Goal: Task Accomplishment & Management: Manage account settings

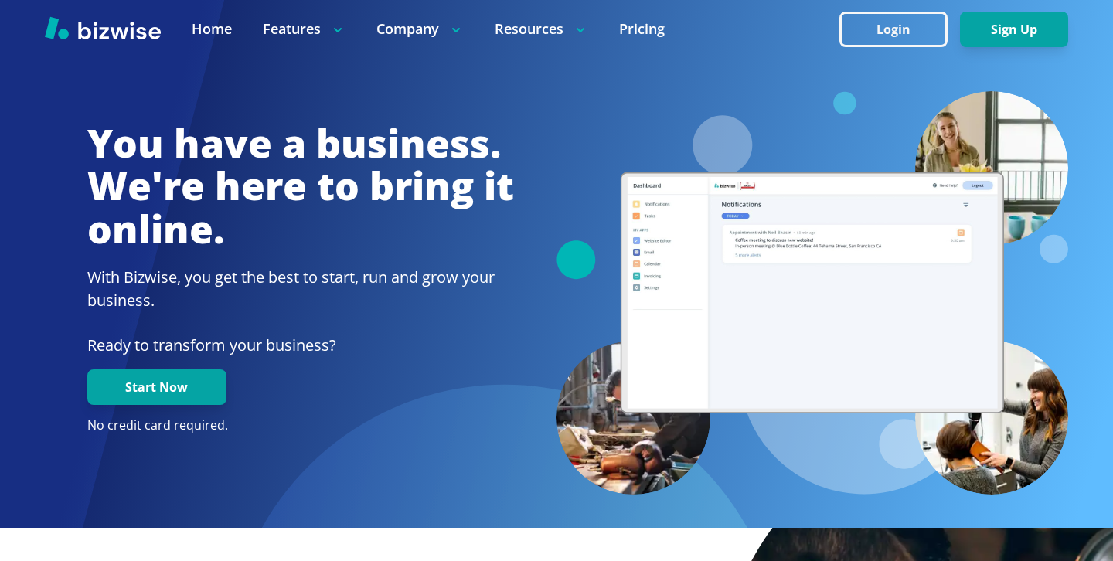
click at [919, 30] on button "Login" at bounding box center [893, 30] width 108 height 36
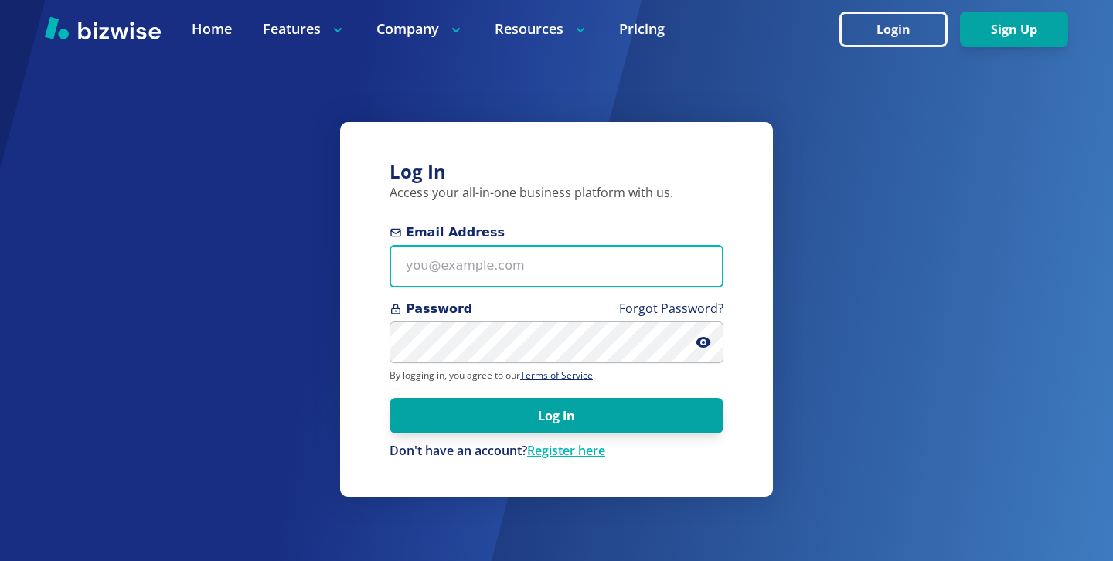
click at [519, 275] on input "Email Address" at bounding box center [557, 266] width 334 height 43
paste input "[EMAIL_ADDRESS][DOMAIN_NAME]"
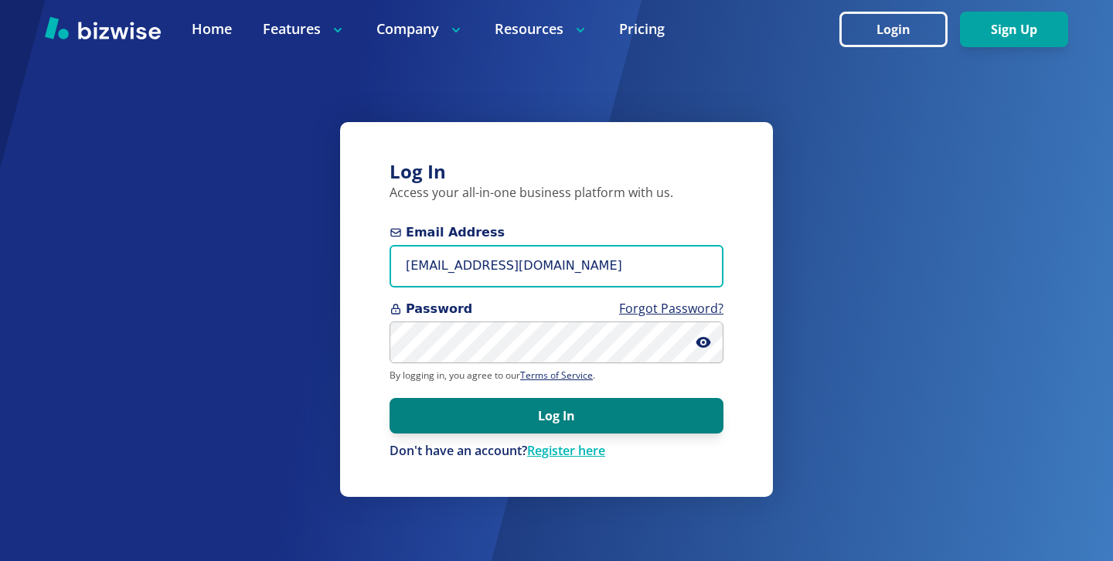
type input "[EMAIL_ADDRESS][DOMAIN_NAME]"
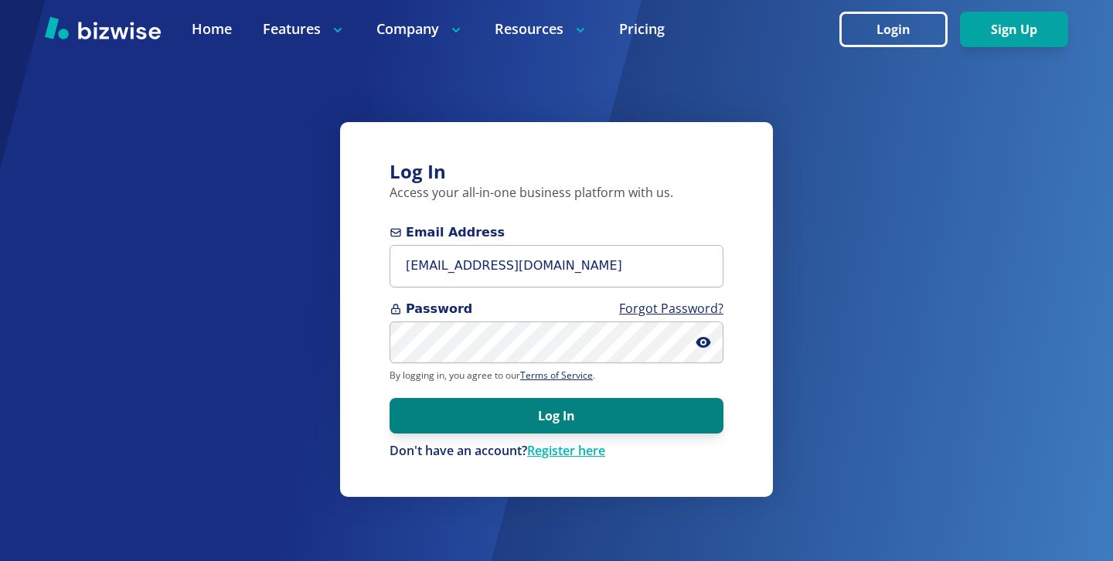
click at [521, 406] on button "Log In" at bounding box center [557, 416] width 334 height 36
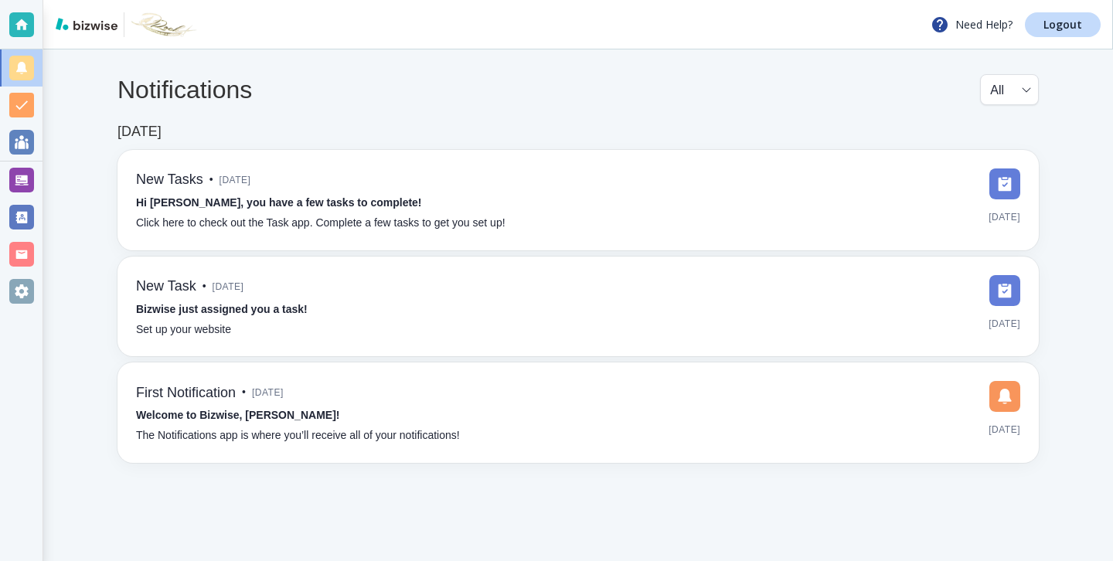
click at [35, 184] on div at bounding box center [21, 180] width 43 height 37
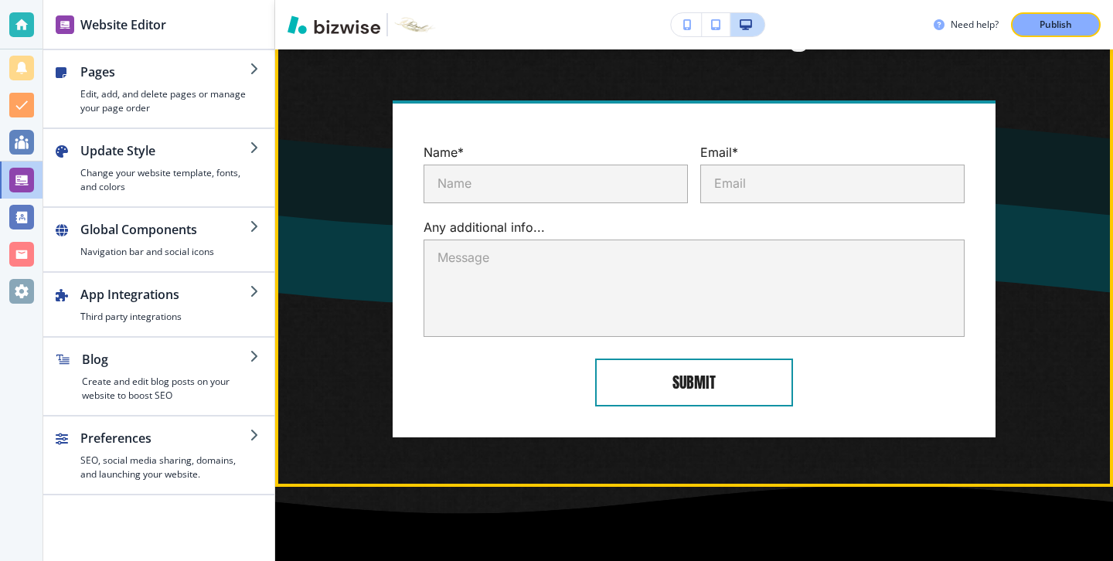
scroll to position [4255, 0]
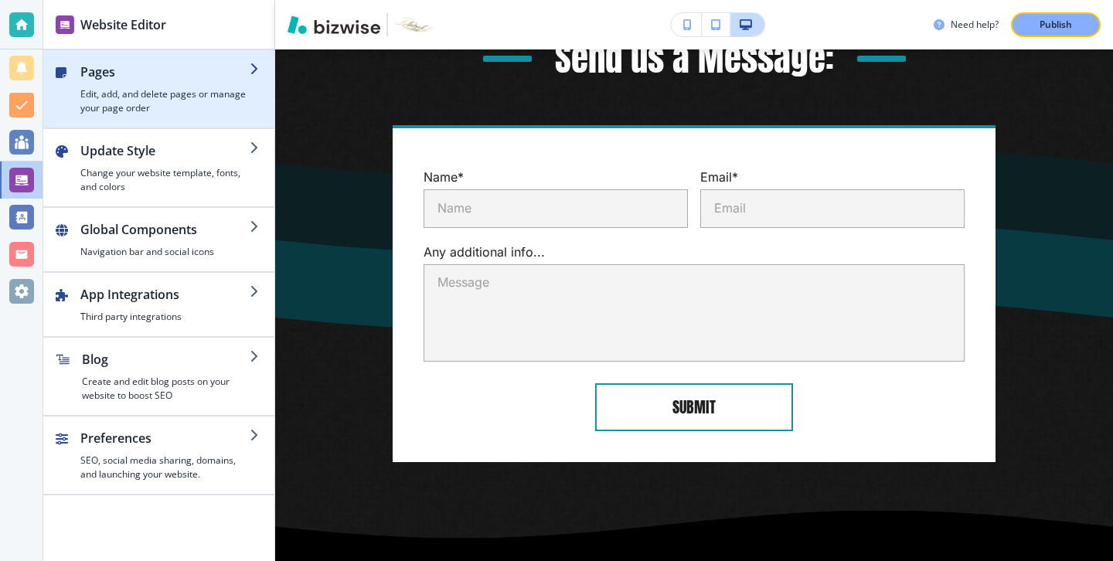
click at [189, 123] on div "button" at bounding box center [158, 121] width 231 height 12
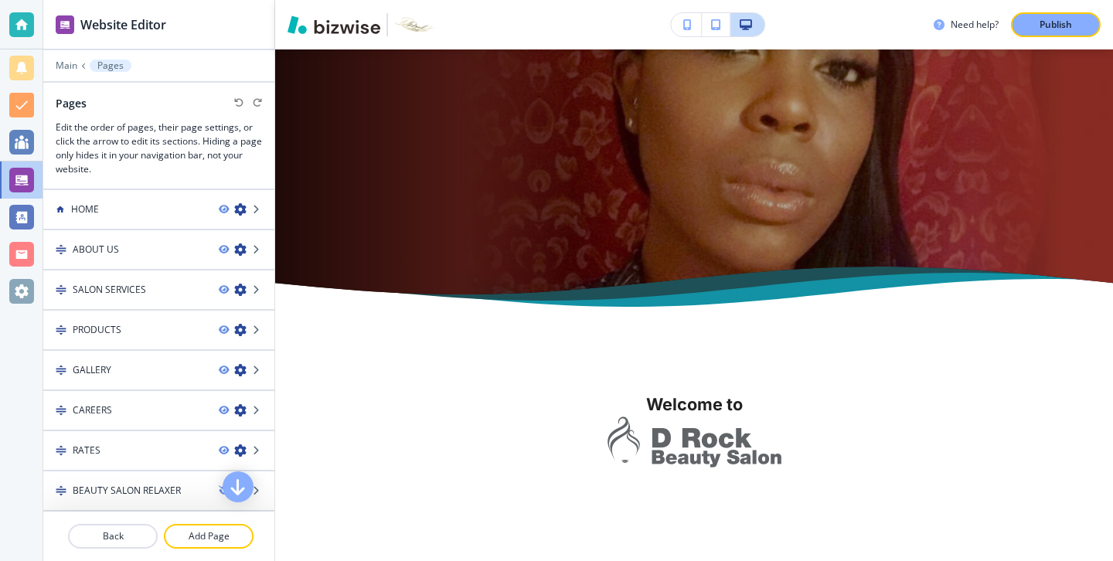
scroll to position [0, 0]
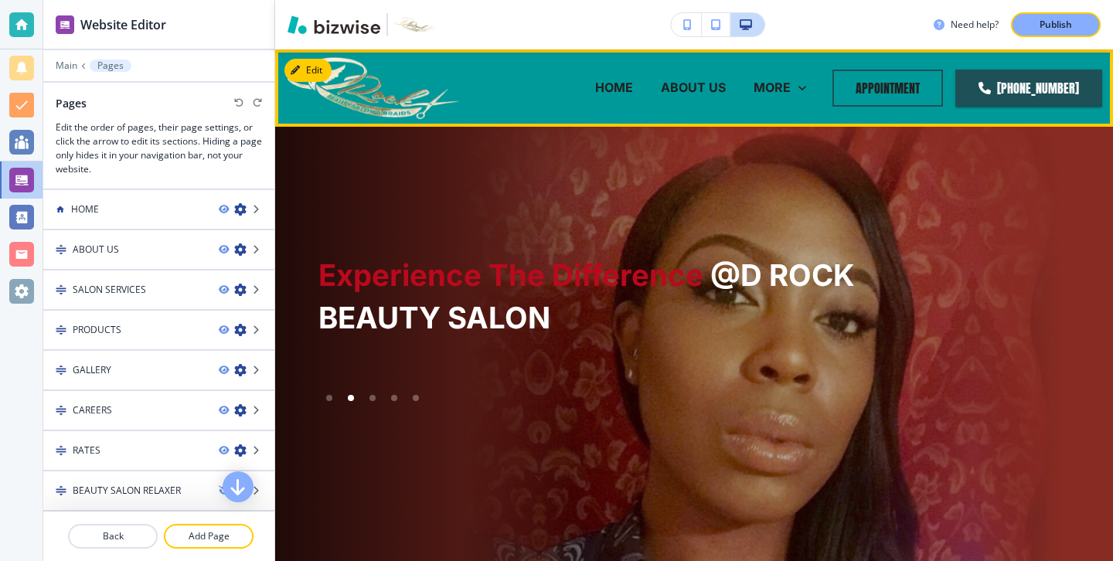
click at [633, 95] on p "HOME" at bounding box center [614, 88] width 38 height 18
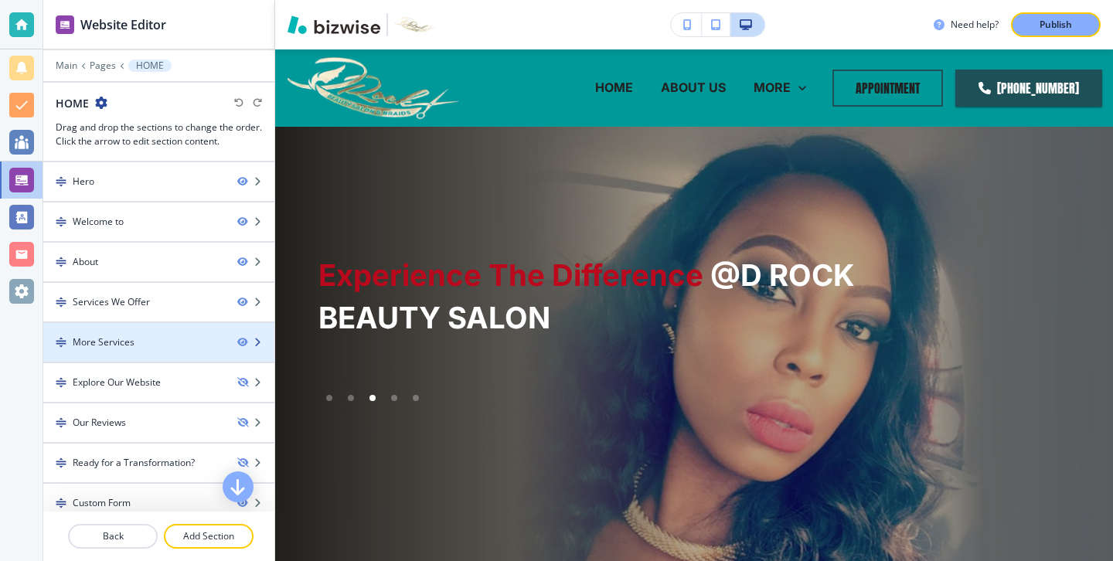
scroll to position [93, 0]
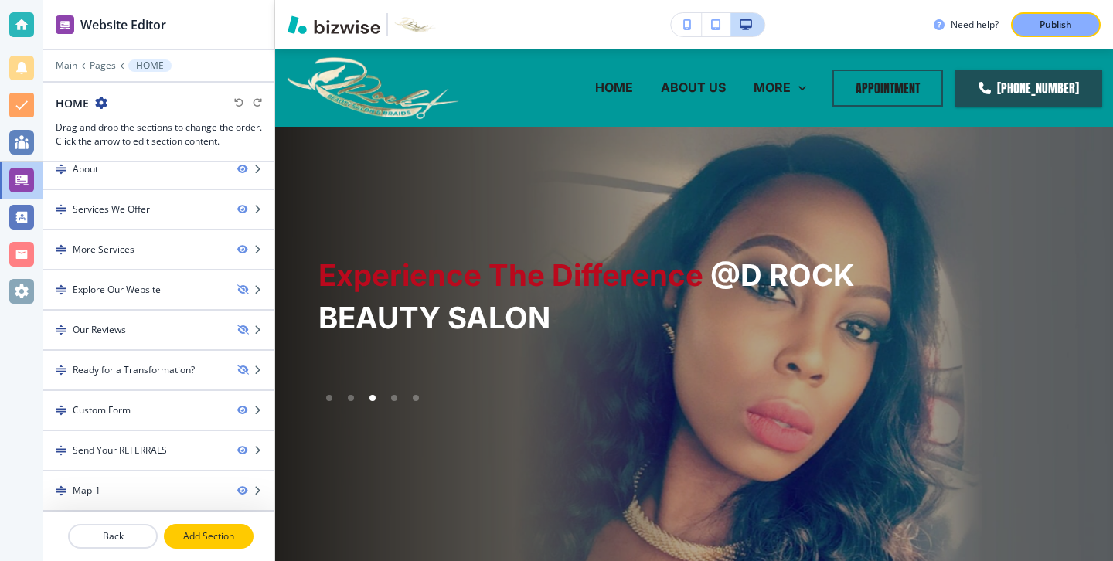
click at [230, 526] on button "Add Section" at bounding box center [209, 536] width 90 height 25
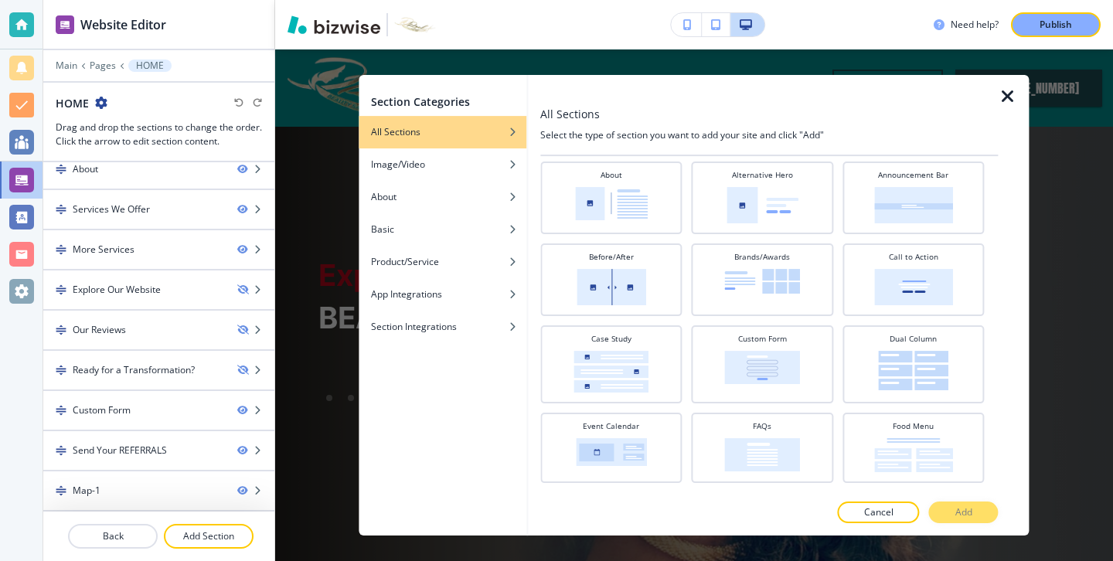
scroll to position [33, 0]
click at [890, 227] on div "Announcement Bar" at bounding box center [912, 201] width 141 height 73
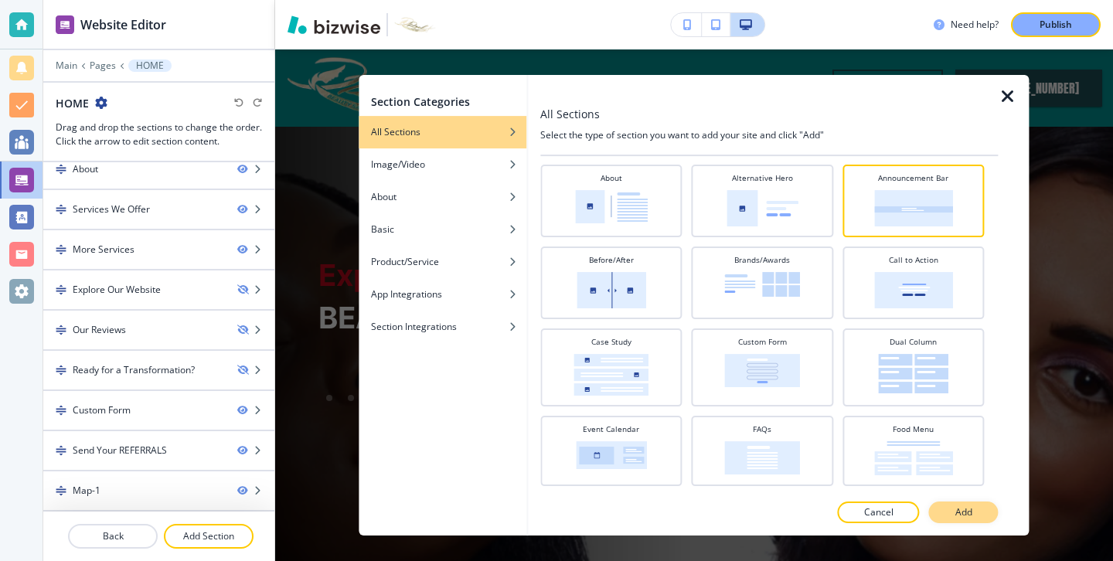
click at [978, 505] on button "Add" at bounding box center [964, 513] width 70 height 22
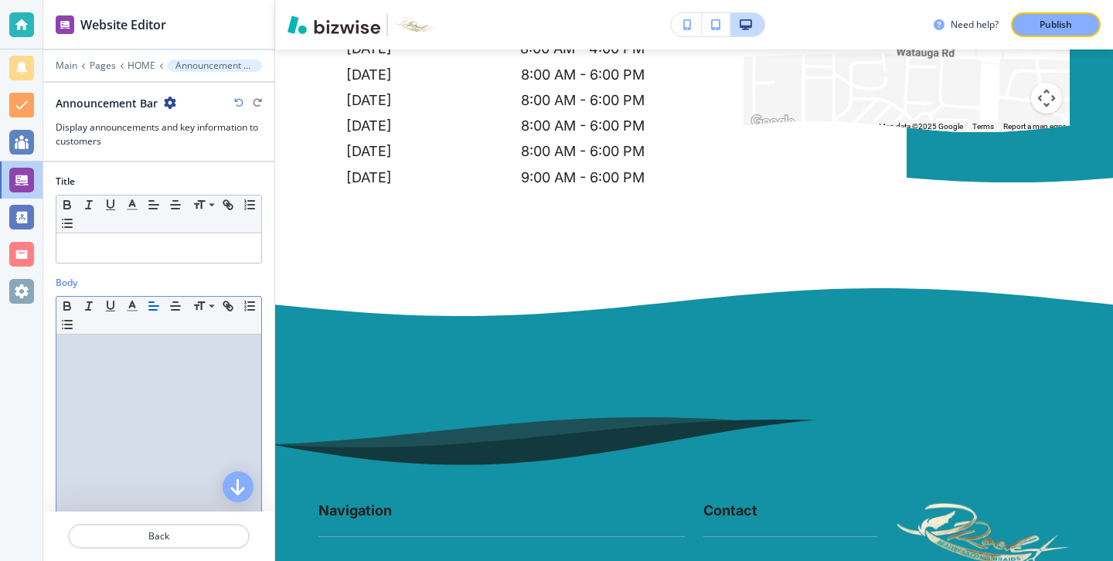
click at [219, 419] on div at bounding box center [158, 435] width 205 height 201
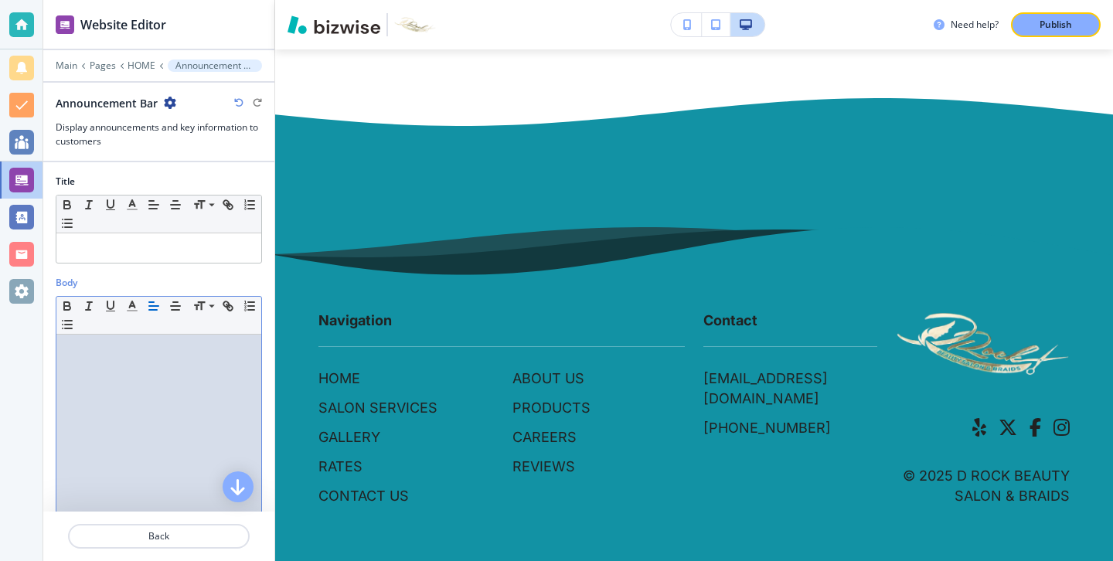
scroll to position [5814, 0]
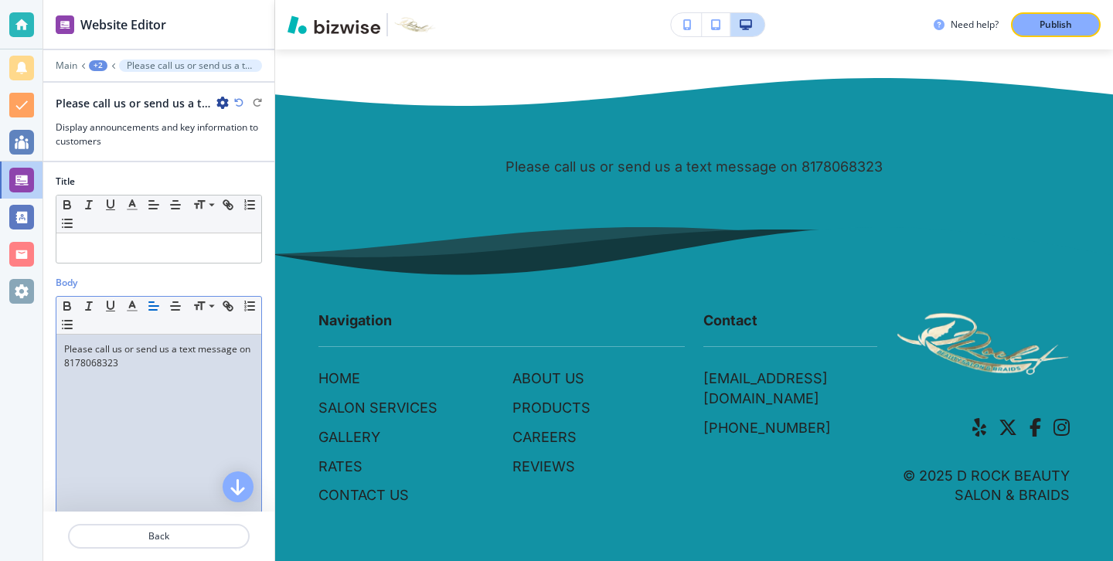
click at [78, 367] on span "Please call us or send us a text message on 8178068323" at bounding box center [158, 355] width 189 height 27
click at [100, 366] on span "Please call us or send us a text message on 817-8068323" at bounding box center [158, 355] width 189 height 27
drag, startPoint x: 144, startPoint y: 360, endPoint x: 58, endPoint y: 327, distance: 92.0
click at [58, 327] on div "Small Normal Large Huge Please call us or send us a text message on 817-806-8323" at bounding box center [159, 416] width 206 height 240
click at [66, 300] on icon "button" at bounding box center [67, 306] width 14 height 14
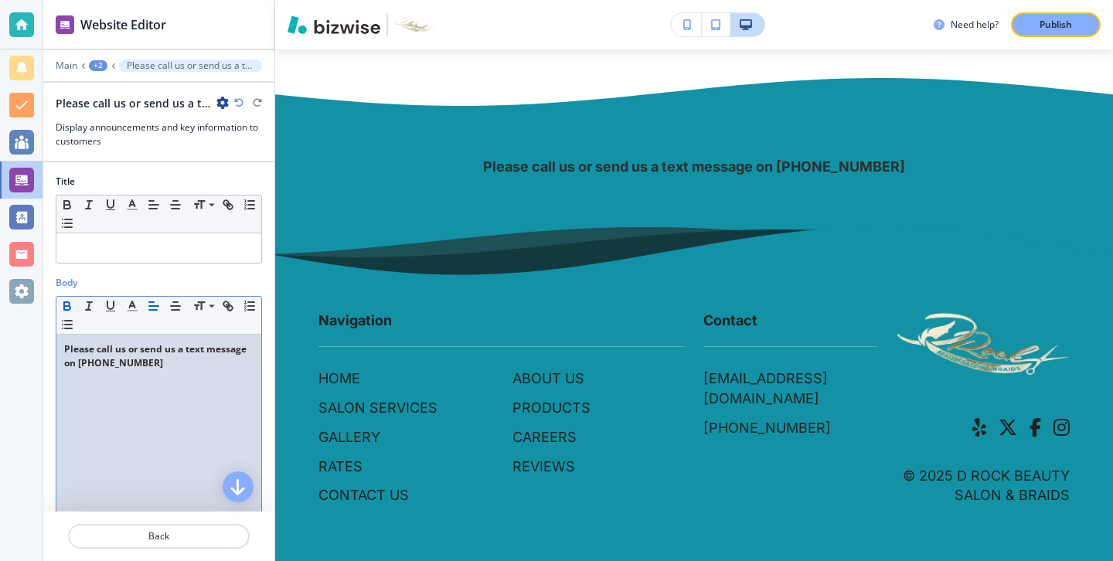
click at [206, 415] on div "Please call us or send us a text message on 817-806-8323" at bounding box center [158, 435] width 205 height 201
drag, startPoint x: 201, startPoint y: 406, endPoint x: 0, endPoint y: 325, distance: 216.7
click at [0, 324] on div "Website Editor Main +2 Please call us or send us a text message on 817-806-8323…" at bounding box center [556, 280] width 1113 height 561
copy strong "Please call us or send us a text message on 817-806-8323"
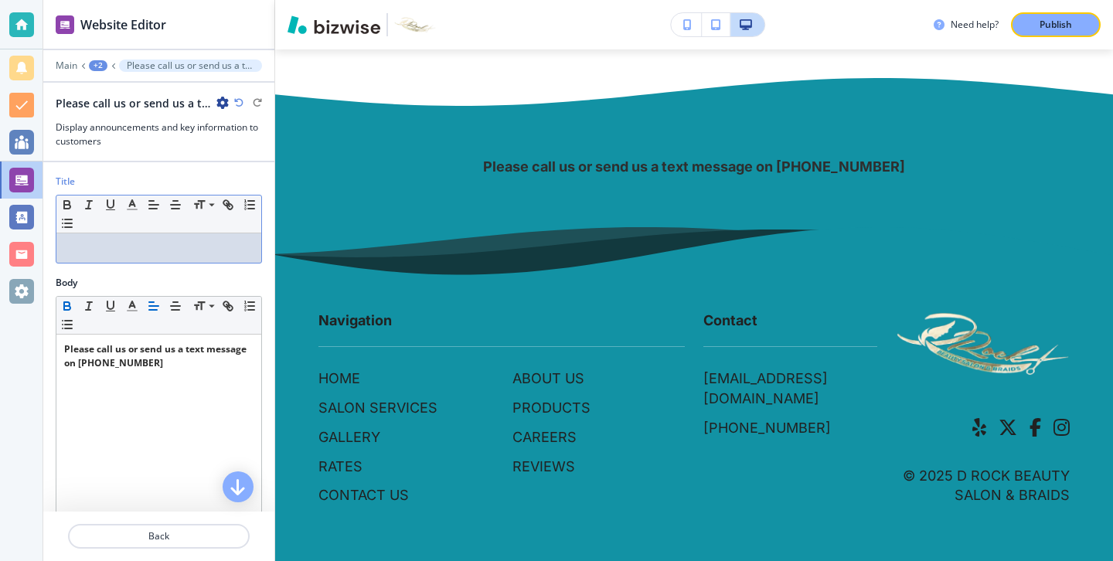
click at [79, 260] on div at bounding box center [158, 247] width 205 height 29
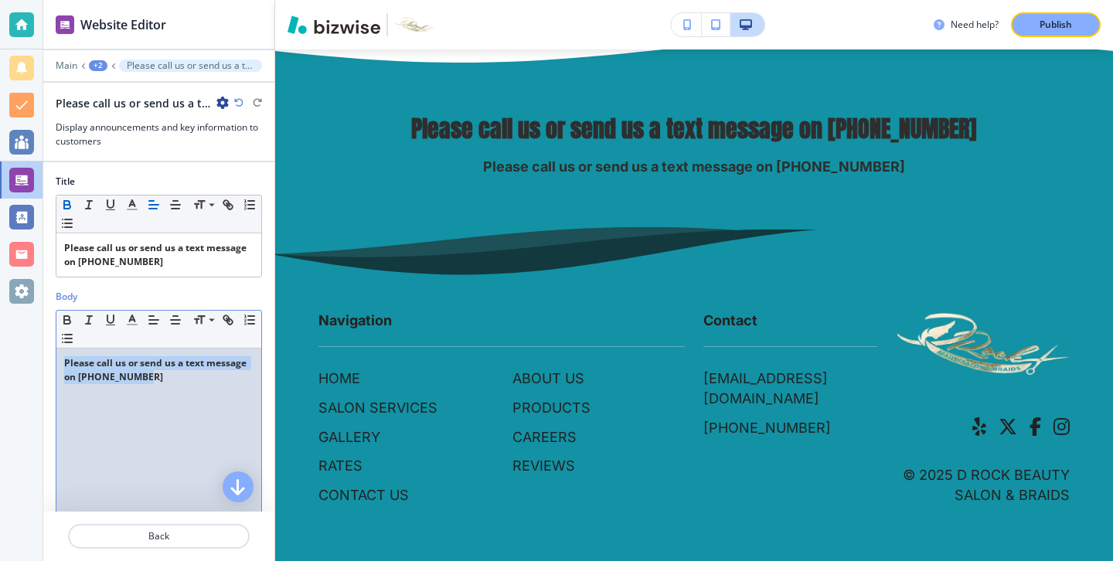
drag, startPoint x: 169, startPoint y: 399, endPoint x: 63, endPoint y: 354, distance: 115.7
click at [63, 354] on div "Please call us or send us a text message on 817-806-8323" at bounding box center [158, 449] width 205 height 201
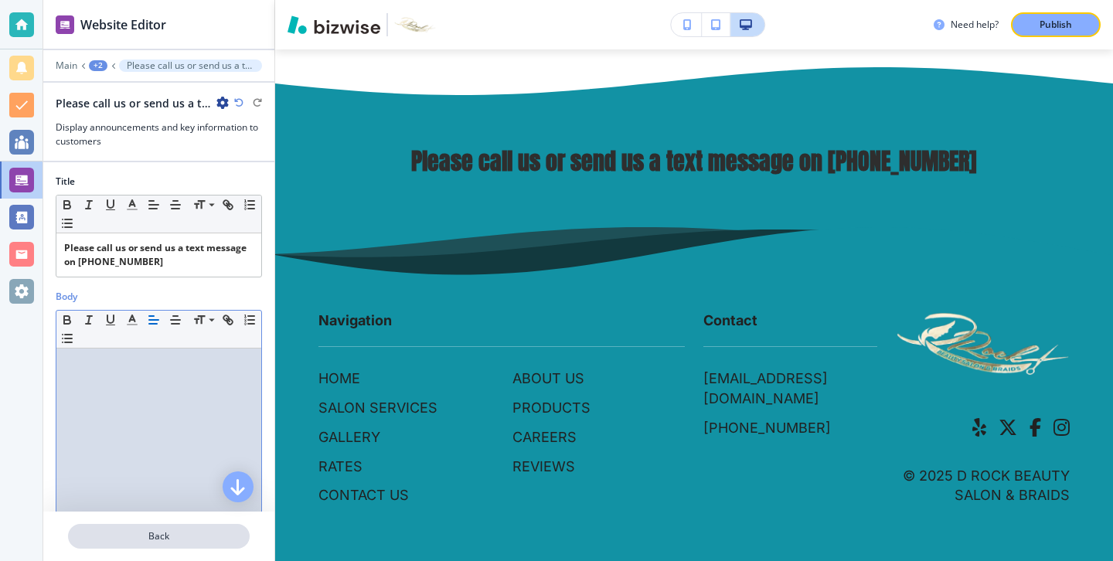
click at [176, 536] on p "Back" at bounding box center [159, 536] width 179 height 14
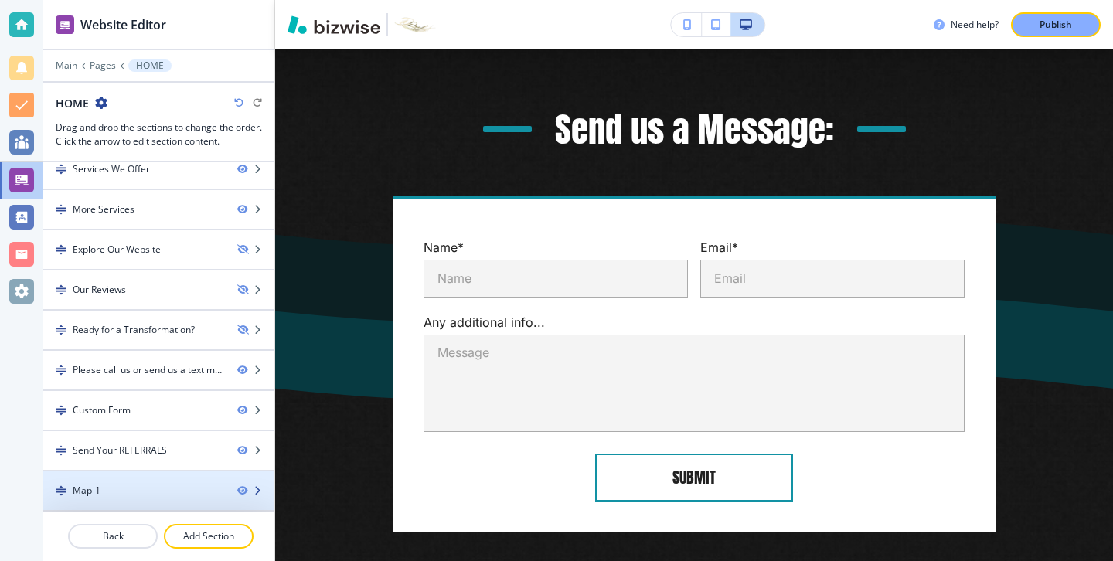
scroll to position [4344, 0]
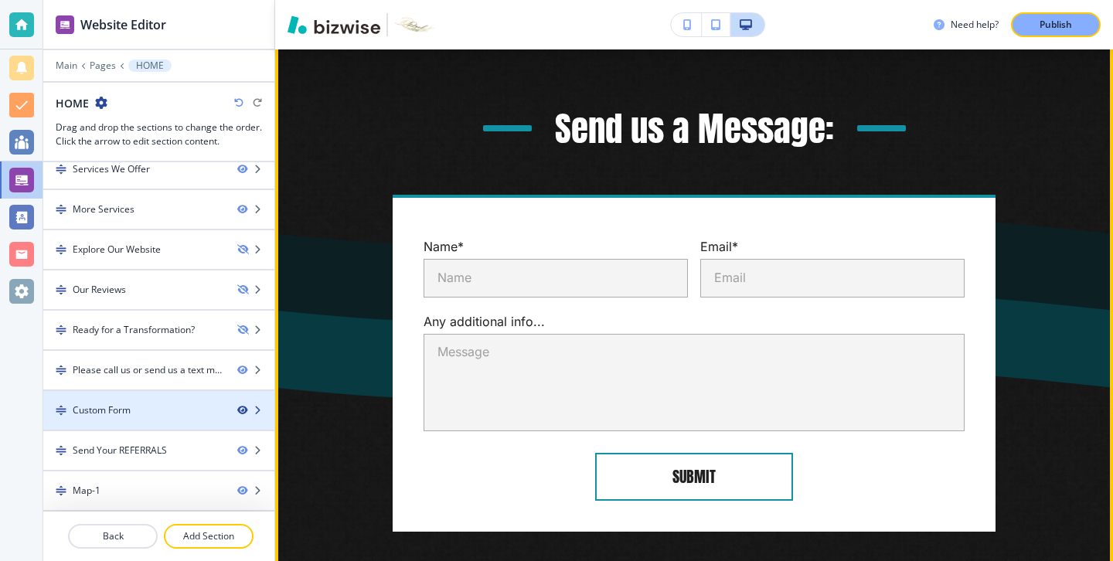
click at [240, 410] on icon "button" at bounding box center [241, 410] width 9 height 9
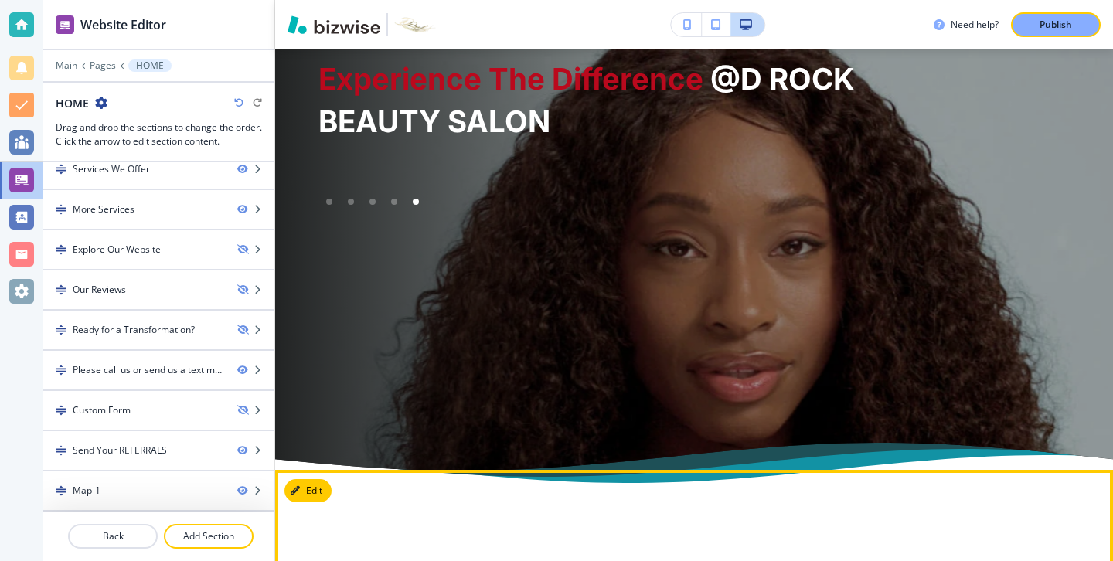
scroll to position [0, 0]
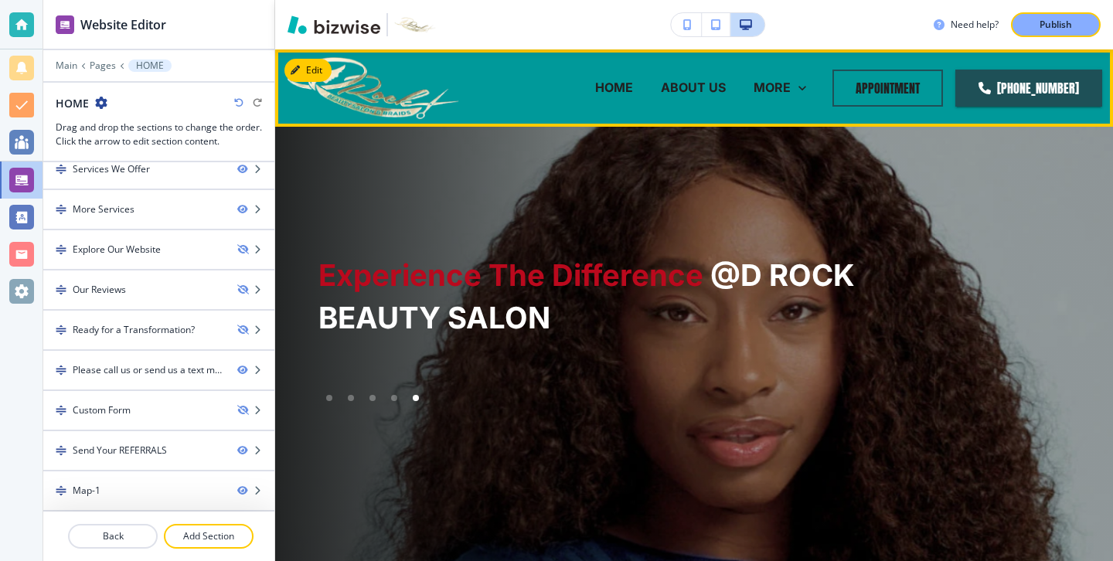
click at [704, 86] on p "ABOUT US" at bounding box center [693, 88] width 65 height 18
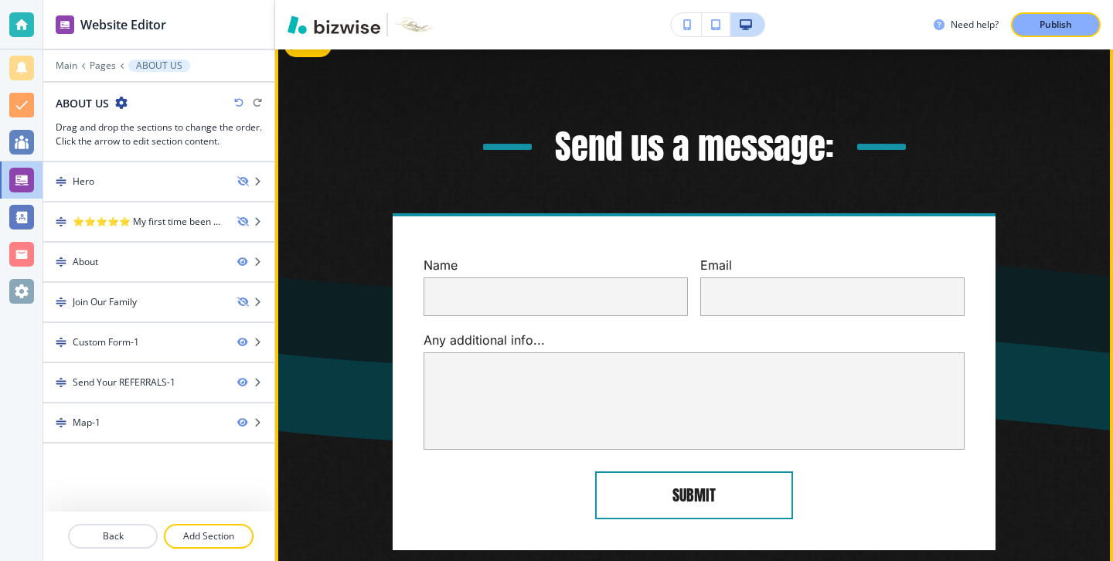
scroll to position [1418, 0]
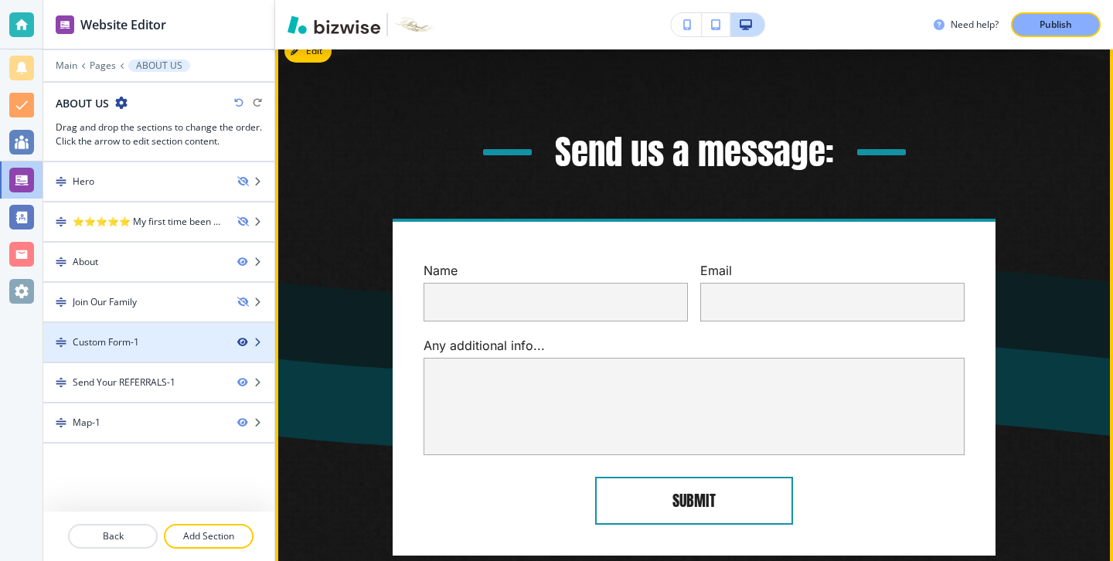
click at [241, 342] on icon "button" at bounding box center [241, 342] width 9 height 9
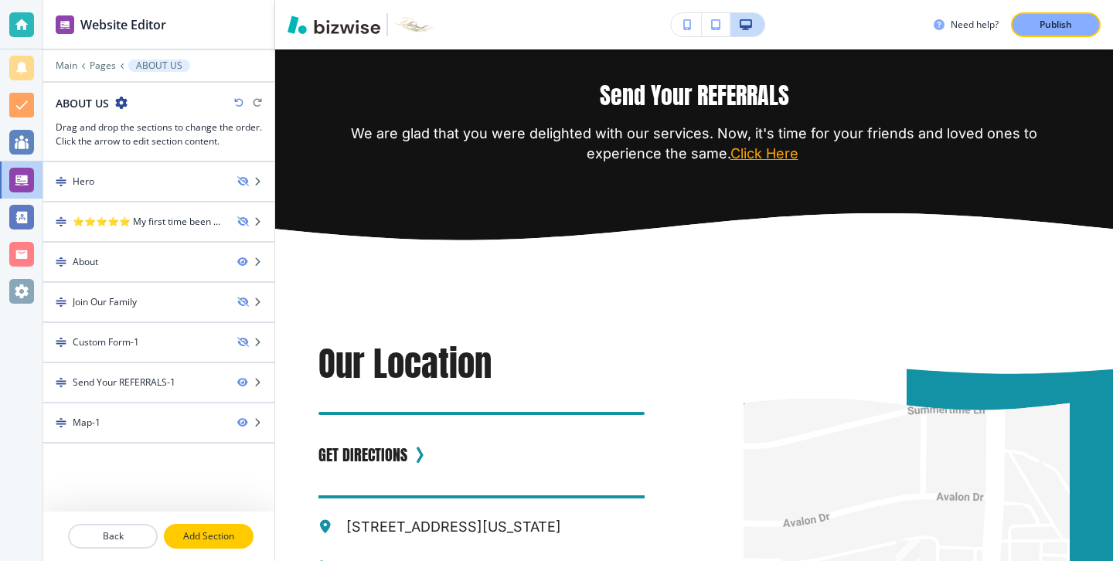
click at [235, 526] on button "Add Section" at bounding box center [209, 536] width 90 height 25
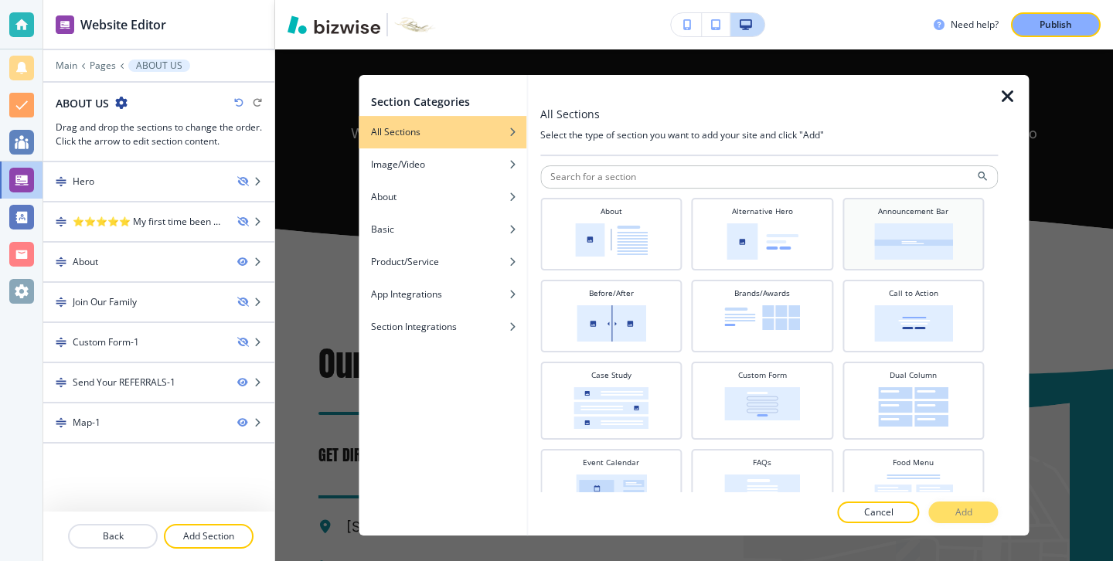
click at [880, 233] on img at bounding box center [913, 241] width 79 height 36
click at [972, 509] on button "Add" at bounding box center [964, 513] width 70 height 22
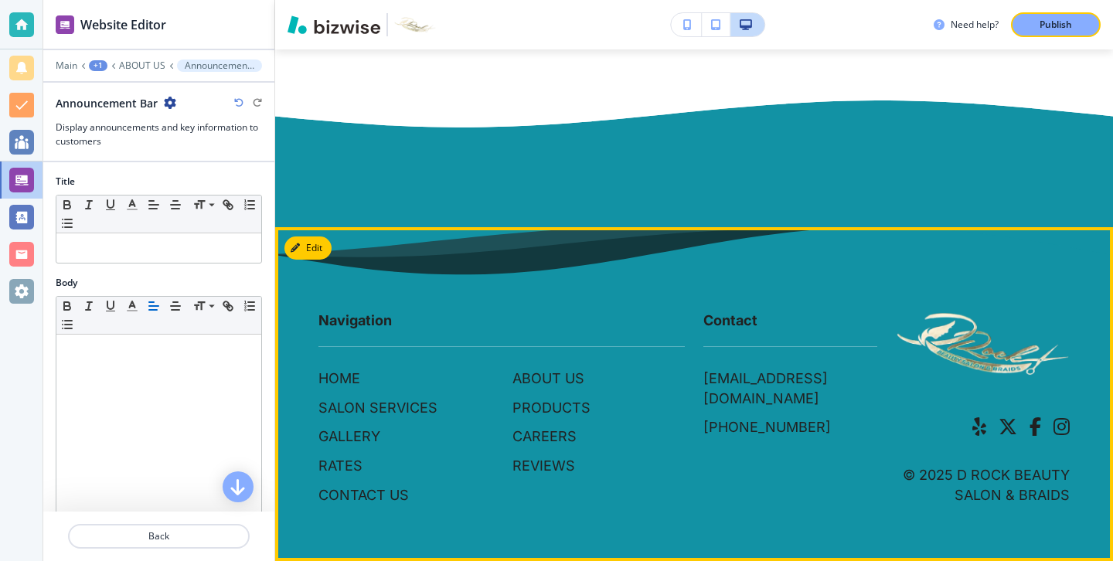
scroll to position [2234, 0]
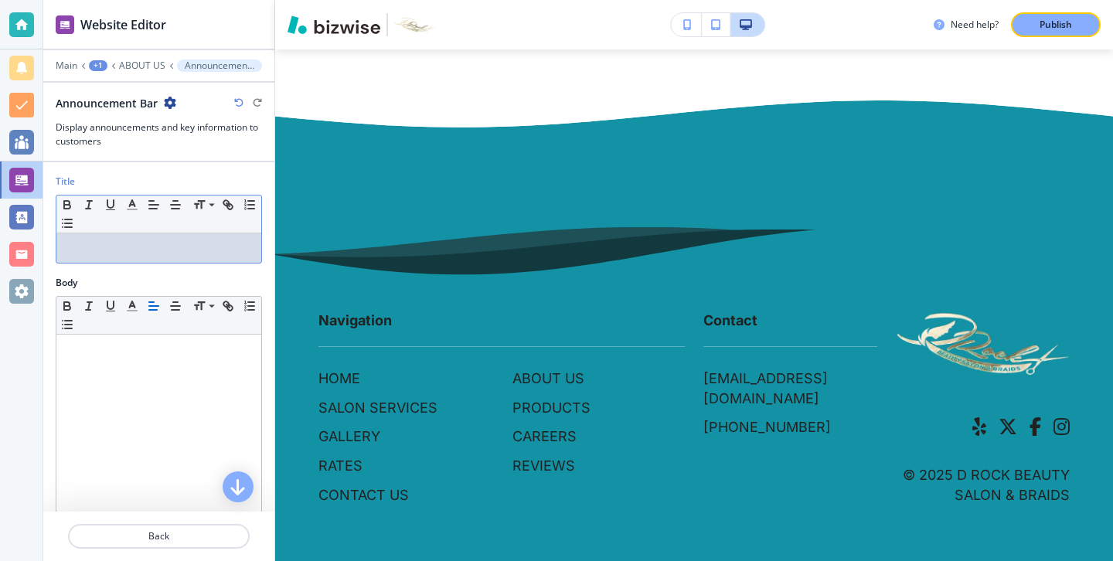
click at [192, 255] on div at bounding box center [158, 247] width 205 height 29
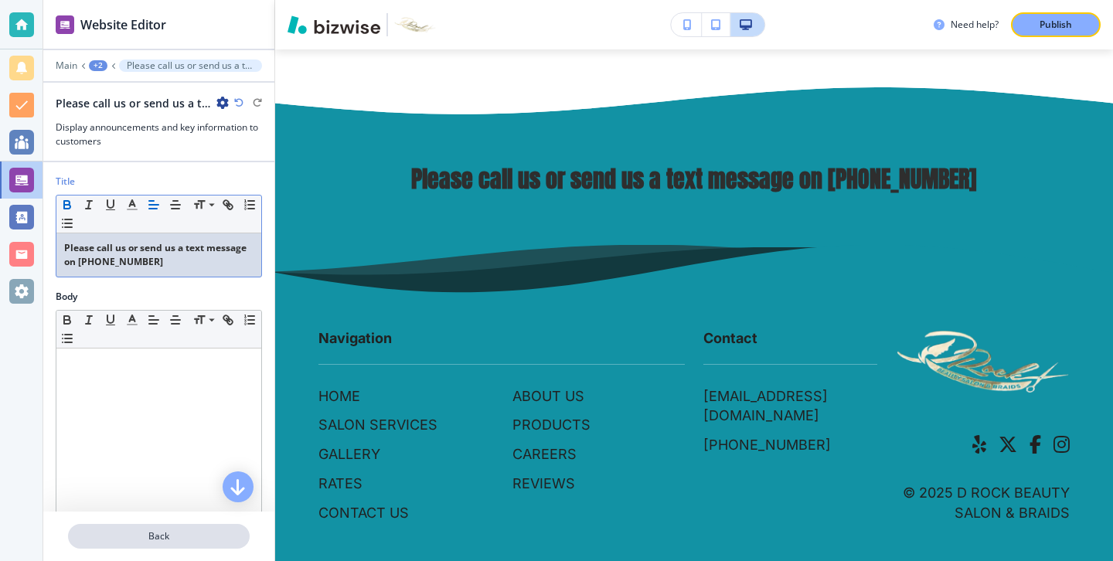
click at [182, 530] on p "Back" at bounding box center [159, 536] width 179 height 14
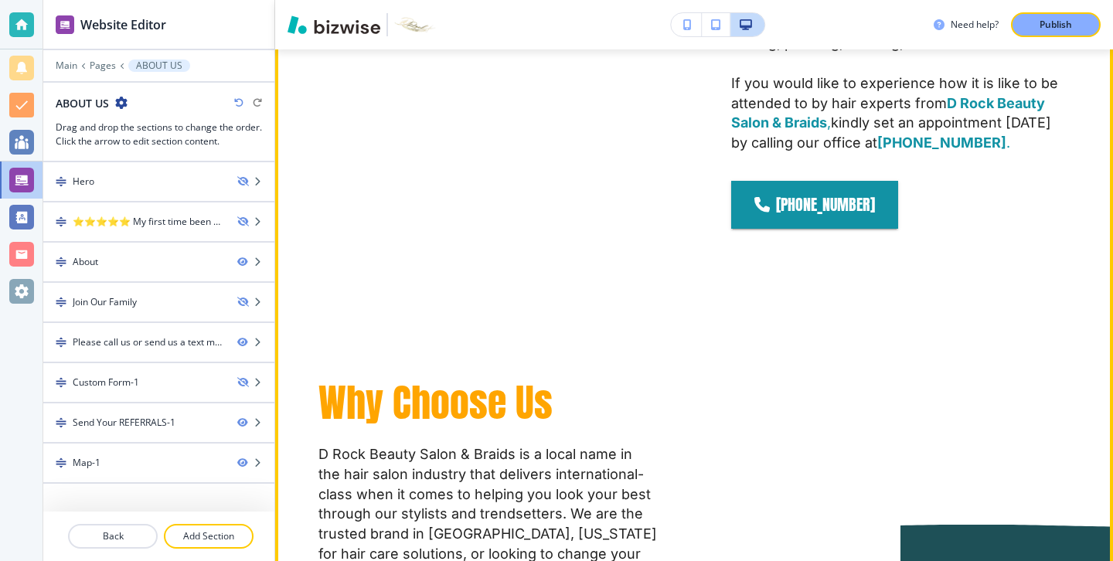
scroll to position [0, 0]
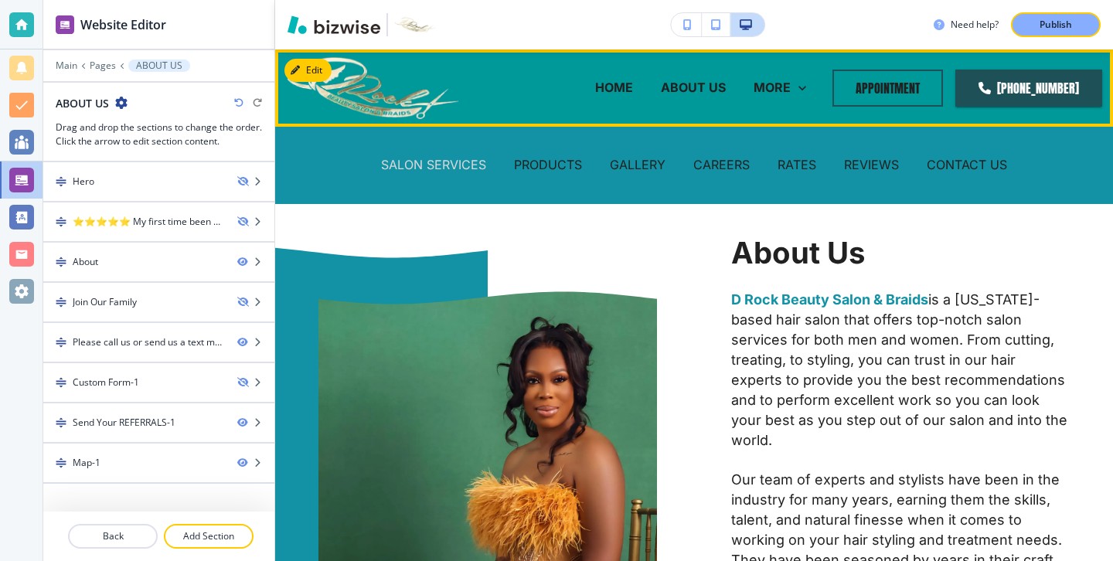
click at [461, 171] on p "SALON SERVICES" at bounding box center [433, 165] width 105 height 18
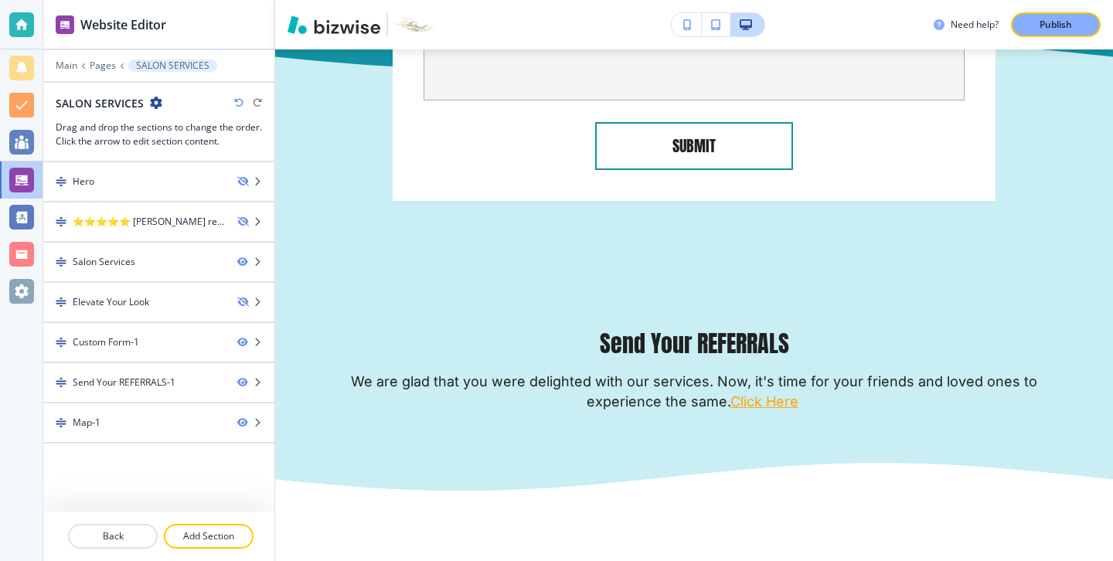
scroll to position [1398, 0]
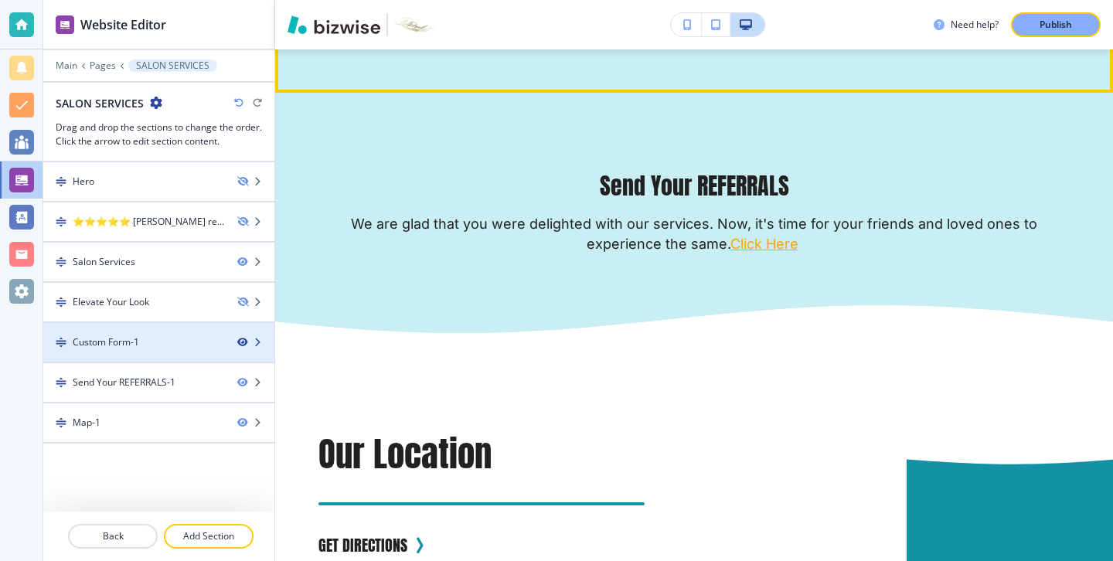
click at [247, 343] on icon "button" at bounding box center [241, 342] width 9 height 9
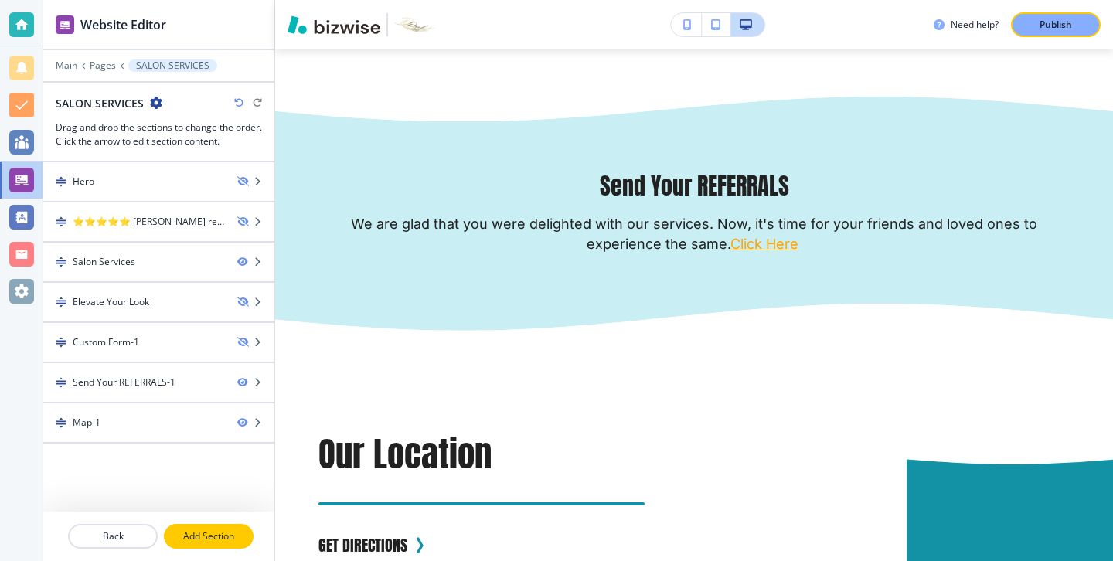
click at [209, 529] on button "Add Section" at bounding box center [209, 536] width 90 height 25
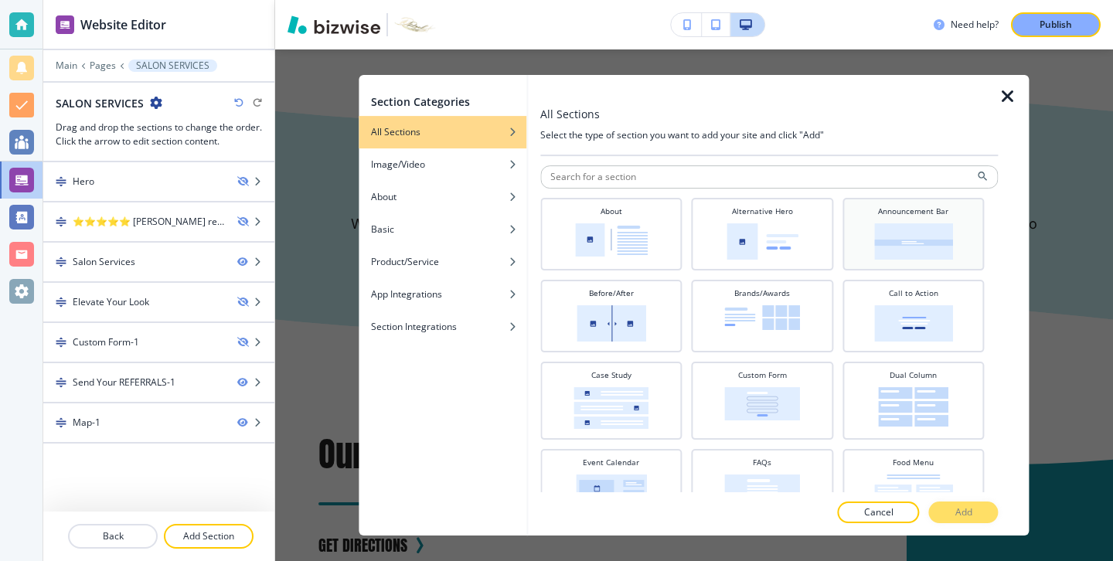
click at [859, 223] on div "Announcement Bar" at bounding box center [913, 233] width 126 height 54
click at [963, 509] on p "Add" at bounding box center [963, 512] width 17 height 14
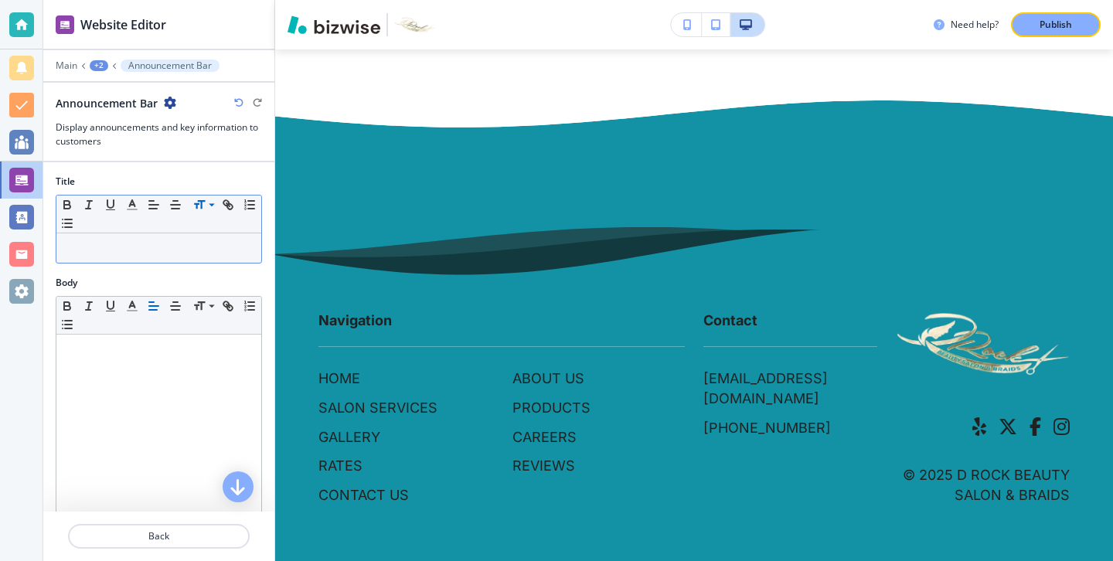
scroll to position [1797, 0]
click at [216, 236] on div at bounding box center [158, 247] width 205 height 29
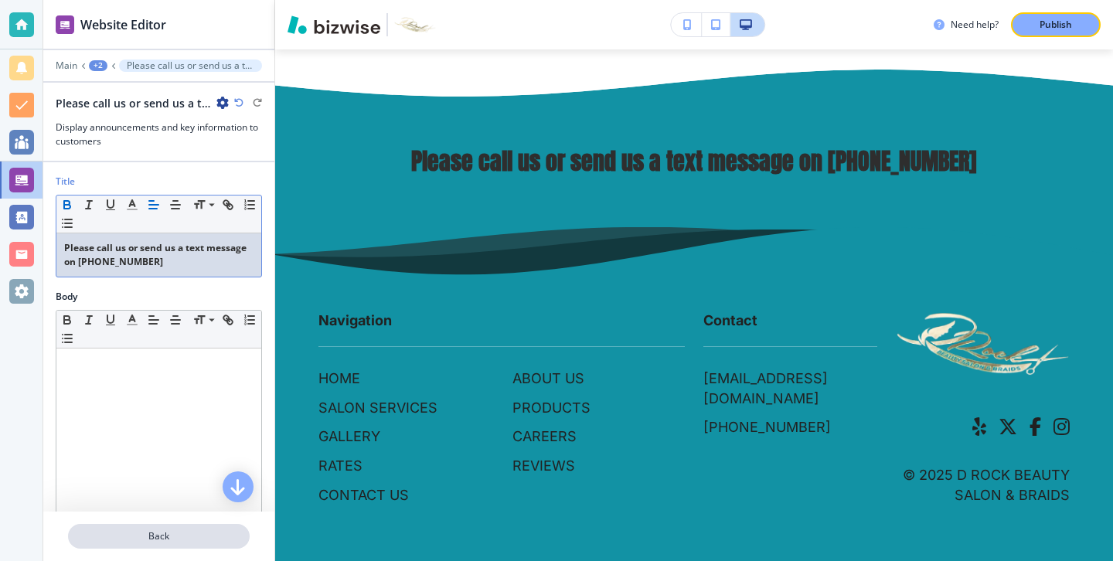
click at [196, 530] on p "Back" at bounding box center [159, 536] width 179 height 14
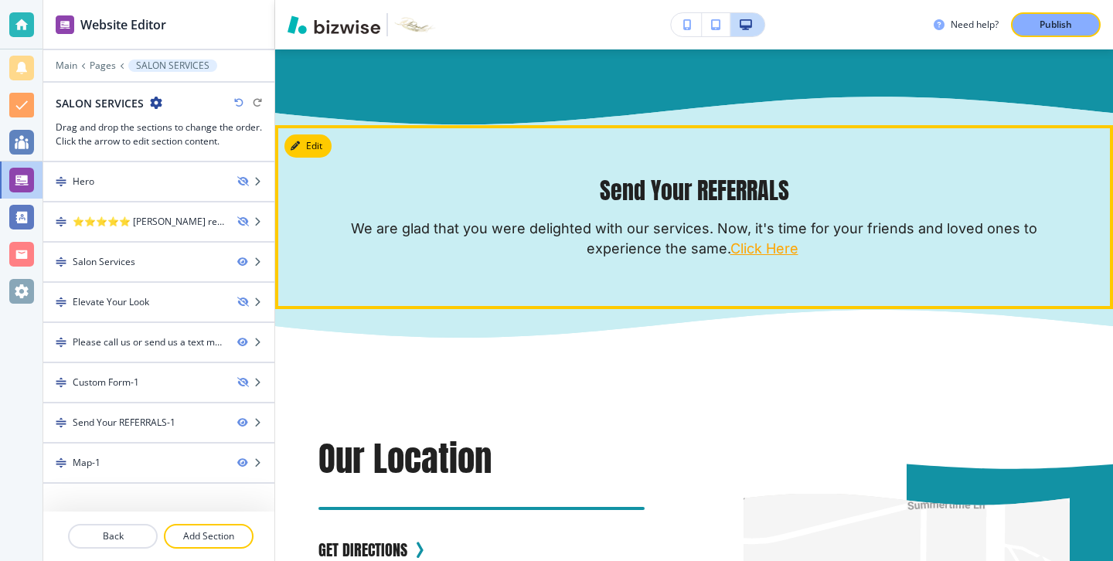
scroll to position [0, 0]
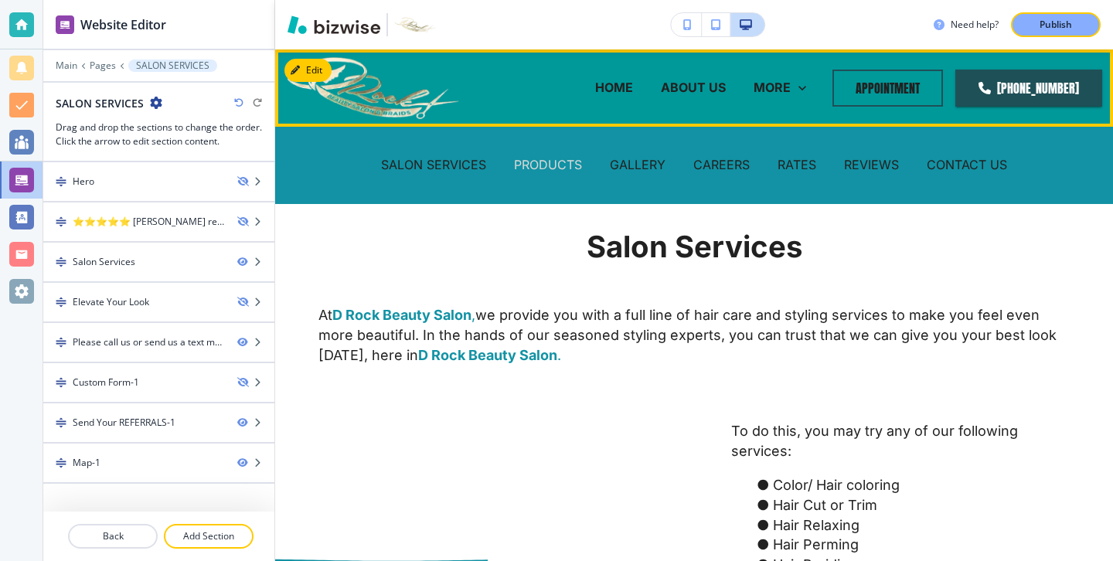
click at [540, 167] on p "PRODUCTS" at bounding box center [548, 165] width 68 height 18
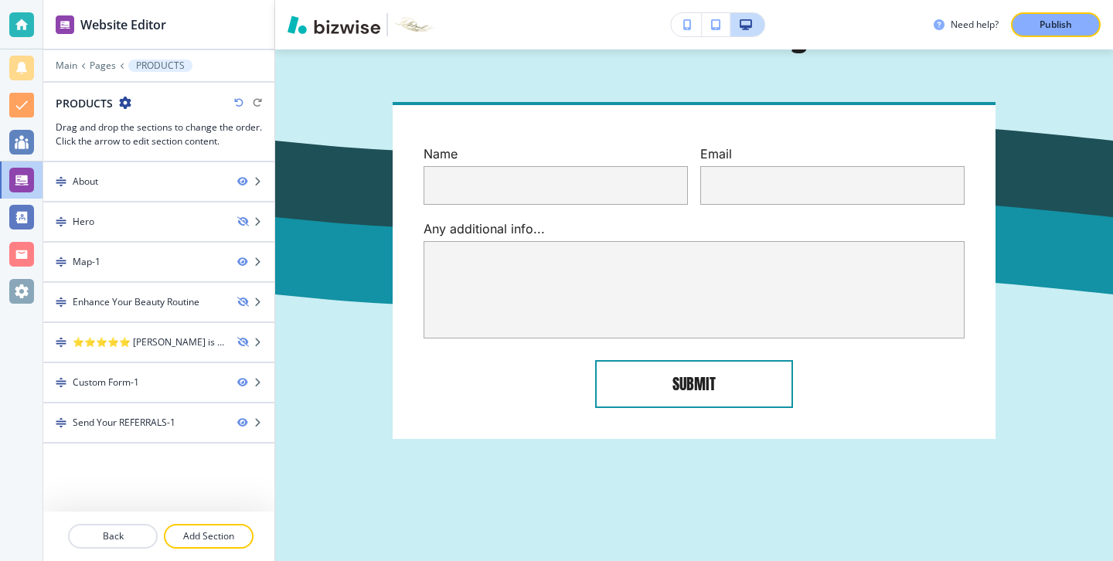
scroll to position [1344, 0]
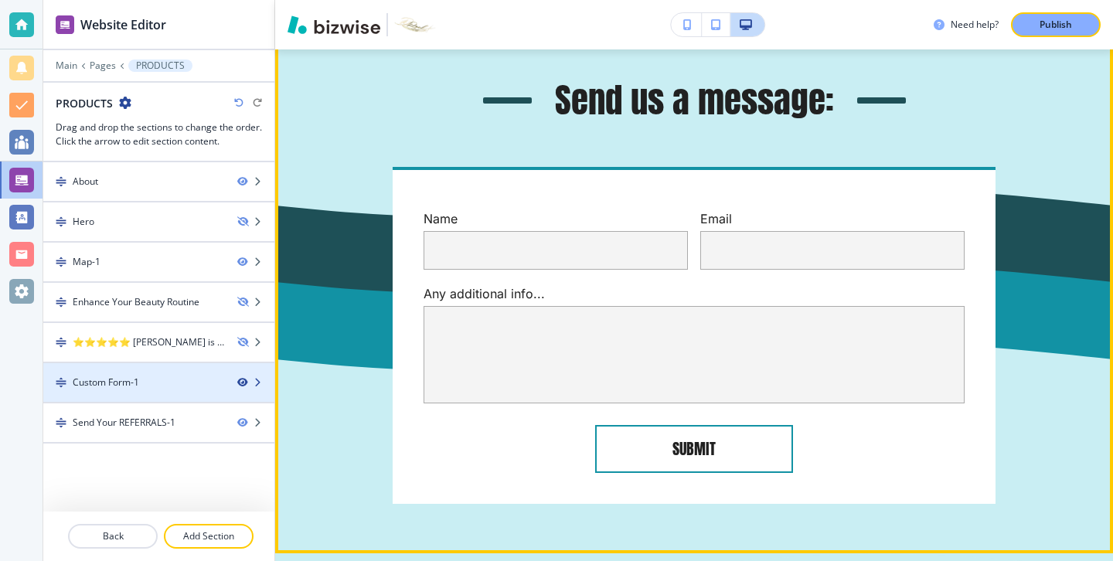
click at [241, 383] on icon "button" at bounding box center [241, 382] width 9 height 9
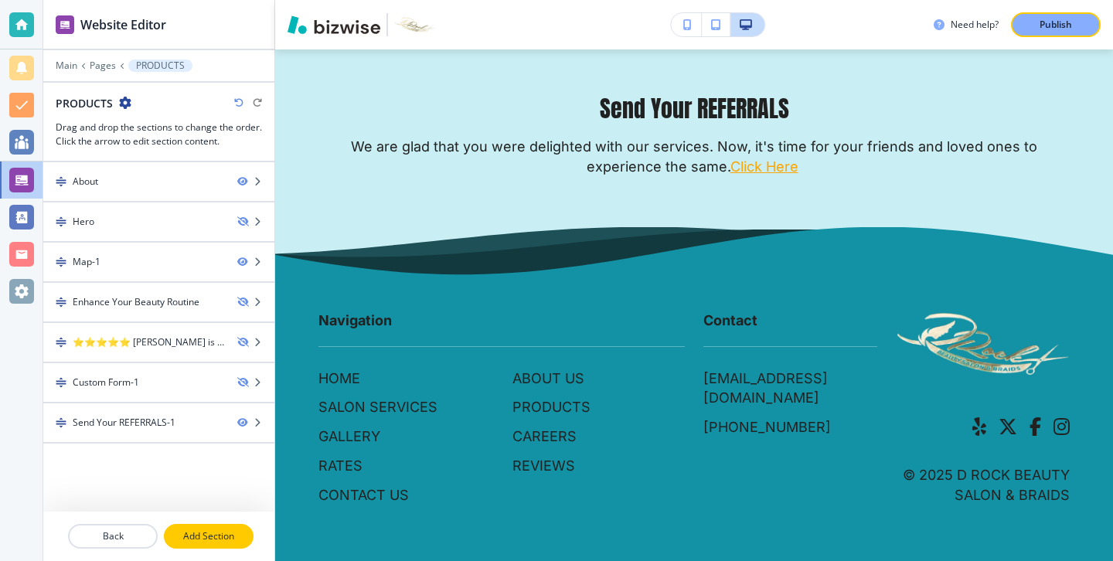
click at [247, 529] on p "Add Section" at bounding box center [208, 536] width 87 height 14
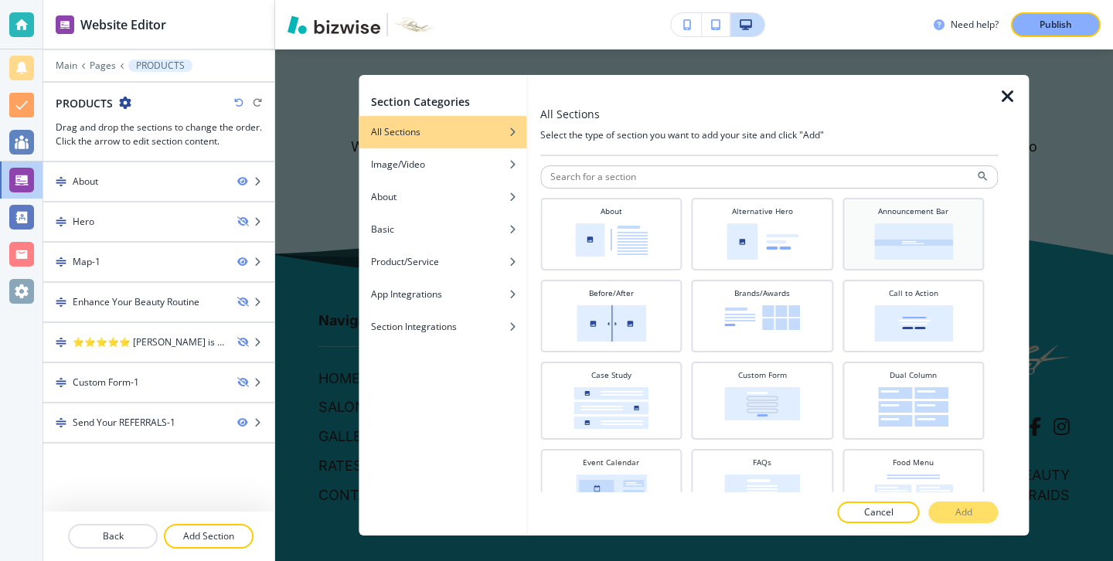
click at [927, 232] on img at bounding box center [913, 241] width 79 height 36
click at [965, 506] on p "Add" at bounding box center [963, 512] width 17 height 14
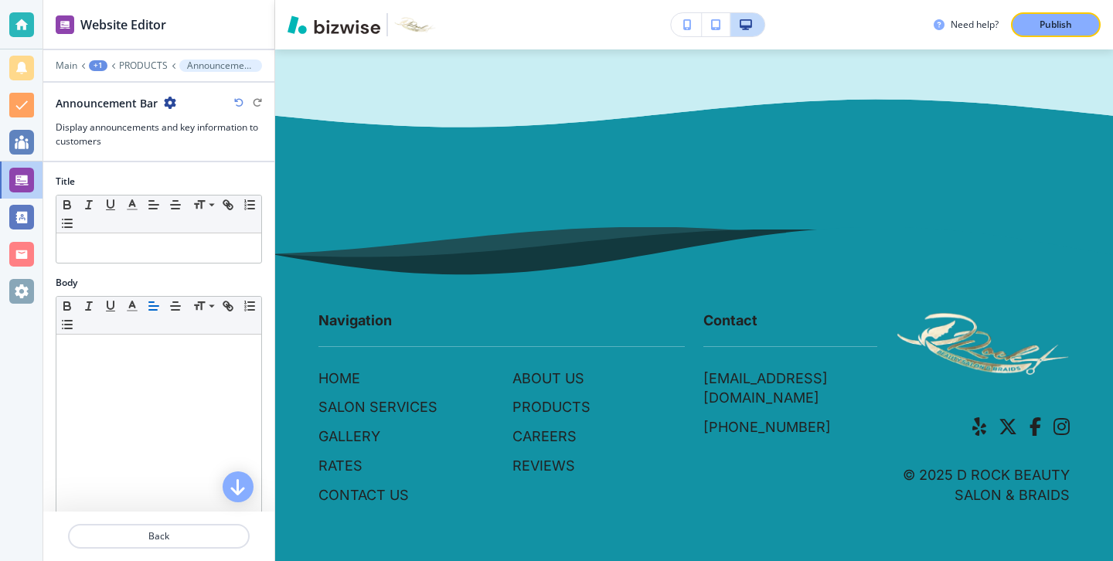
scroll to position [1433, 0]
click at [240, 244] on p at bounding box center [158, 248] width 189 height 14
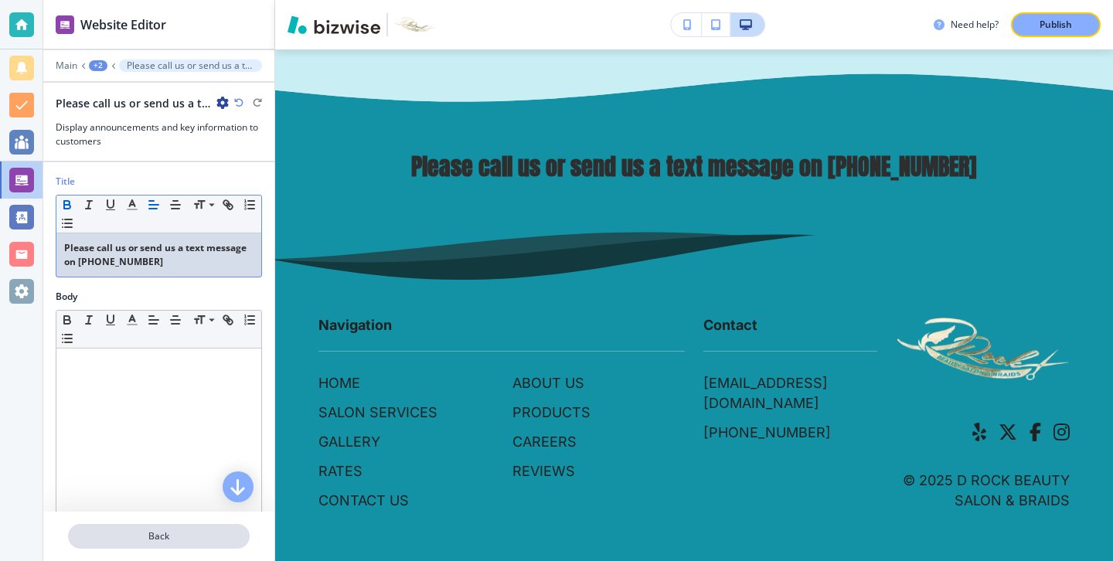
click at [194, 531] on p "Back" at bounding box center [159, 536] width 179 height 14
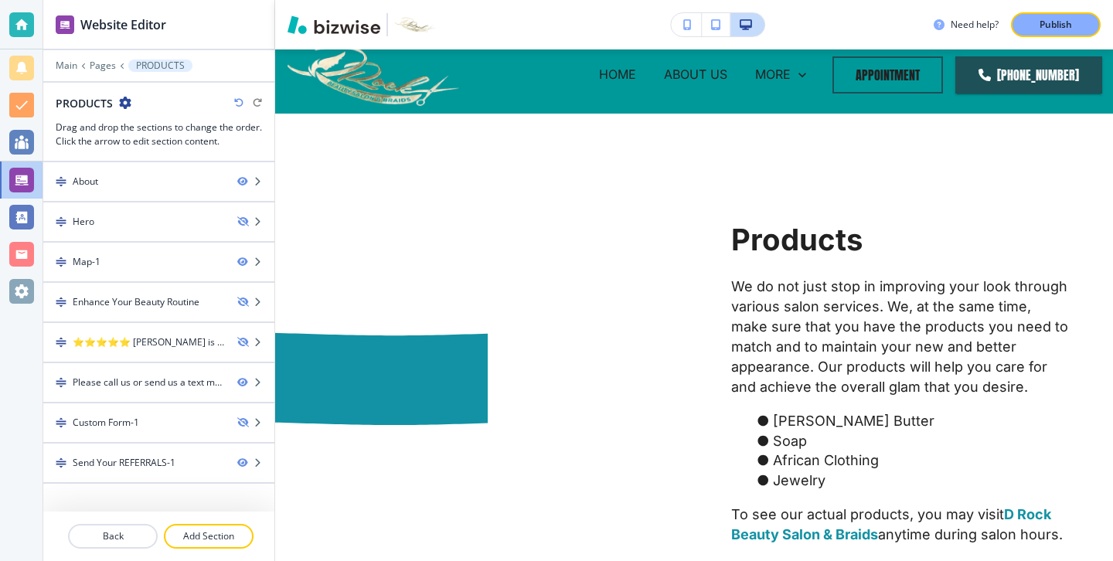
scroll to position [0, 0]
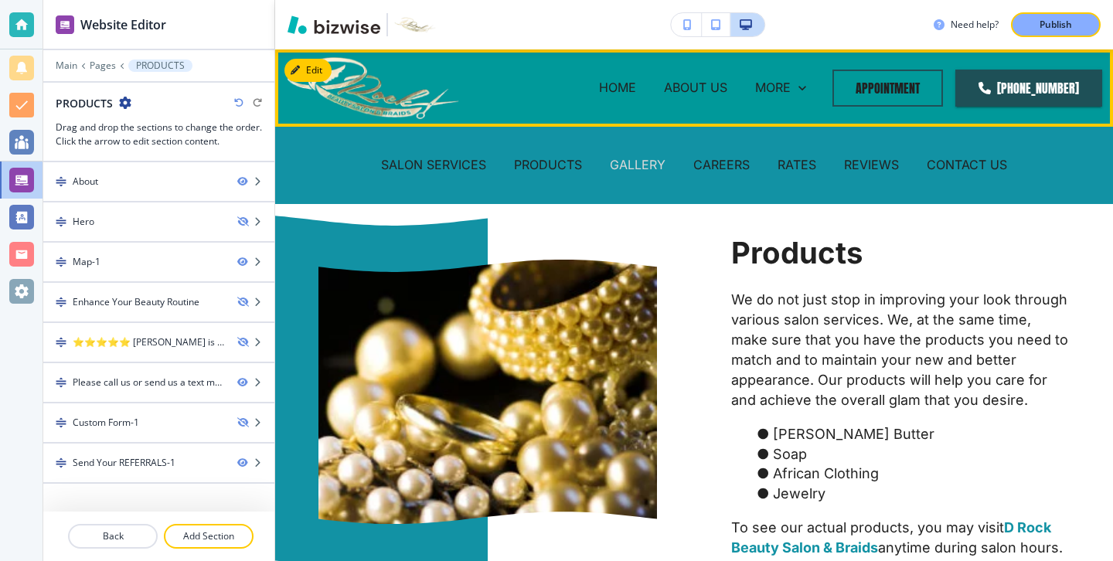
click at [644, 168] on p "GALLERY" at bounding box center [638, 165] width 56 height 18
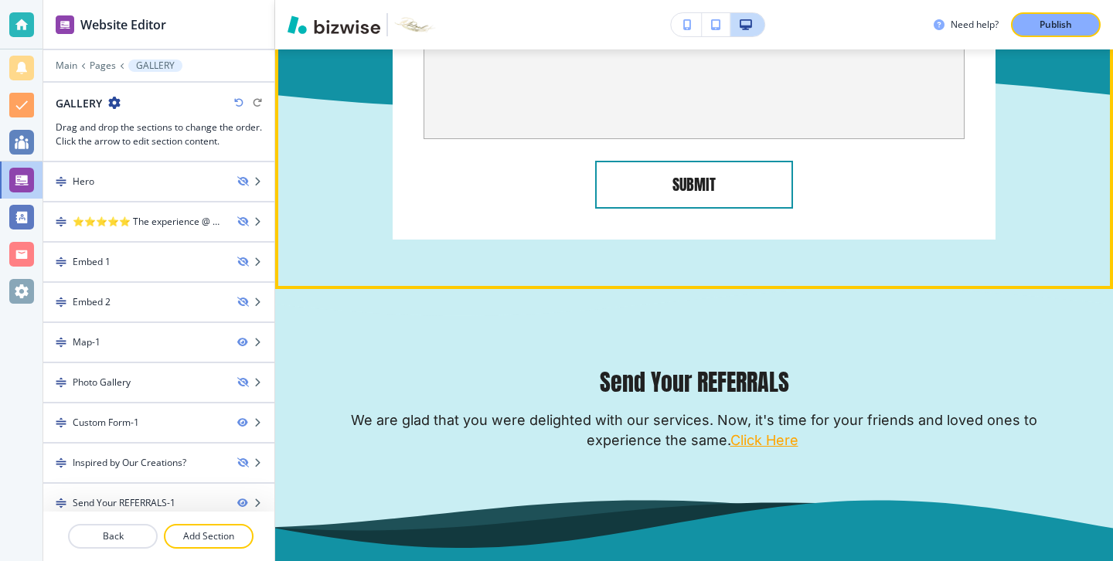
scroll to position [696, 0]
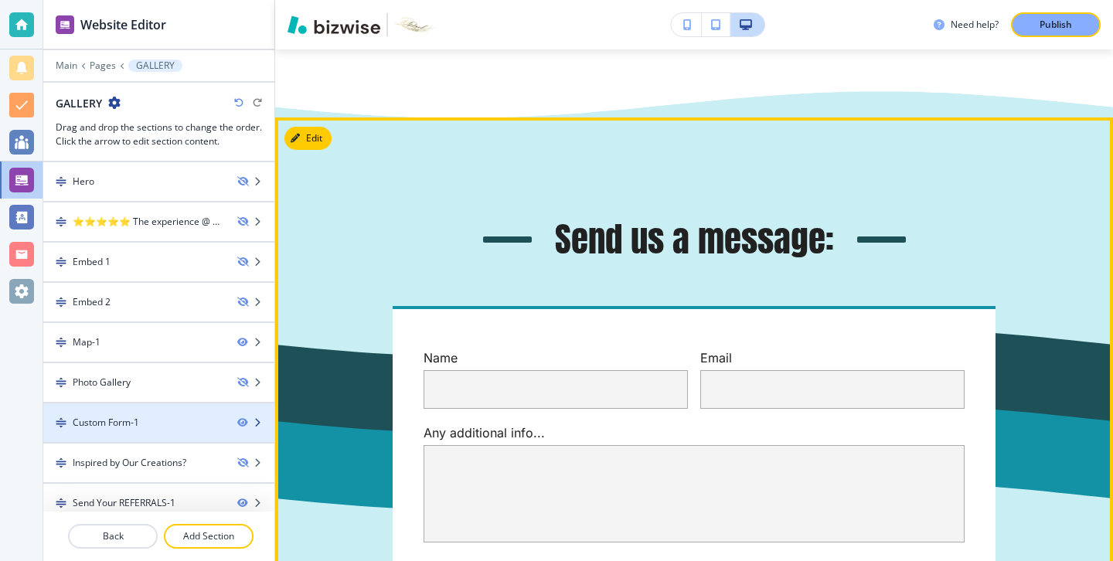
click at [250, 423] on div at bounding box center [255, 422] width 37 height 9
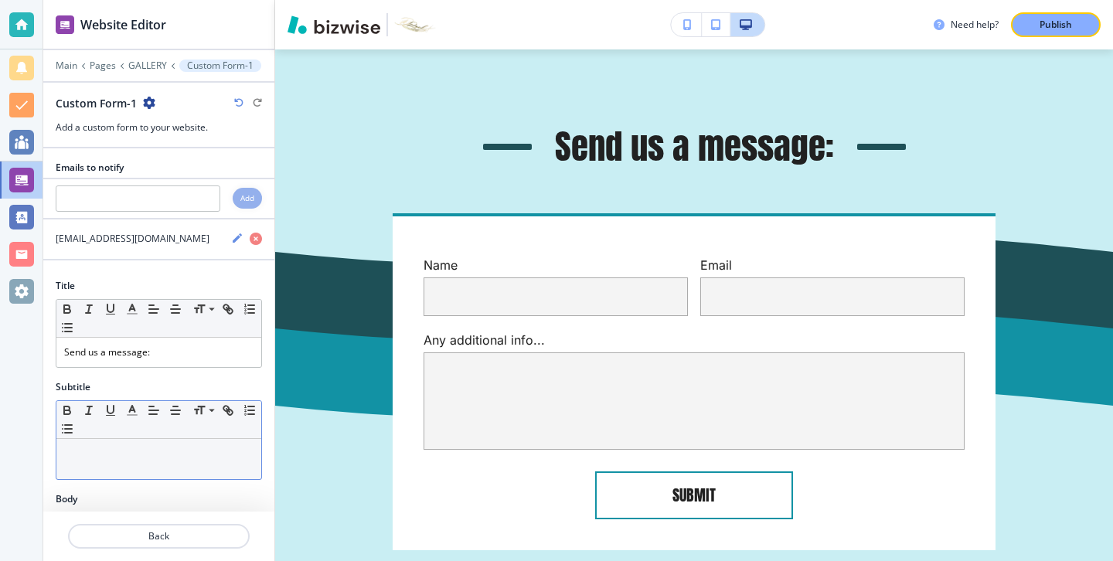
scroll to position [790, 0]
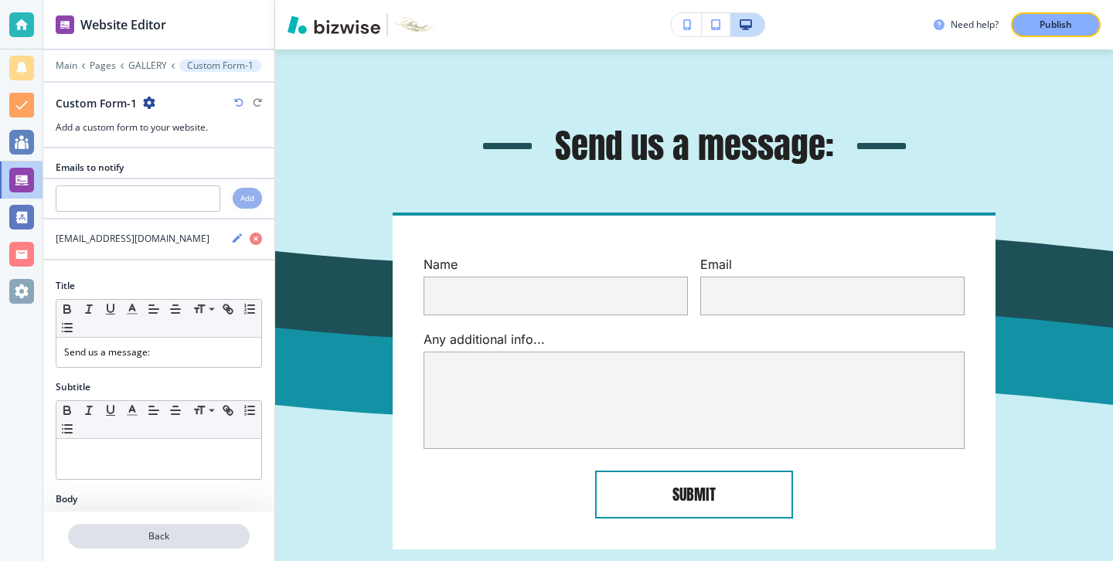
click at [207, 529] on p "Back" at bounding box center [159, 536] width 179 height 14
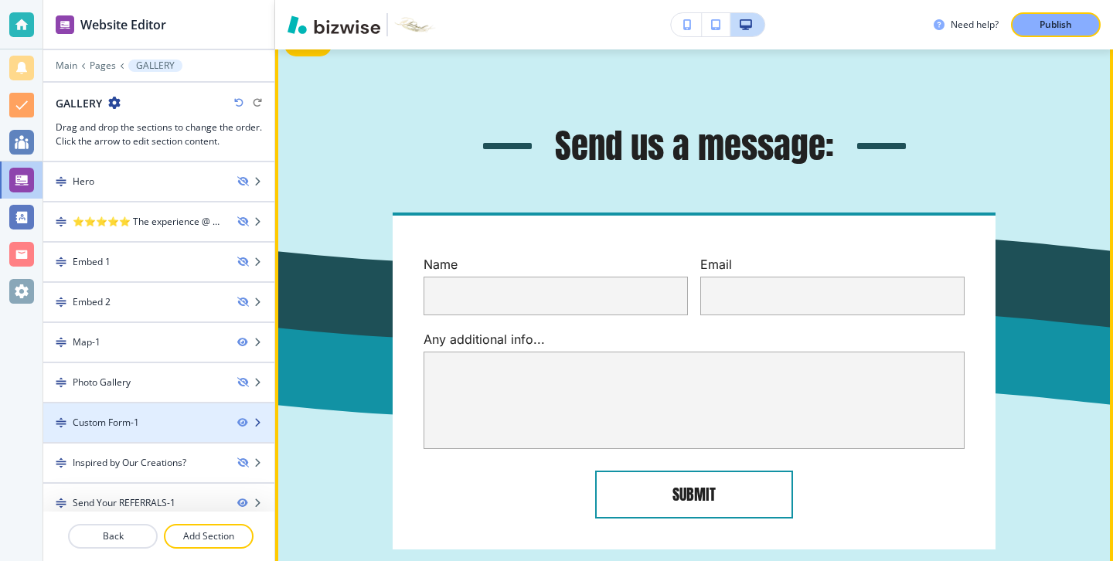
scroll to position [12, 0]
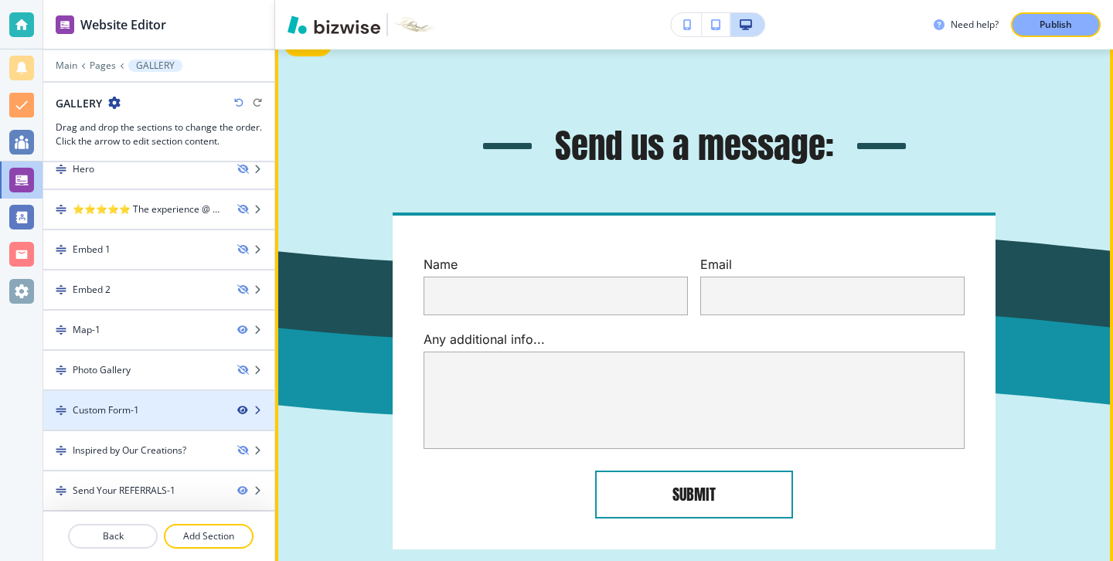
click at [239, 413] on icon "button" at bounding box center [241, 410] width 9 height 9
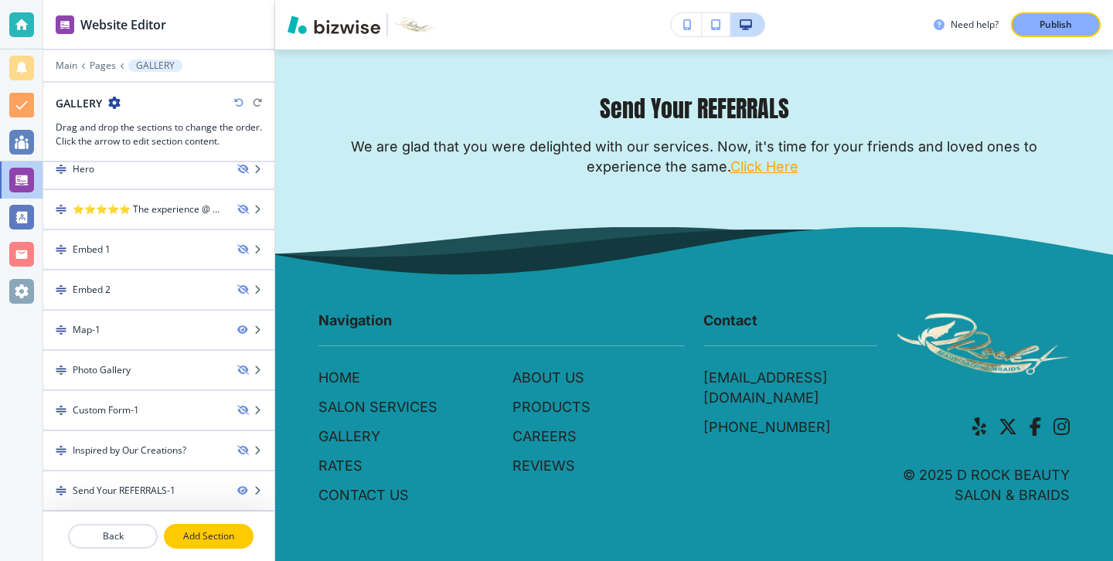
click at [243, 541] on p "Add Section" at bounding box center [208, 536] width 87 height 14
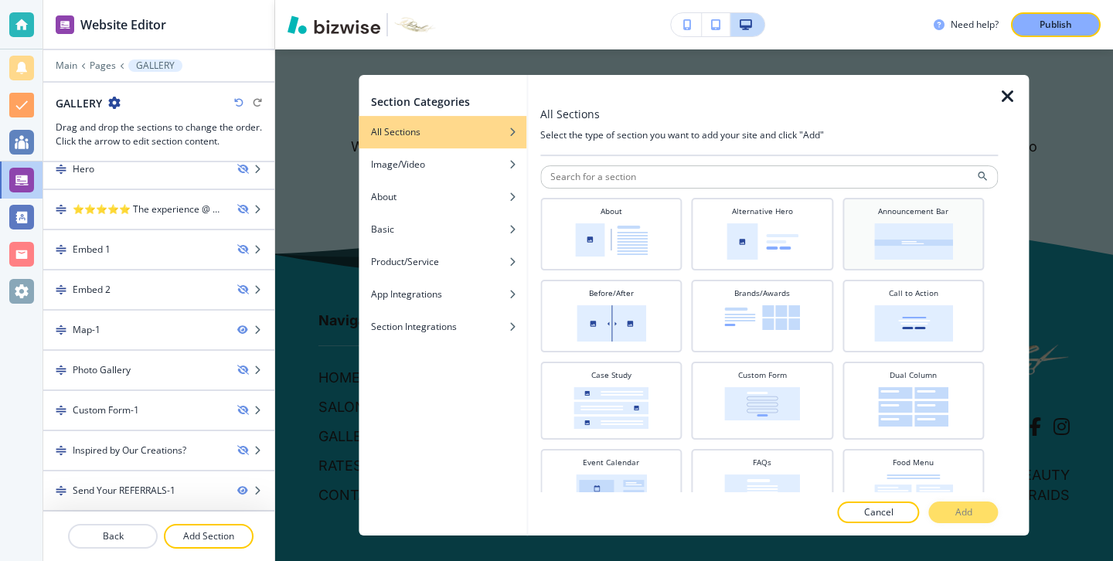
click at [878, 248] on img at bounding box center [913, 241] width 79 height 36
click at [971, 505] on p "Add" at bounding box center [963, 512] width 17 height 14
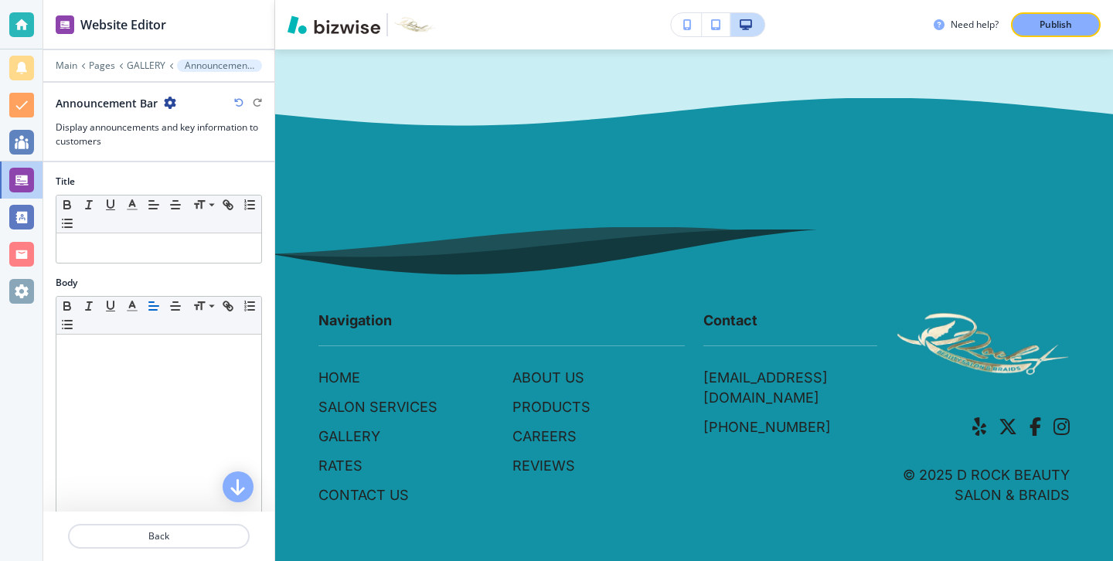
scroll to position [924, 0]
click at [175, 276] on div "Body" at bounding box center [159, 283] width 206 height 14
click at [195, 268] on div "Title Small Normal Large Huge" at bounding box center [158, 225] width 231 height 101
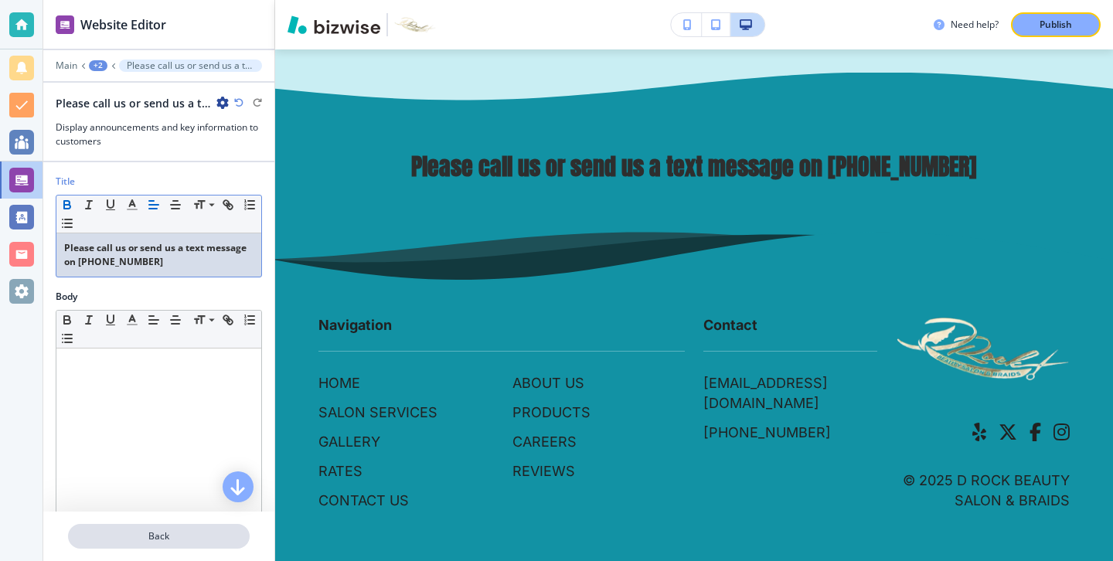
click at [193, 541] on p "Back" at bounding box center [159, 536] width 179 height 14
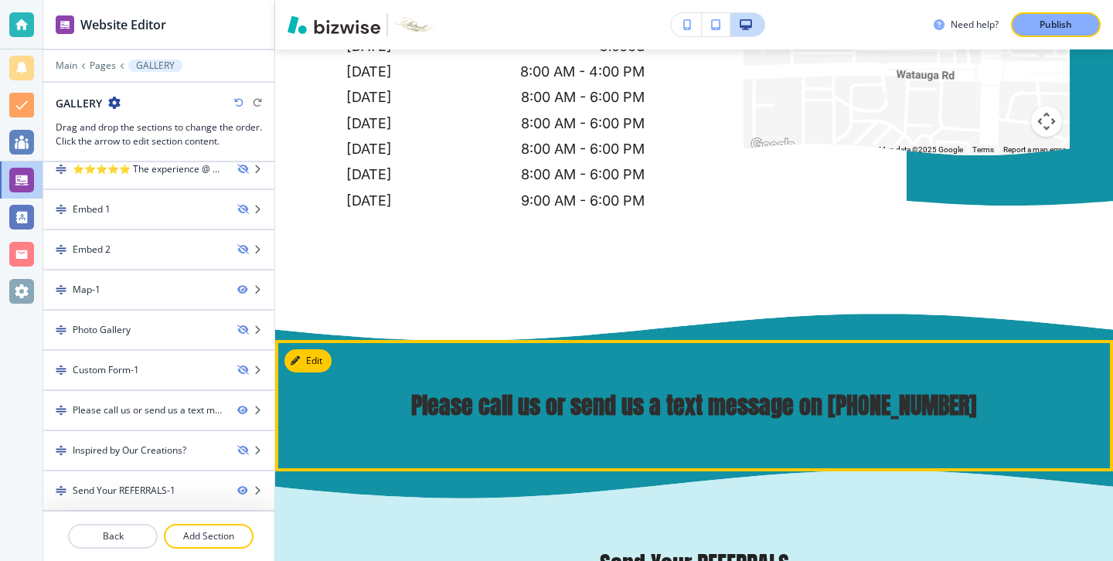
scroll to position [0, 0]
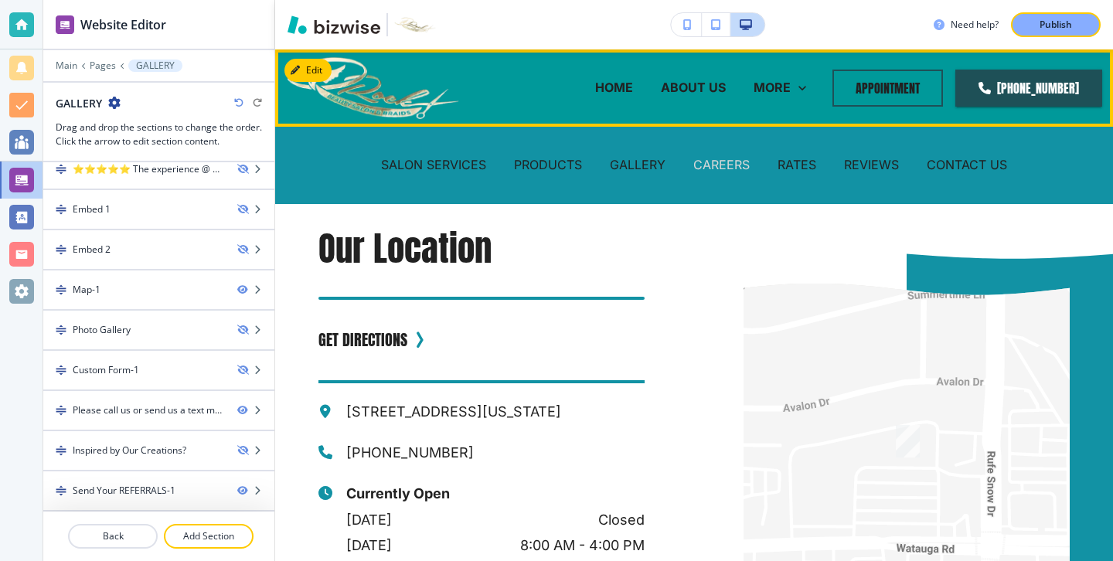
click at [713, 162] on p "CAREERS" at bounding box center [721, 165] width 56 height 18
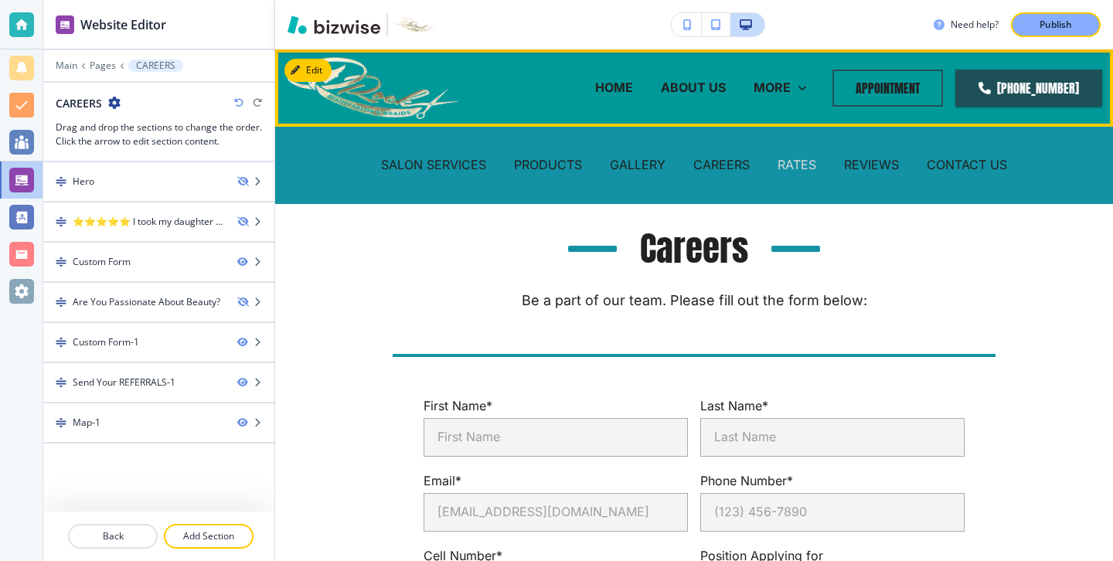
click at [798, 156] on p "RATES" at bounding box center [797, 165] width 39 height 18
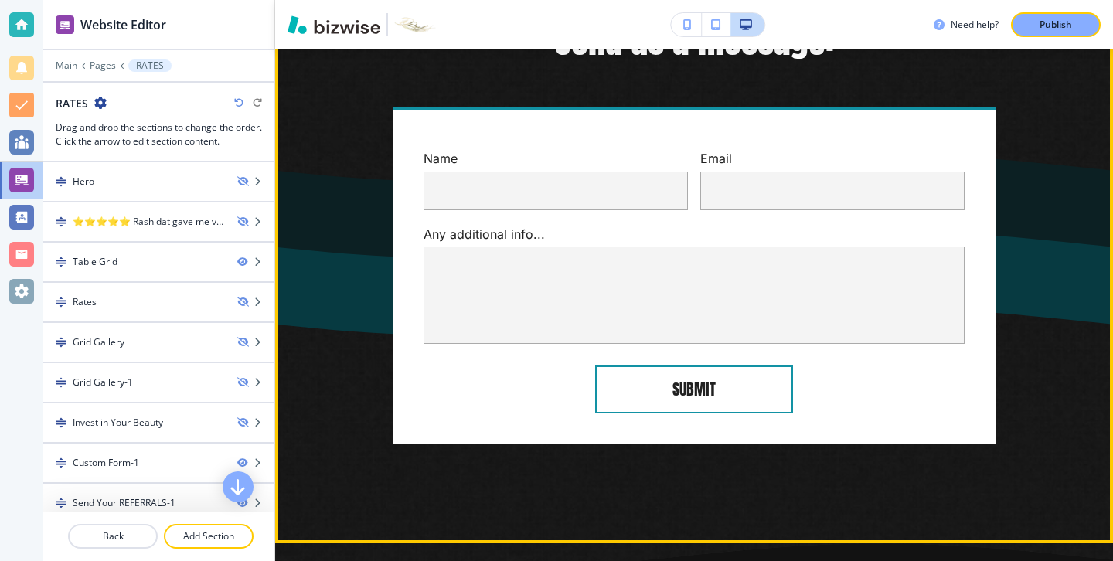
scroll to position [3419, 0]
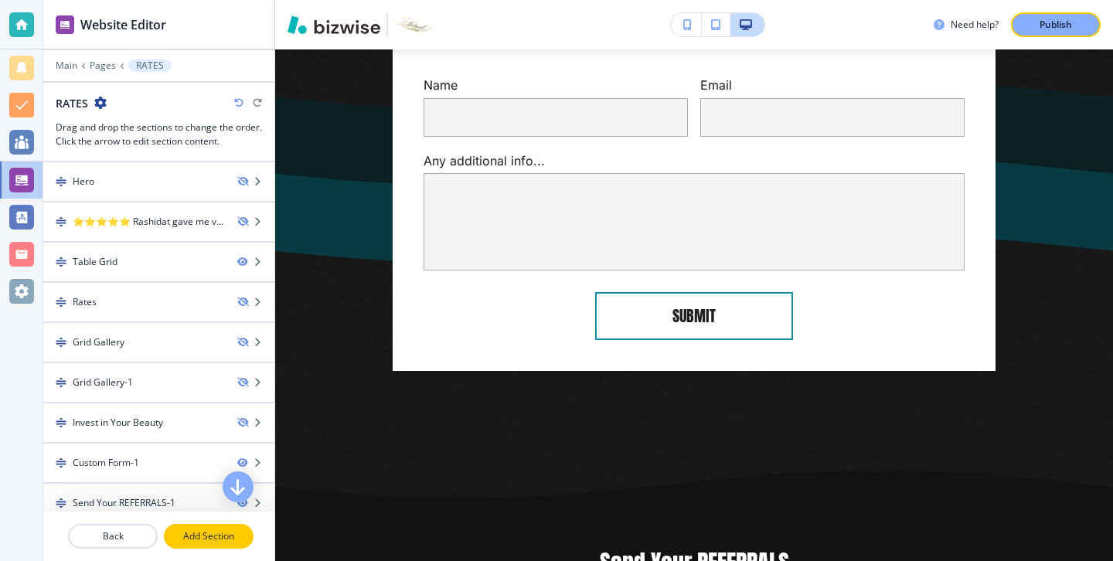
click at [215, 530] on p "Add Section" at bounding box center [208, 536] width 87 height 14
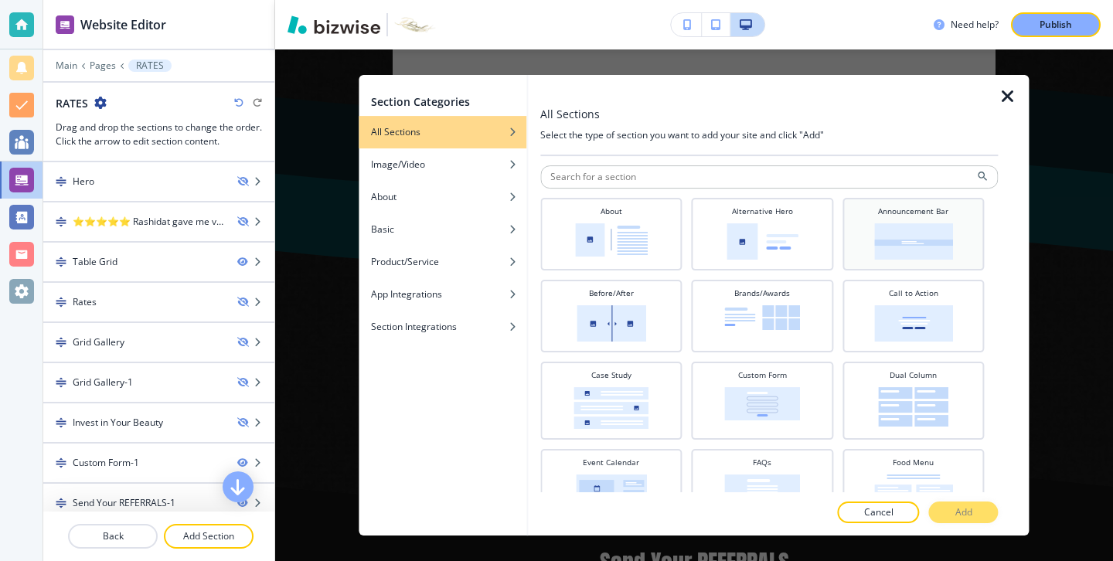
click at [941, 244] on img at bounding box center [913, 241] width 79 height 36
click at [963, 502] on button "Add" at bounding box center [964, 513] width 70 height 22
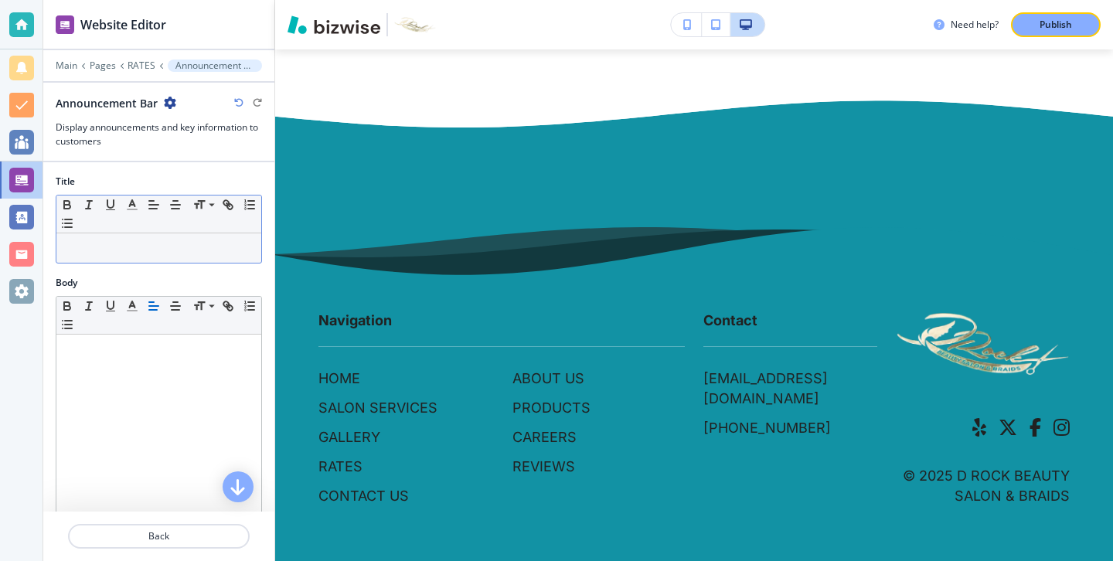
click at [200, 255] on div at bounding box center [158, 247] width 205 height 29
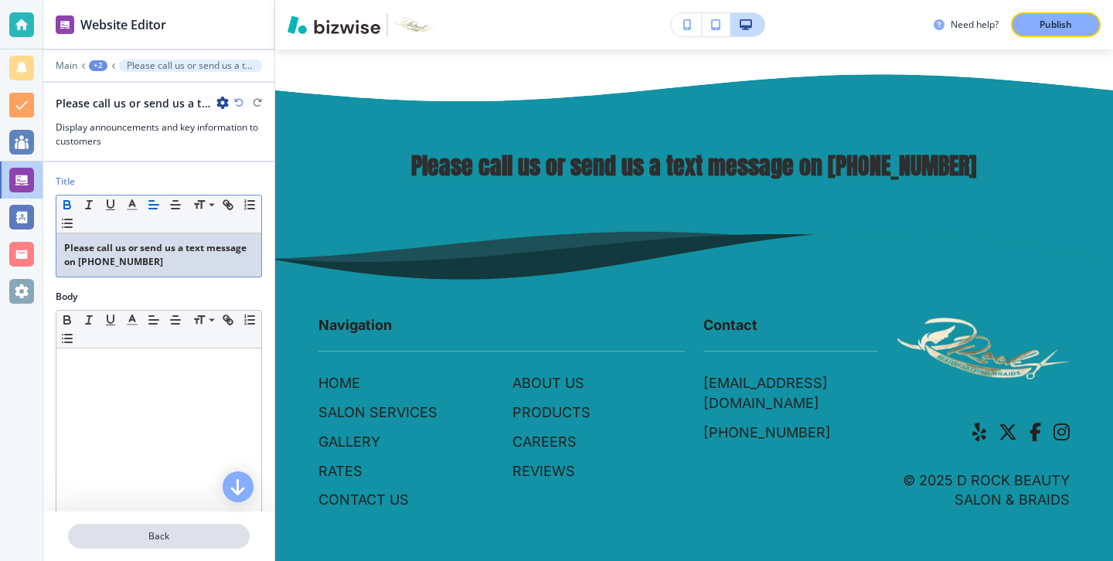
click at [168, 539] on p "Back" at bounding box center [159, 536] width 179 height 14
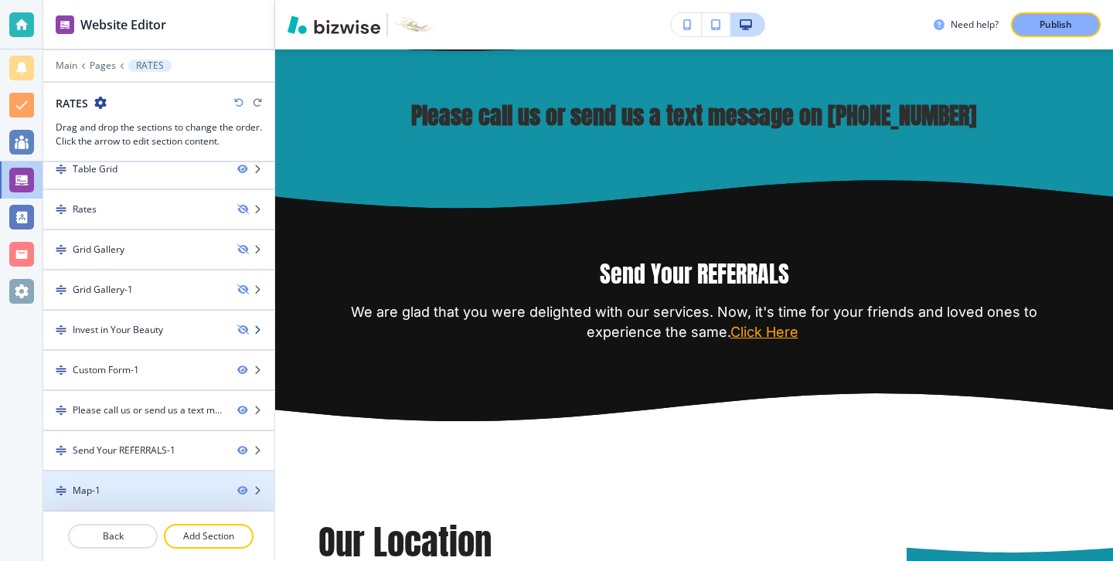
scroll to position [3867, 0]
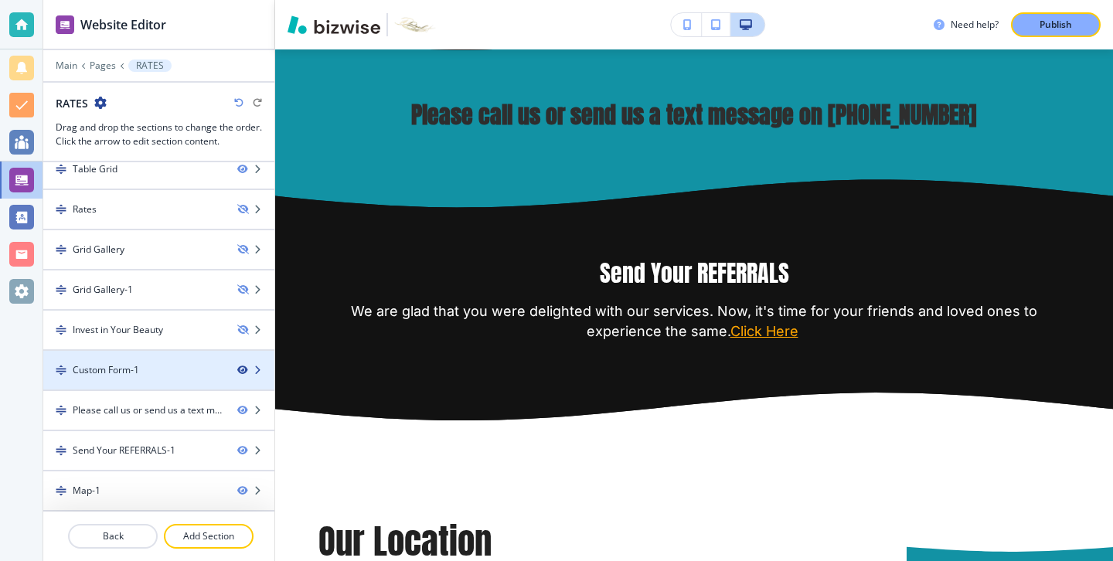
click at [245, 375] on icon "button" at bounding box center [241, 370] width 9 height 9
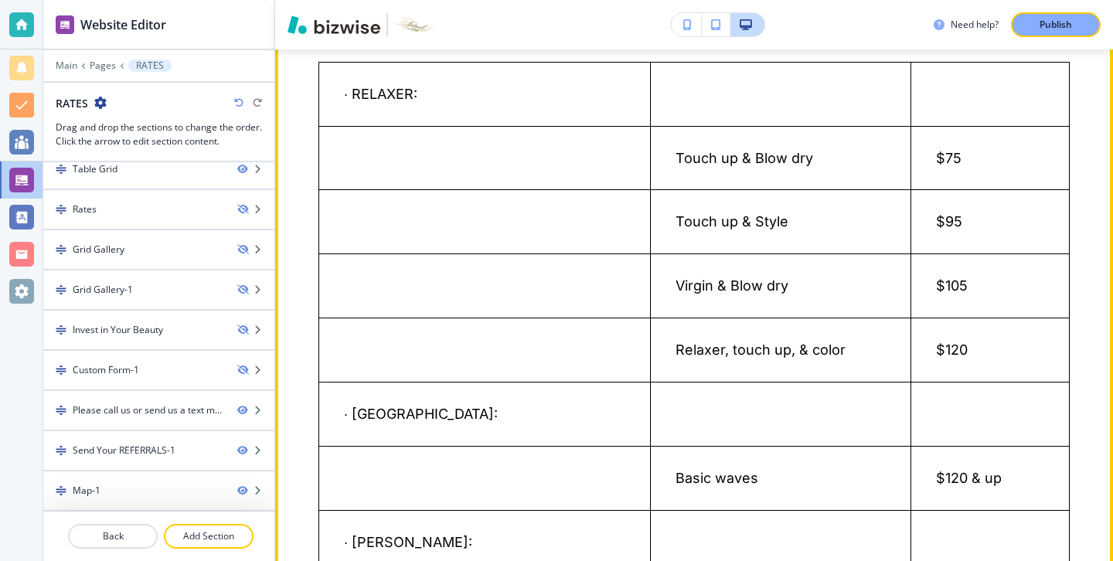
scroll to position [0, 0]
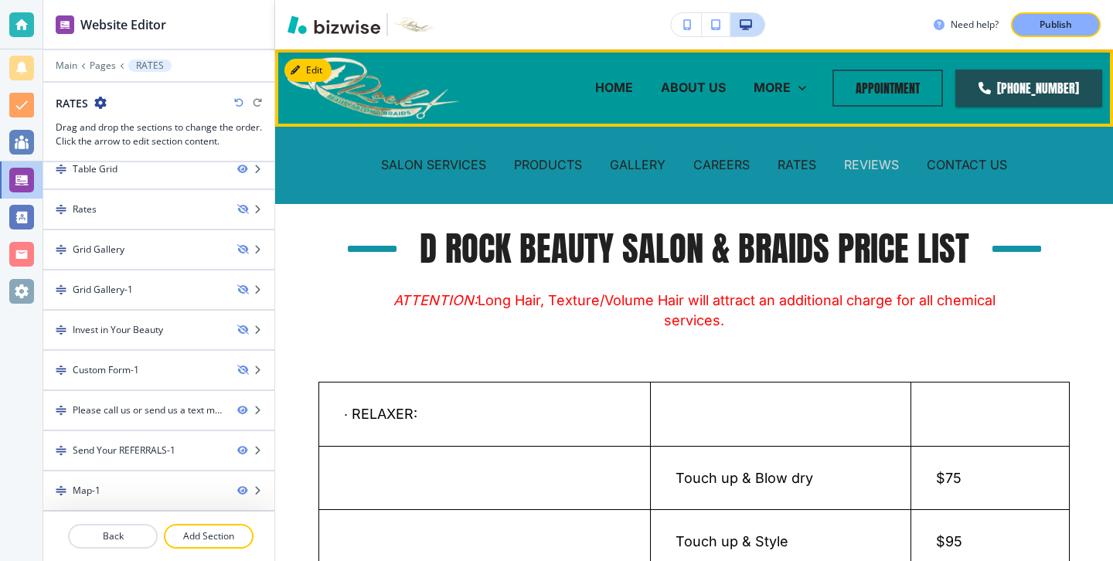
click at [892, 165] on p "REVIEWS" at bounding box center [871, 165] width 55 height 18
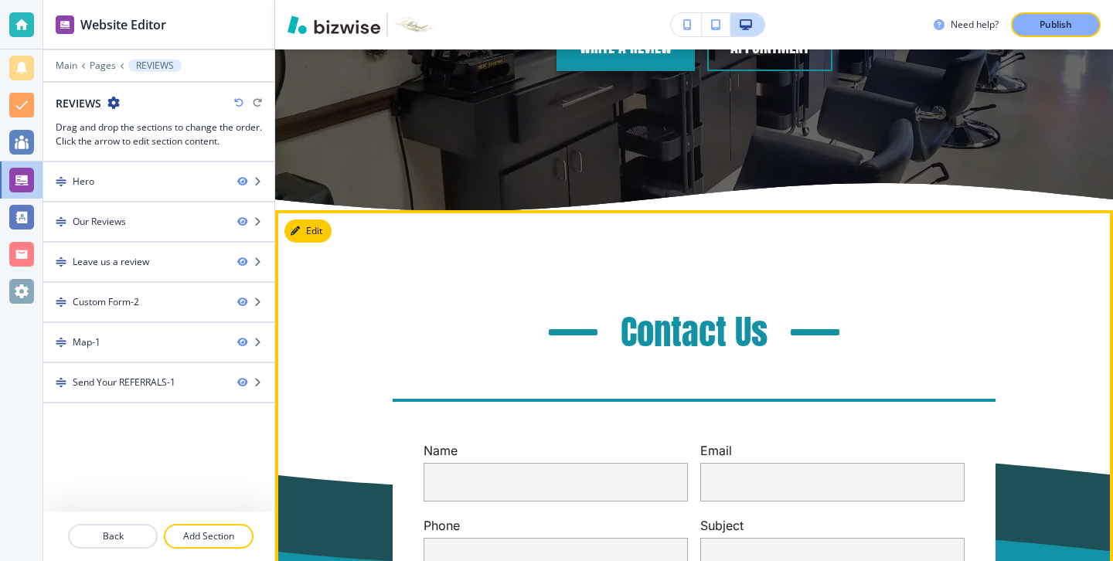
scroll to position [5787, 0]
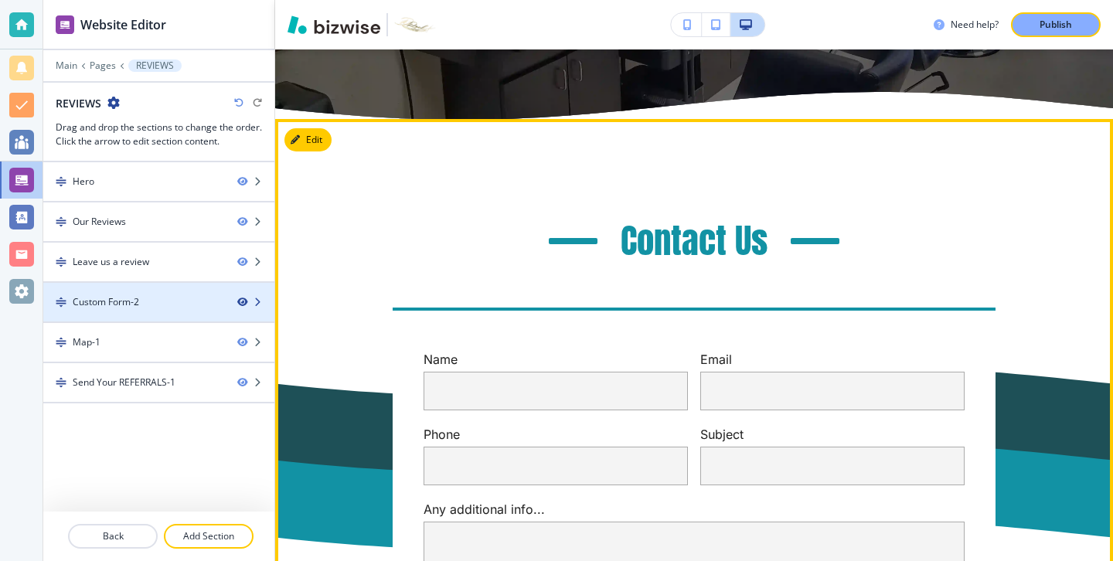
click at [246, 306] on icon "button" at bounding box center [241, 302] width 9 height 9
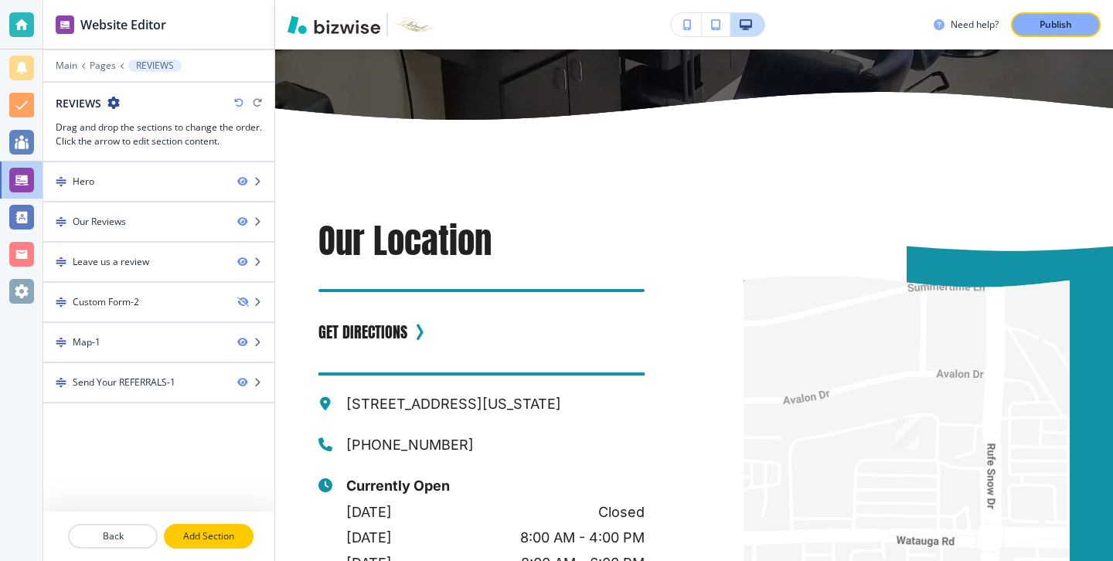
click at [233, 525] on button "Add Section" at bounding box center [209, 536] width 90 height 25
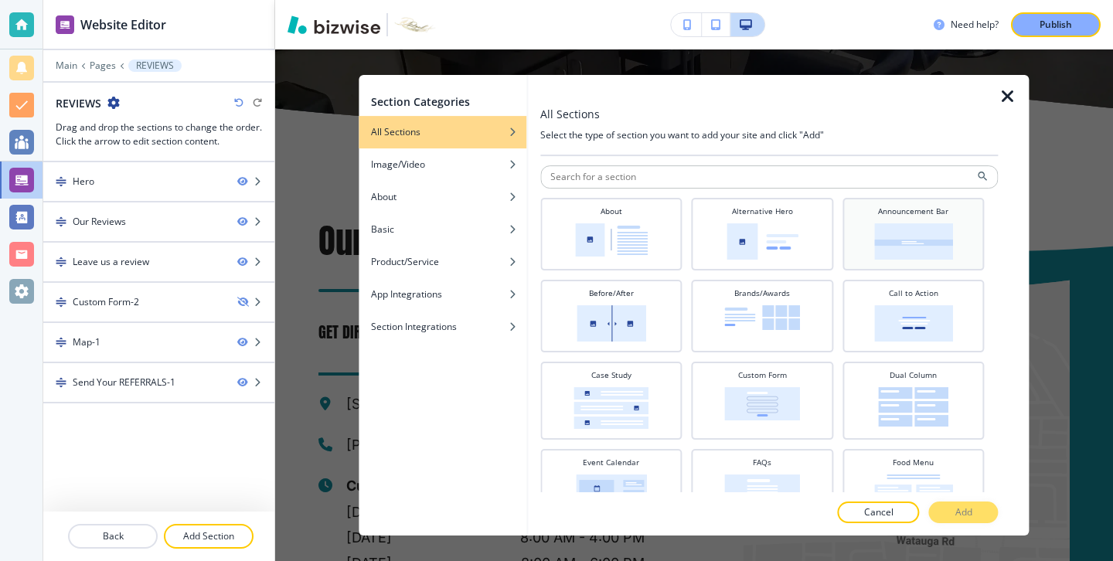
click at [926, 225] on img at bounding box center [913, 241] width 79 height 36
click at [948, 505] on button "Add" at bounding box center [964, 513] width 70 height 22
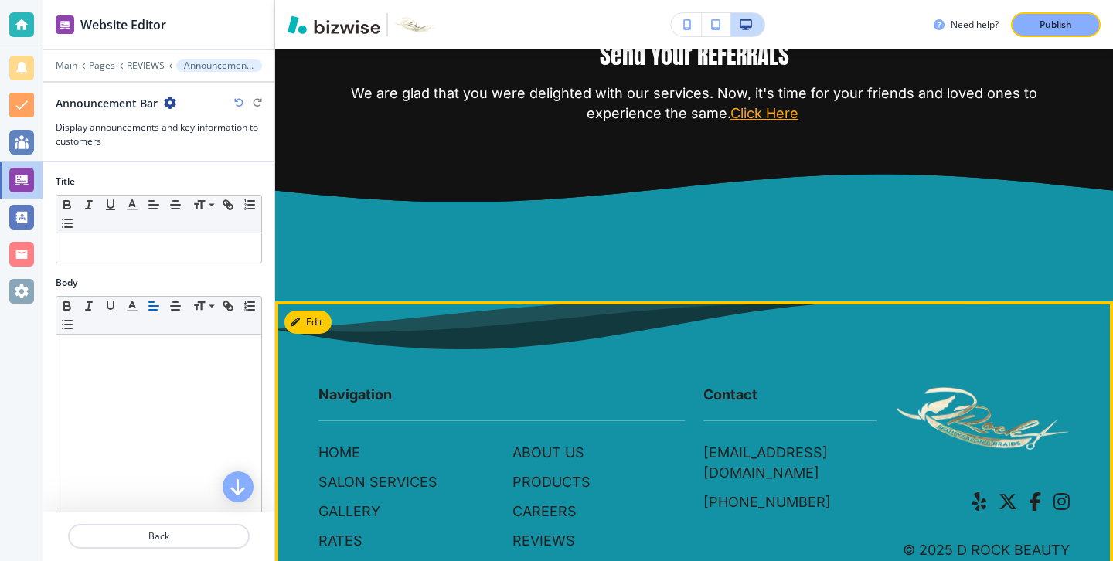
scroll to position [6624, 0]
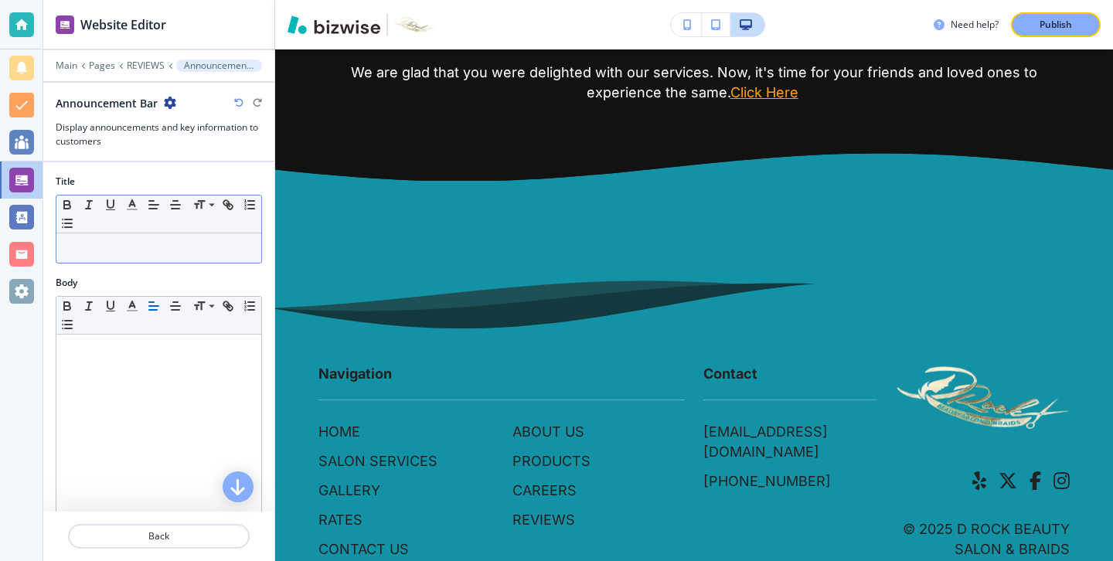
click at [124, 255] on div at bounding box center [158, 247] width 205 height 29
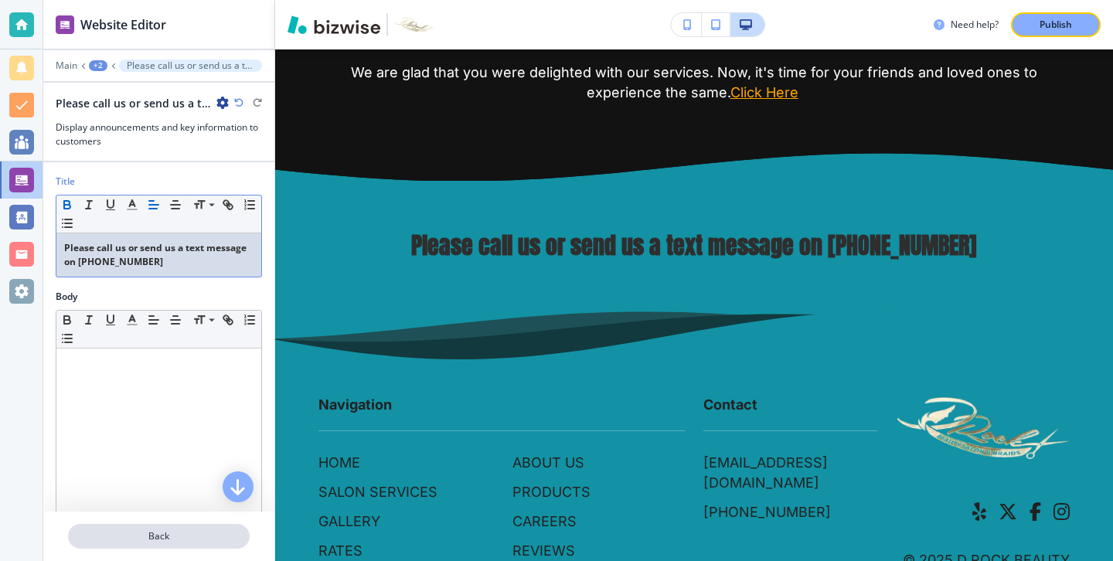
click at [182, 541] on p "Back" at bounding box center [159, 536] width 179 height 14
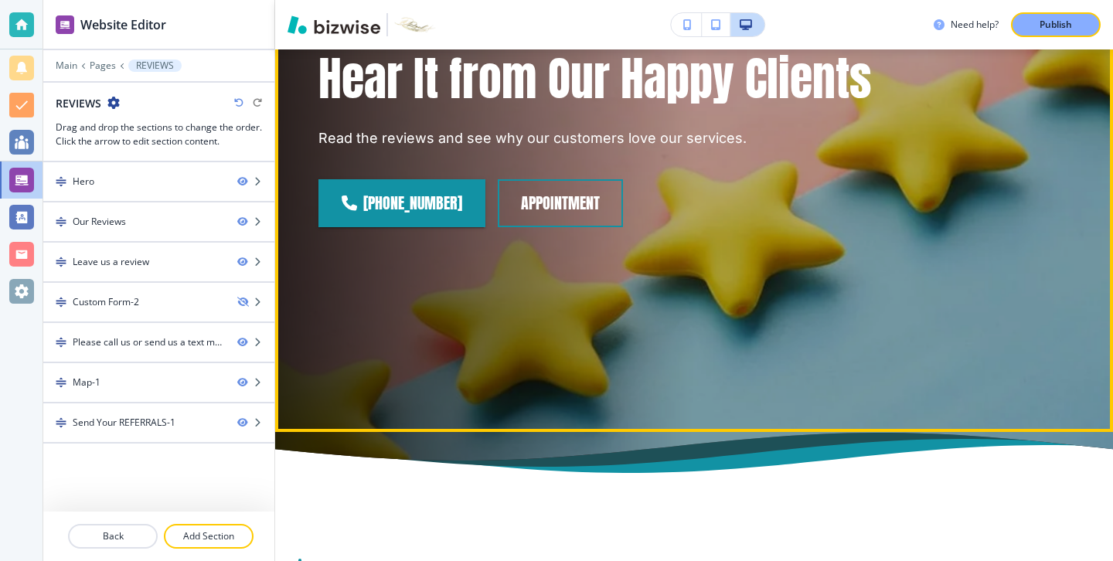
scroll to position [0, 0]
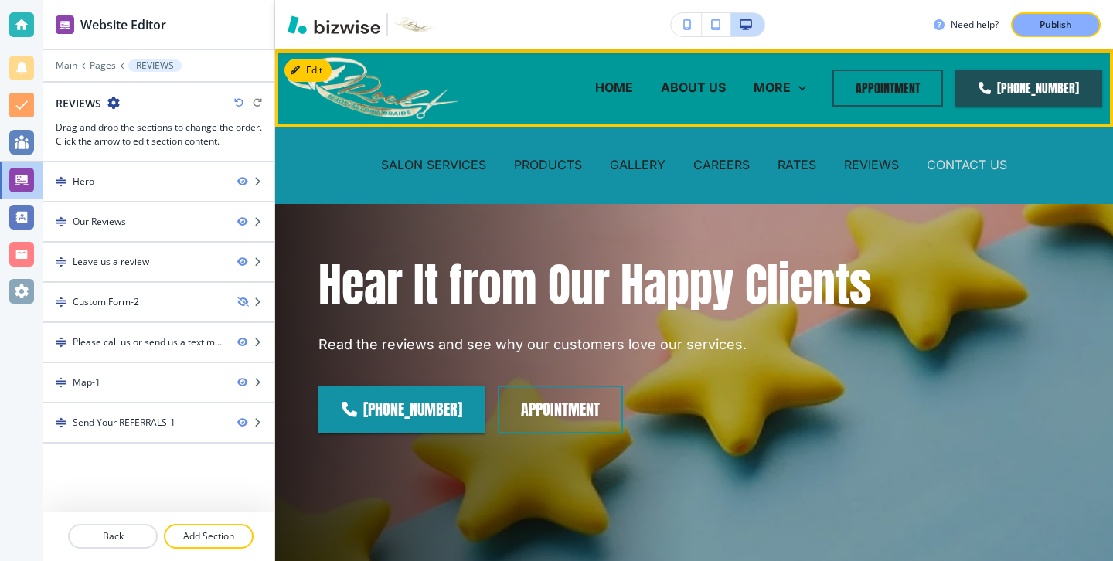
click at [968, 172] on p "CONTACT US" at bounding box center [967, 165] width 80 height 18
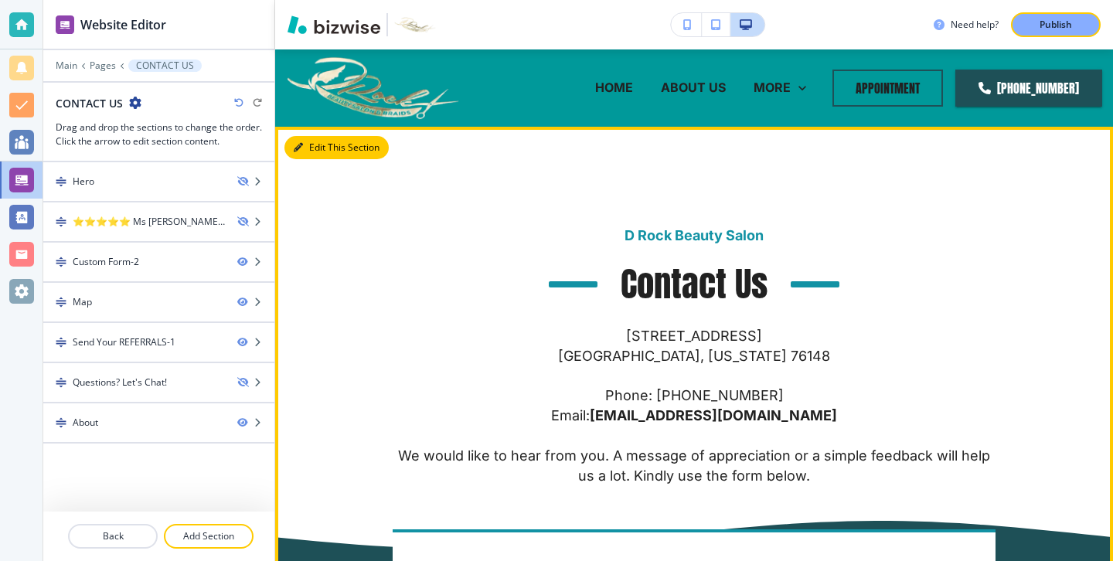
click at [311, 143] on button "Edit This Section" at bounding box center [336, 147] width 104 height 23
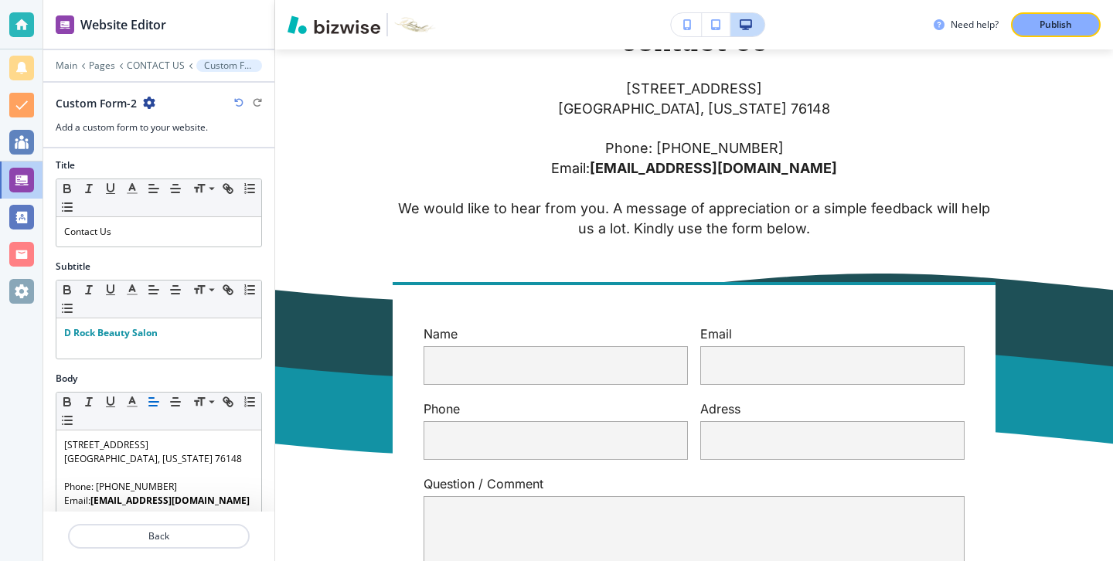
scroll to position [132, 0]
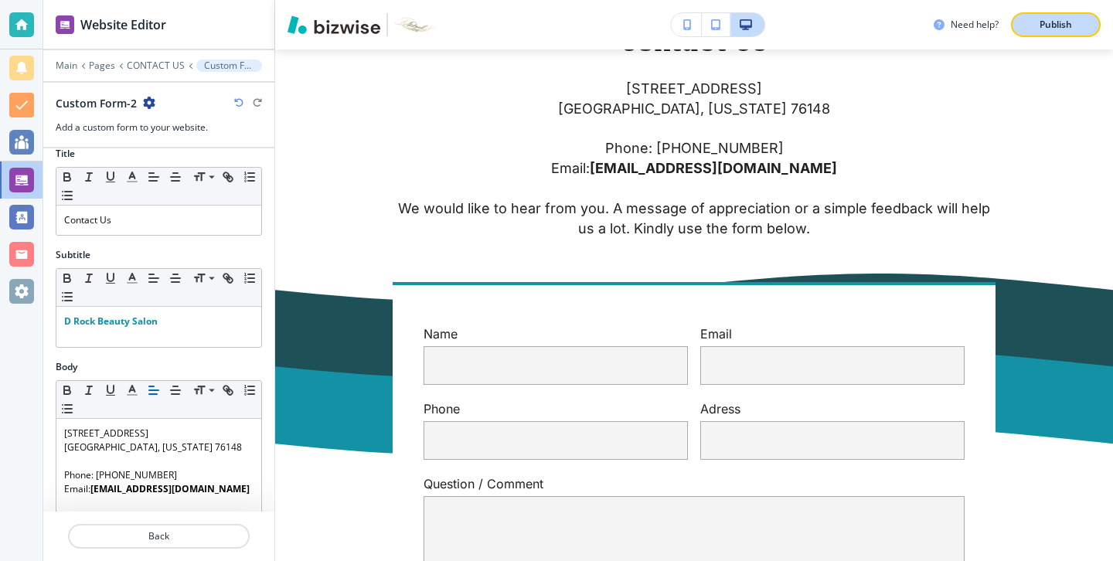
click at [1070, 30] on p "Publish" at bounding box center [1056, 25] width 32 height 14
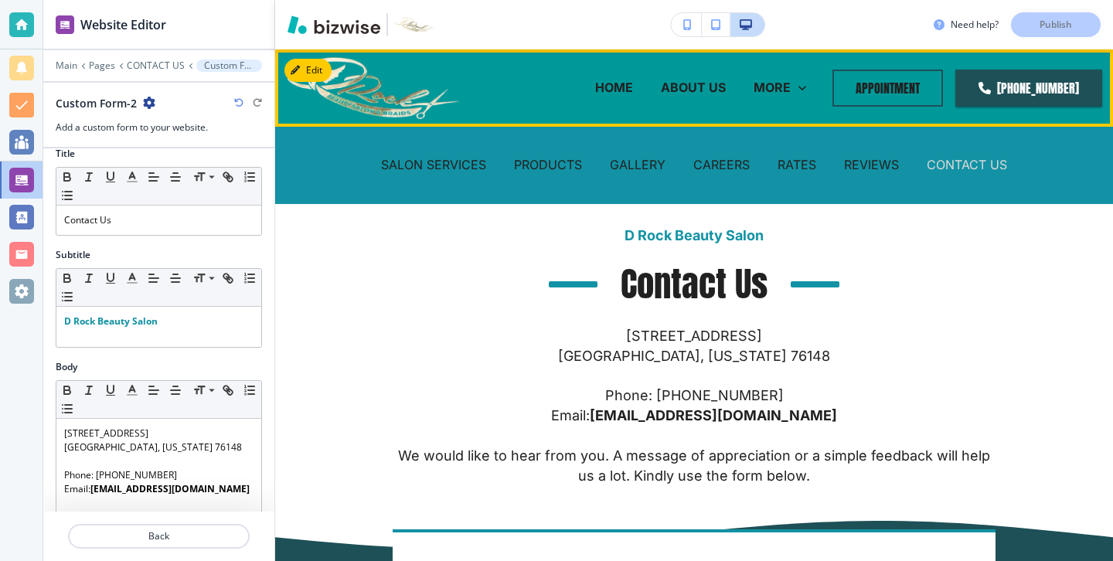
click at [937, 164] on p "CONTACT US" at bounding box center [967, 165] width 80 height 18
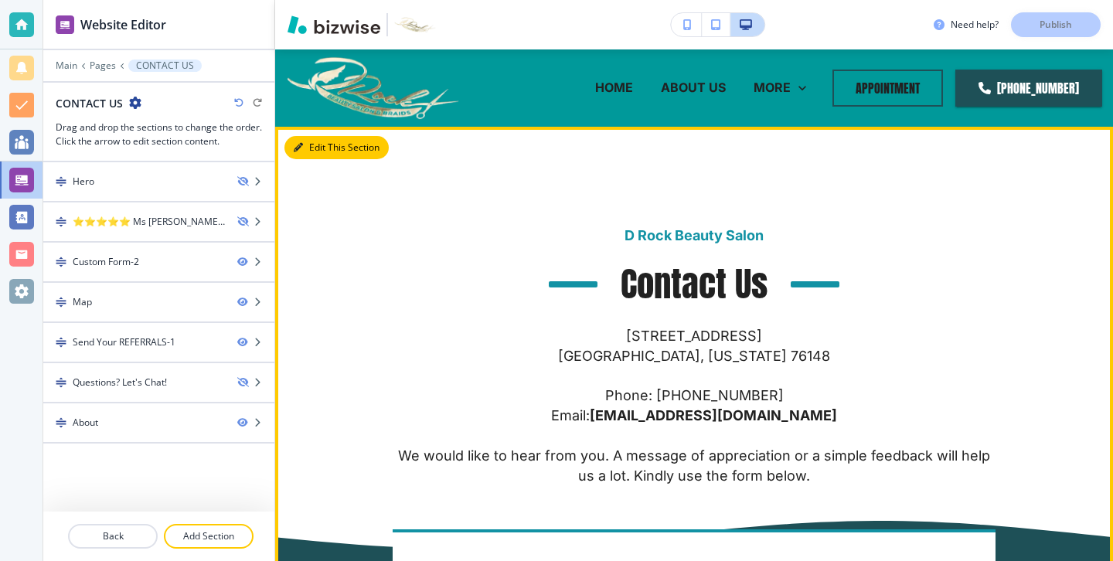
click at [322, 148] on button "Edit This Section" at bounding box center [336, 147] width 104 height 23
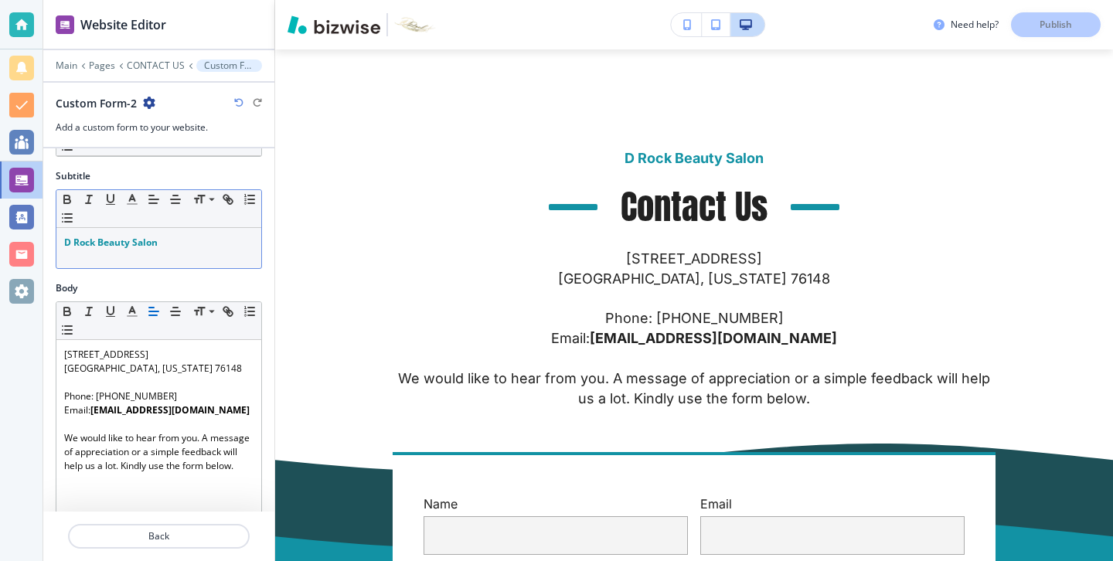
scroll to position [230, 0]
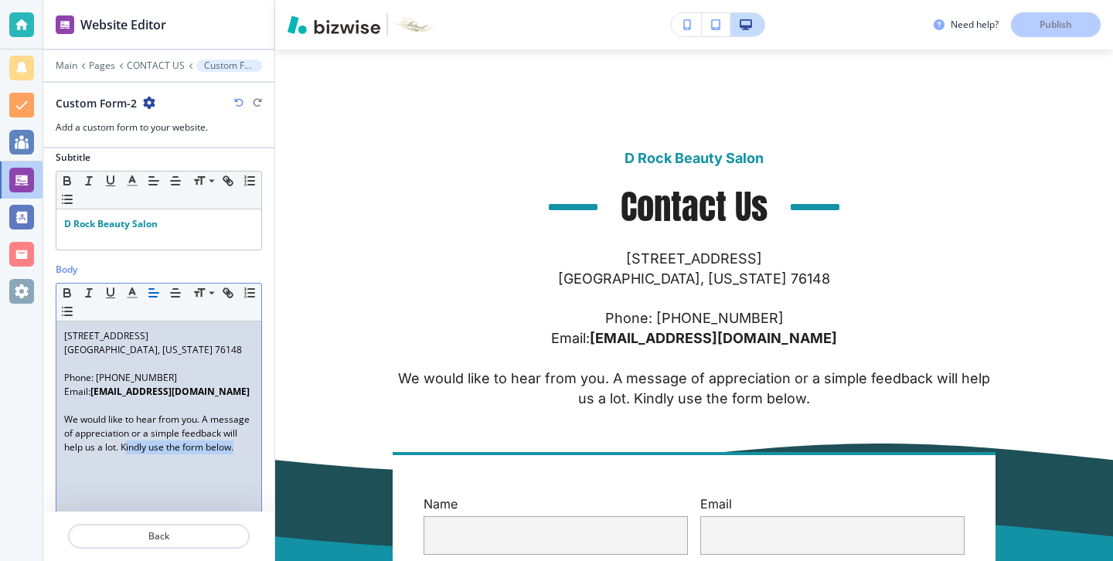
drag, startPoint x: 240, startPoint y: 455, endPoint x: 125, endPoint y: 451, distance: 114.5
click at [125, 451] on div "6651 Watauga Road, Suite #116 Watauga, Texas 76148 Phone: 817-806-8323 Email: y…" at bounding box center [158, 422] width 205 height 201
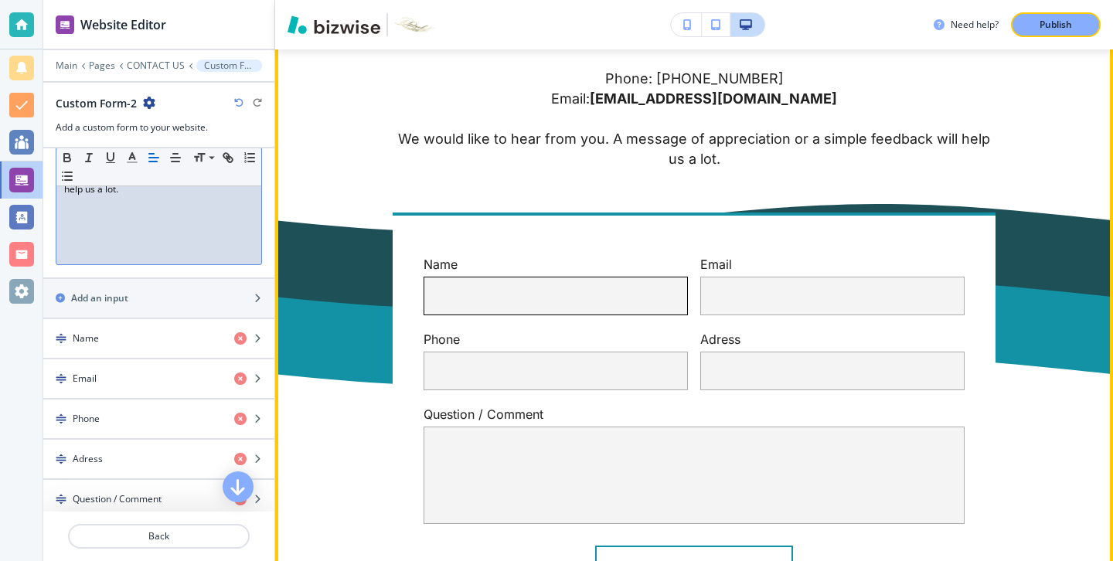
scroll to position [339, 0]
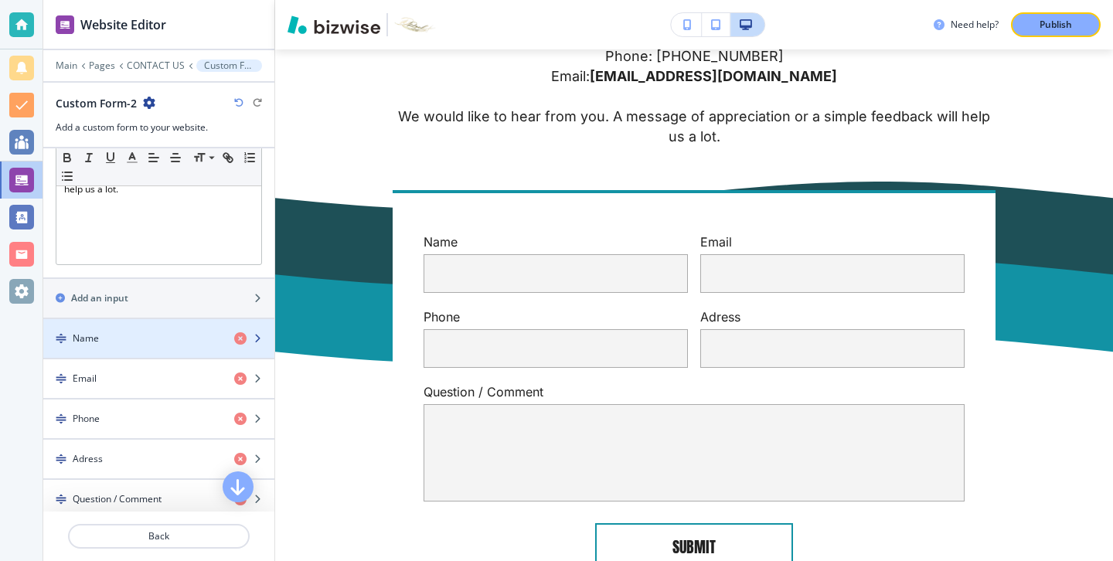
click at [238, 345] on div "button" at bounding box center [158, 351] width 231 height 12
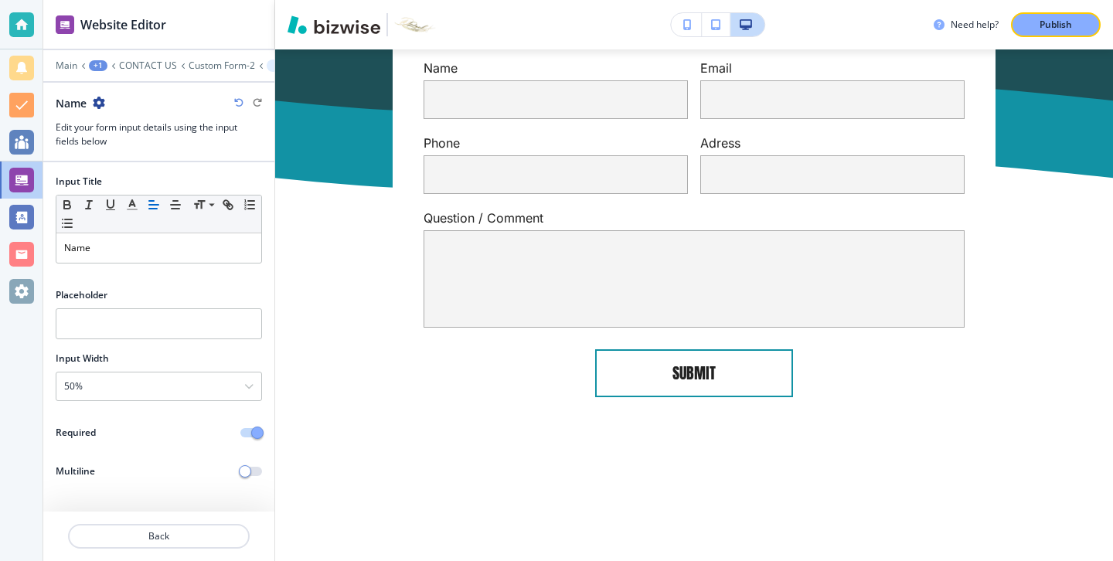
scroll to position [514, 0]
click at [196, 537] on p "Back" at bounding box center [159, 536] width 179 height 14
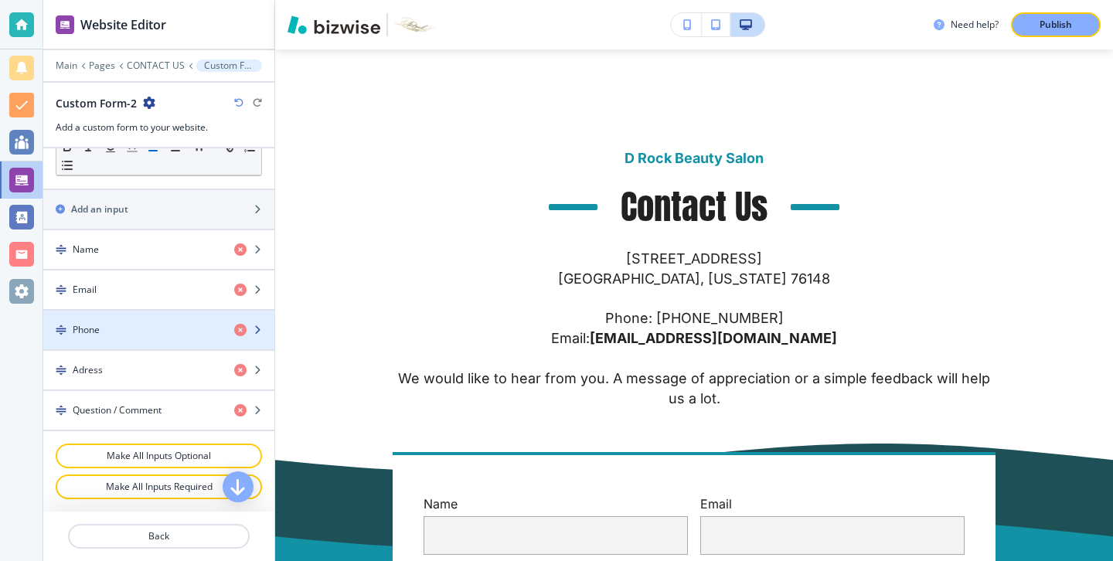
scroll to position [567, 0]
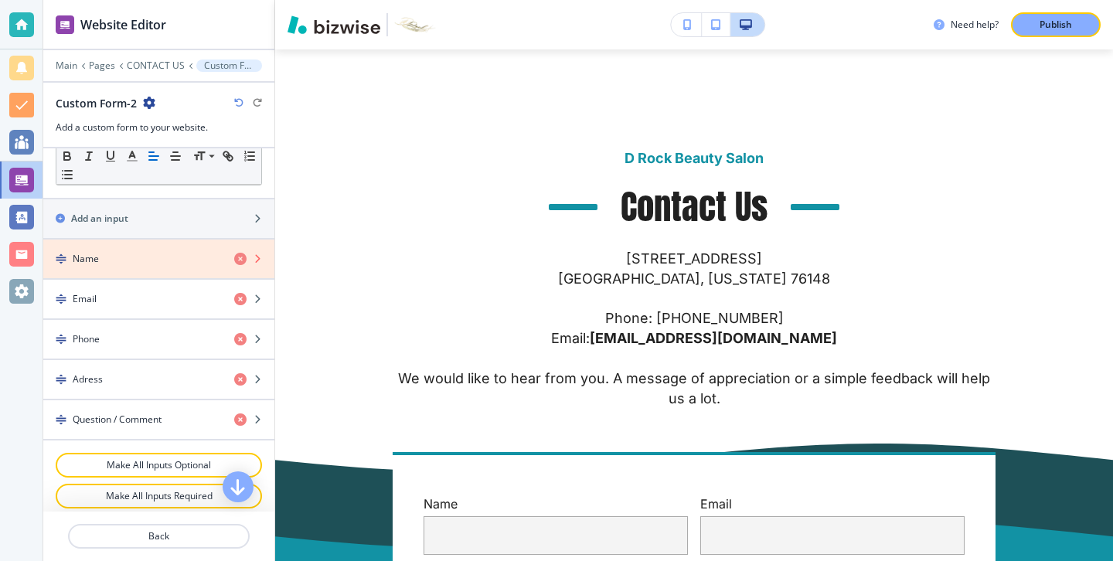
click at [239, 260] on icon "button" at bounding box center [240, 259] width 12 height 12
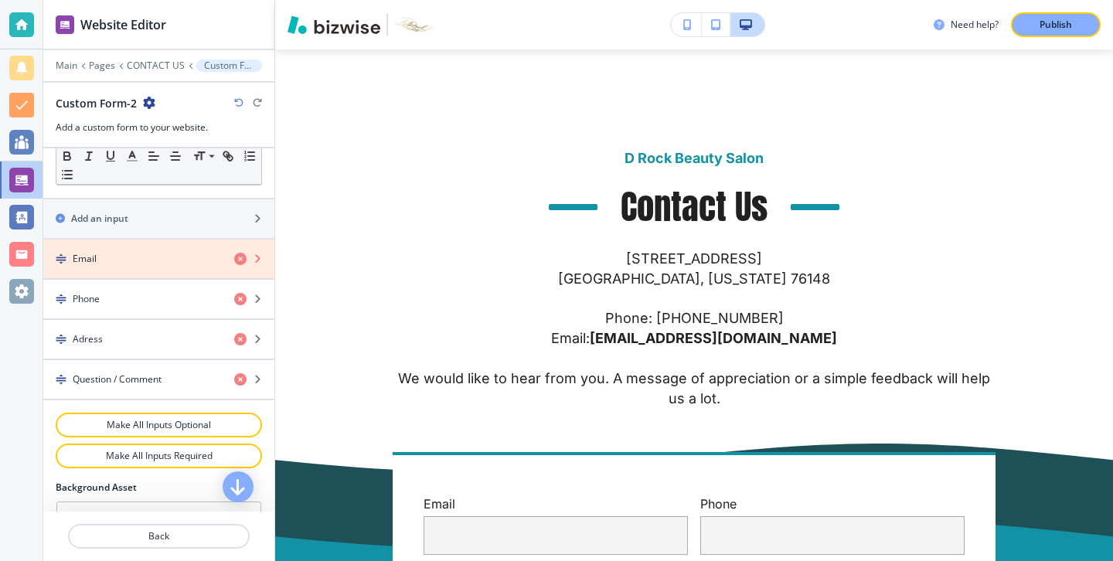
click at [239, 260] on icon "button" at bounding box center [240, 259] width 12 height 12
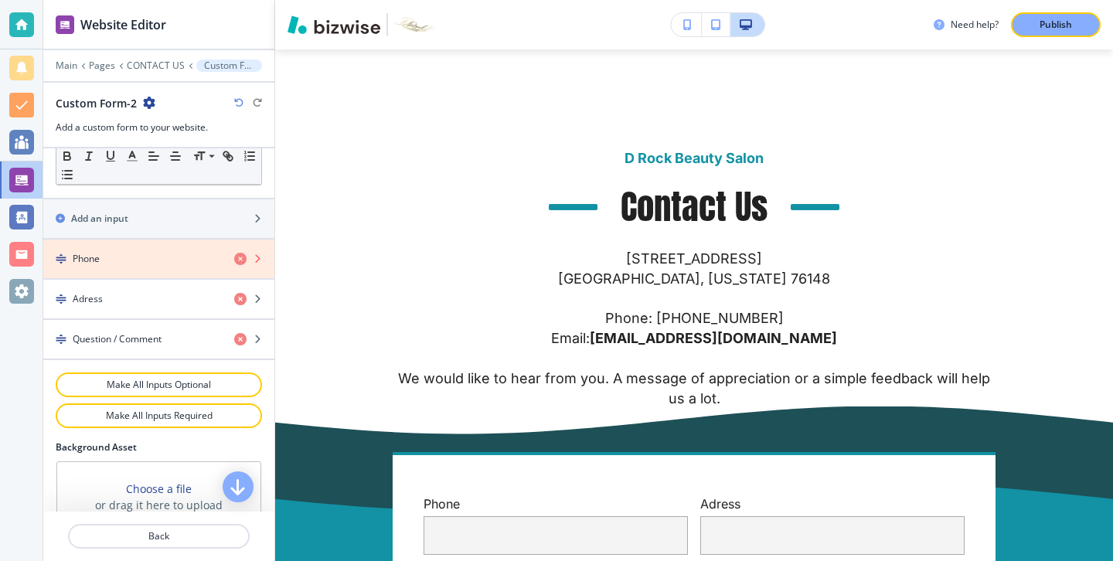
click at [239, 260] on icon "button" at bounding box center [240, 259] width 12 height 12
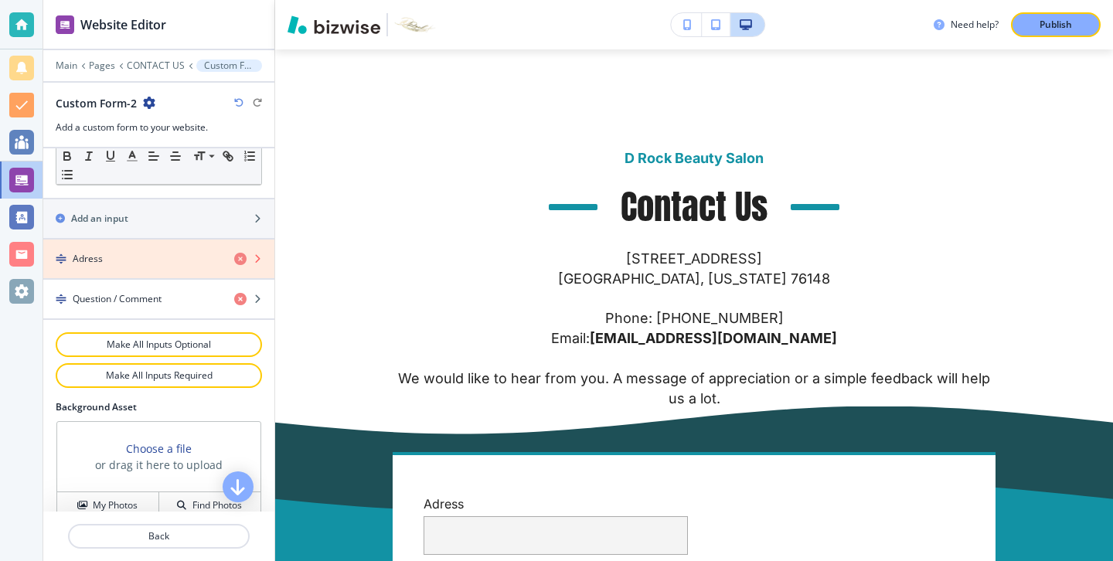
click at [239, 260] on icon "button" at bounding box center [240, 259] width 12 height 12
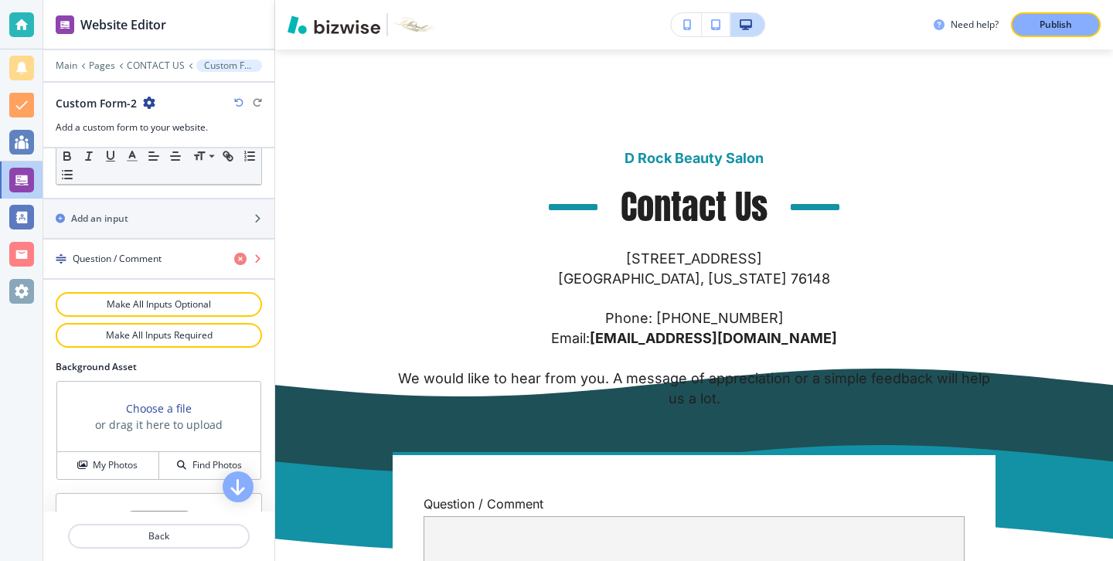
click at [239, 260] on icon "button" at bounding box center [240, 259] width 12 height 12
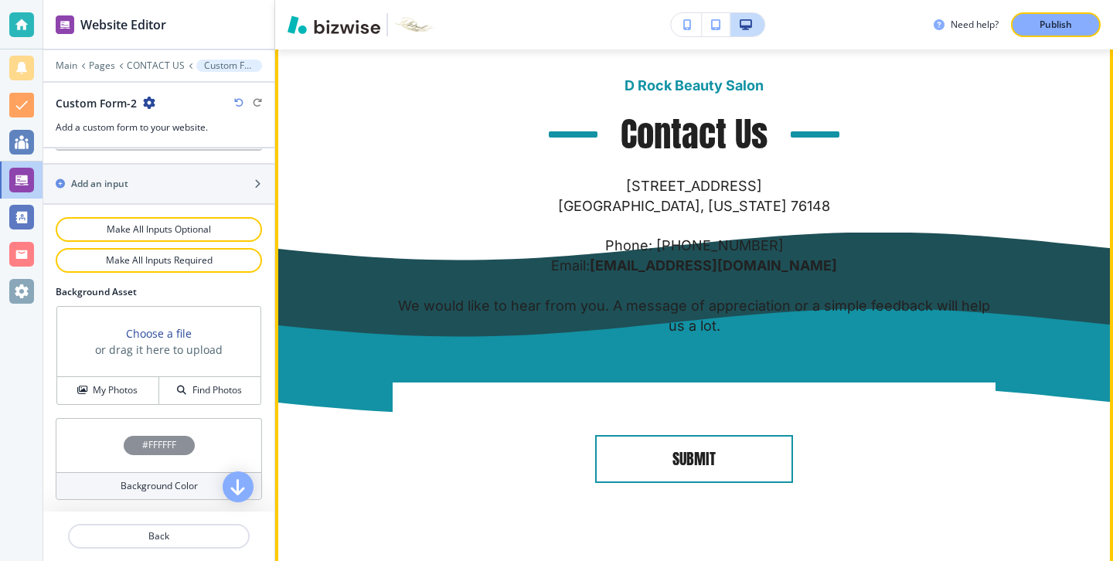
scroll to position [60, 0]
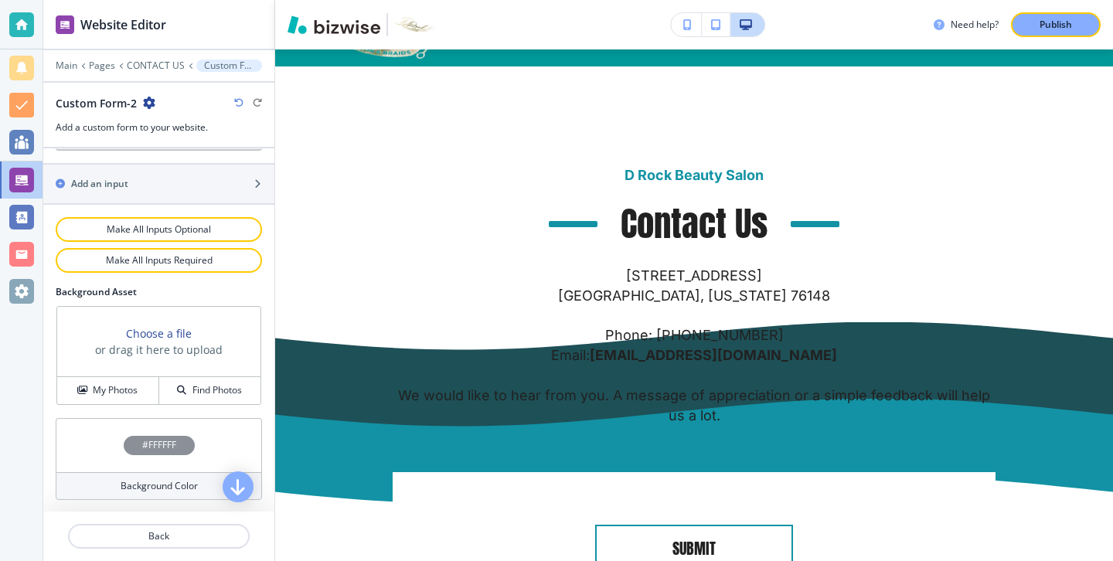
click at [236, 102] on icon "button" at bounding box center [238, 102] width 9 height 9
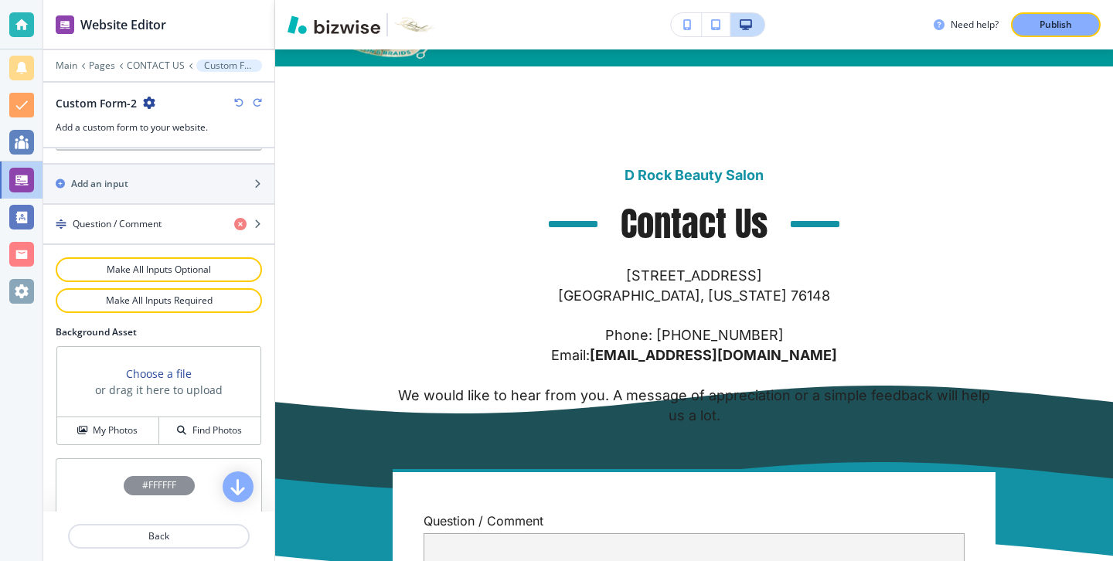
click at [236, 102] on icon "button" at bounding box center [238, 102] width 9 height 9
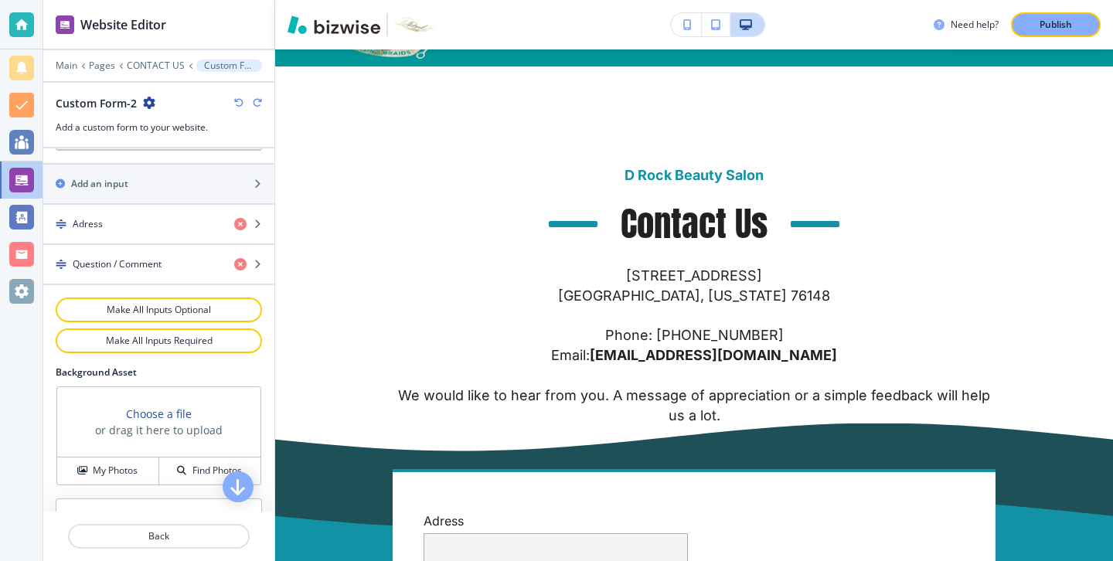
click at [236, 102] on icon "button" at bounding box center [238, 102] width 9 height 9
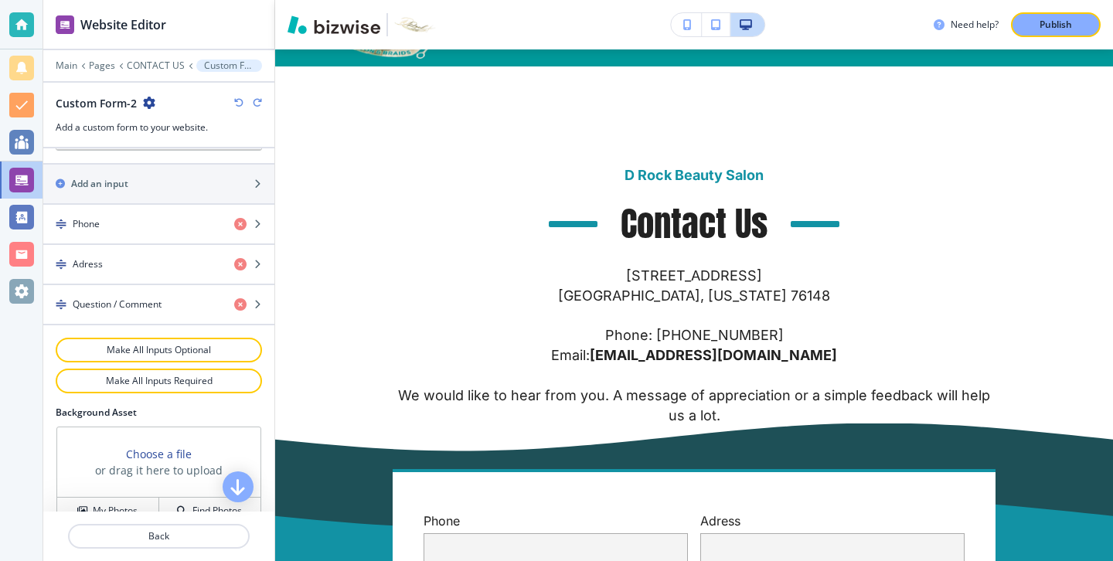
click at [236, 102] on icon "button" at bounding box center [238, 102] width 9 height 9
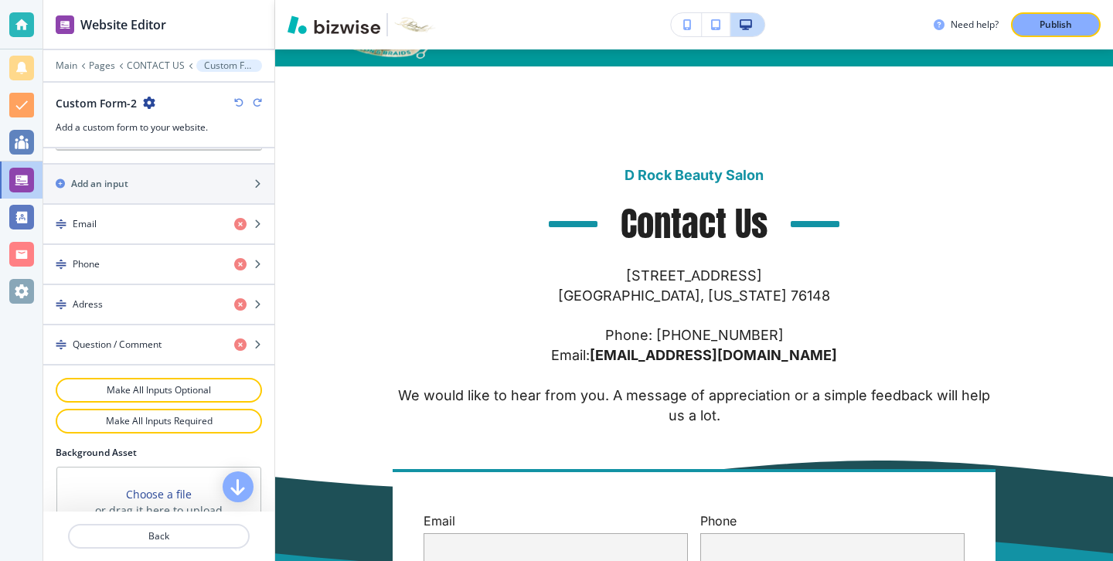
click at [236, 102] on icon "button" at bounding box center [238, 102] width 9 height 9
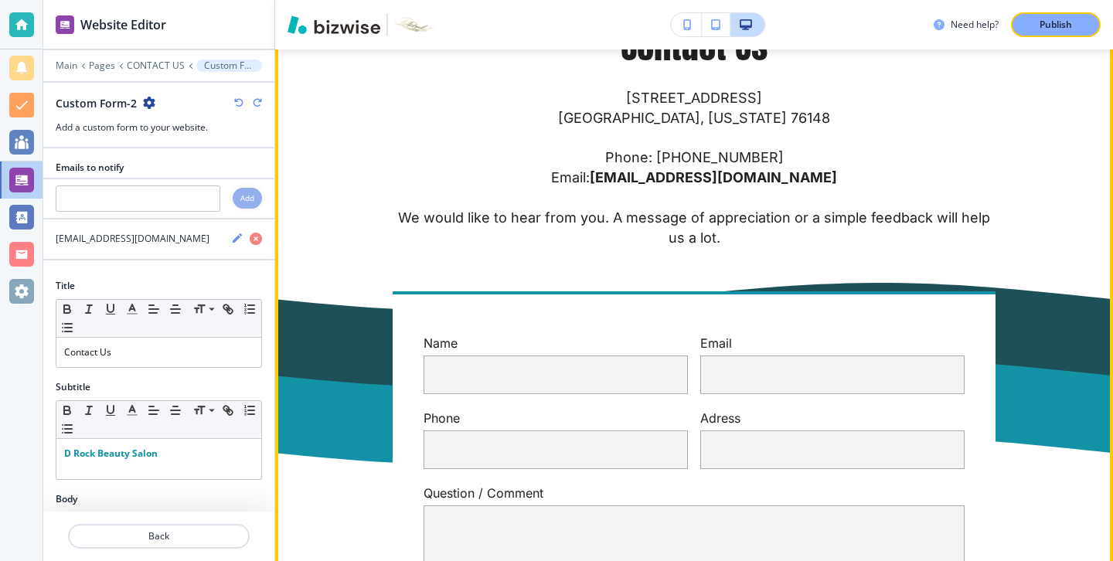
scroll to position [186, 0]
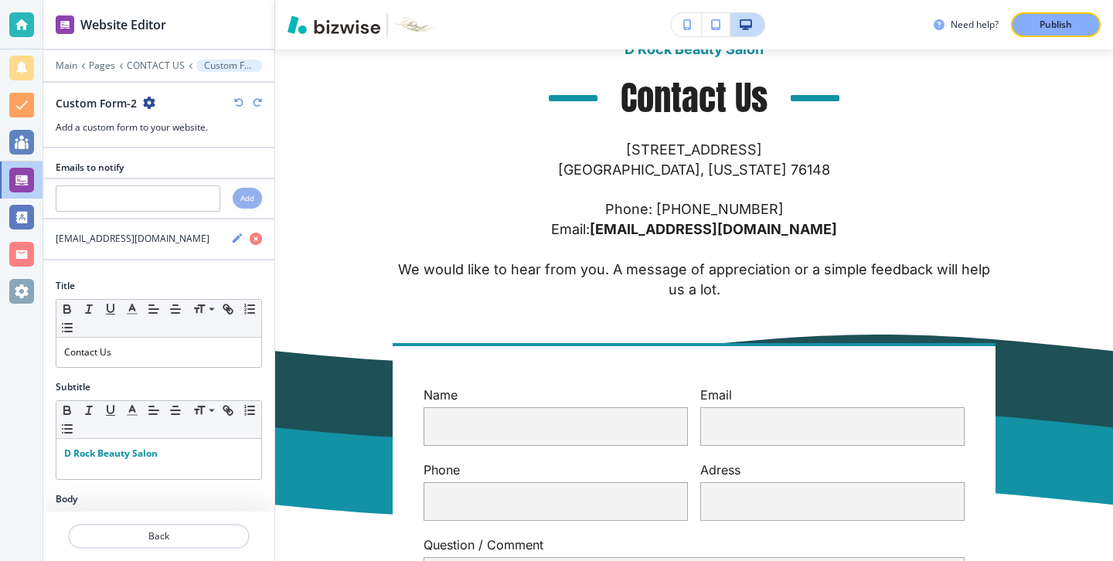
click at [151, 102] on icon "button" at bounding box center [149, 103] width 12 height 12
click at [195, 182] on p "Delete Section" at bounding box center [191, 184] width 79 height 14
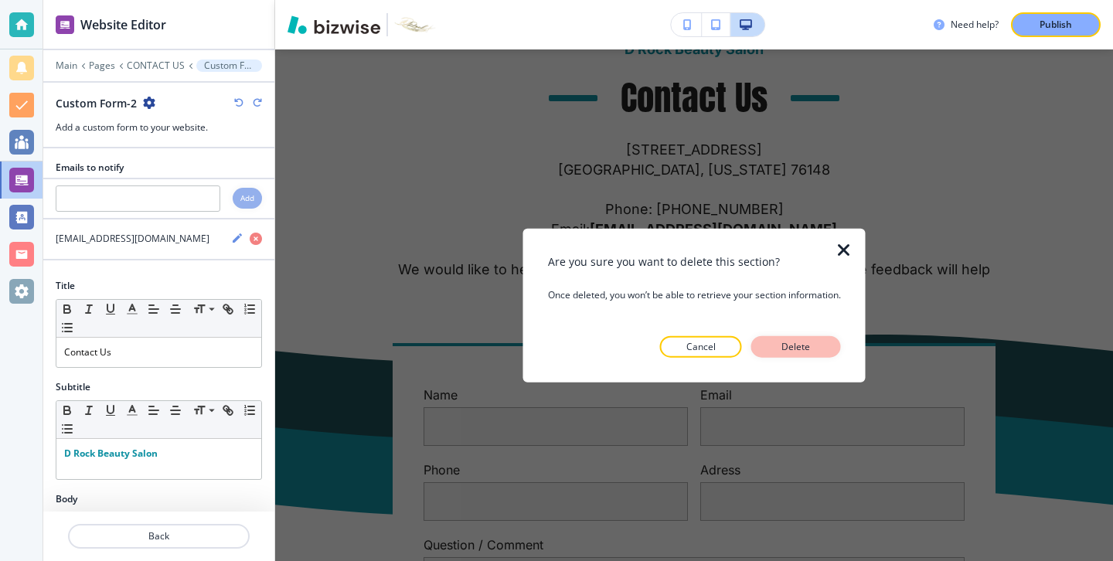
click at [832, 352] on button "Delete" at bounding box center [796, 346] width 90 height 22
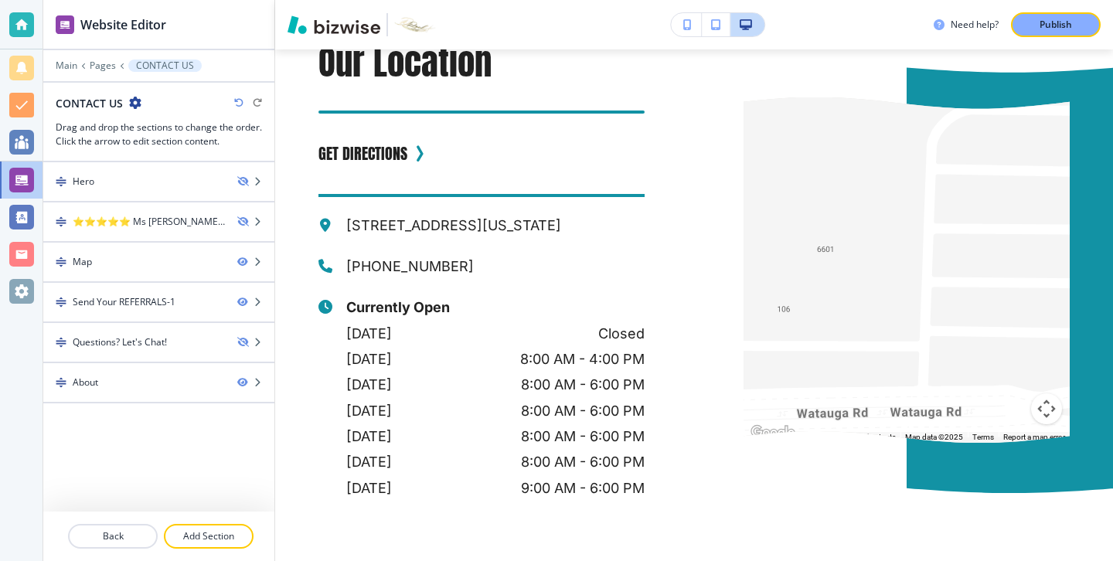
scroll to position [0, 0]
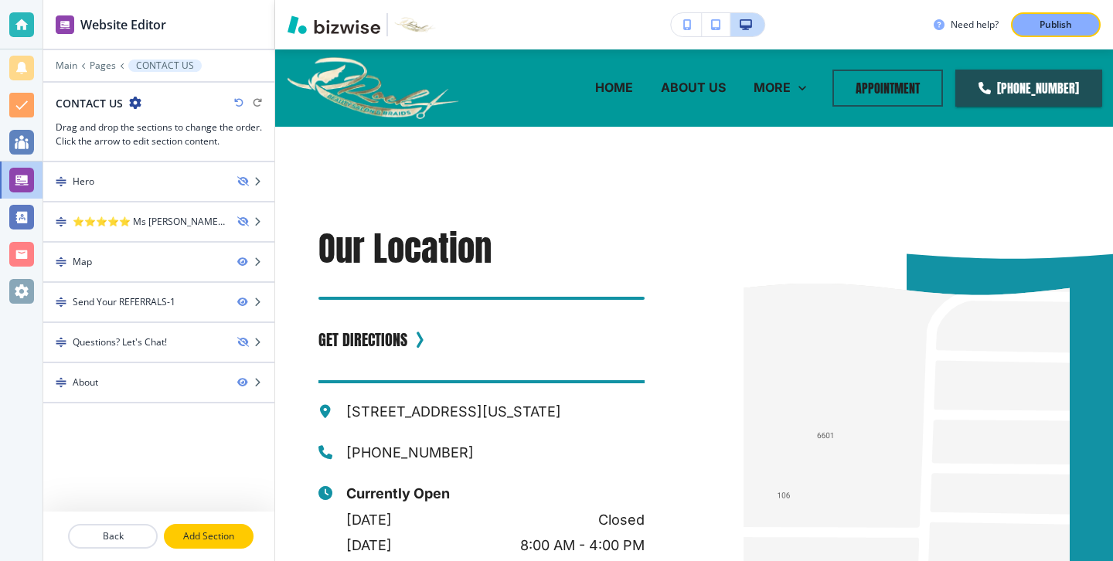
click at [241, 534] on p "Add Section" at bounding box center [208, 536] width 87 height 14
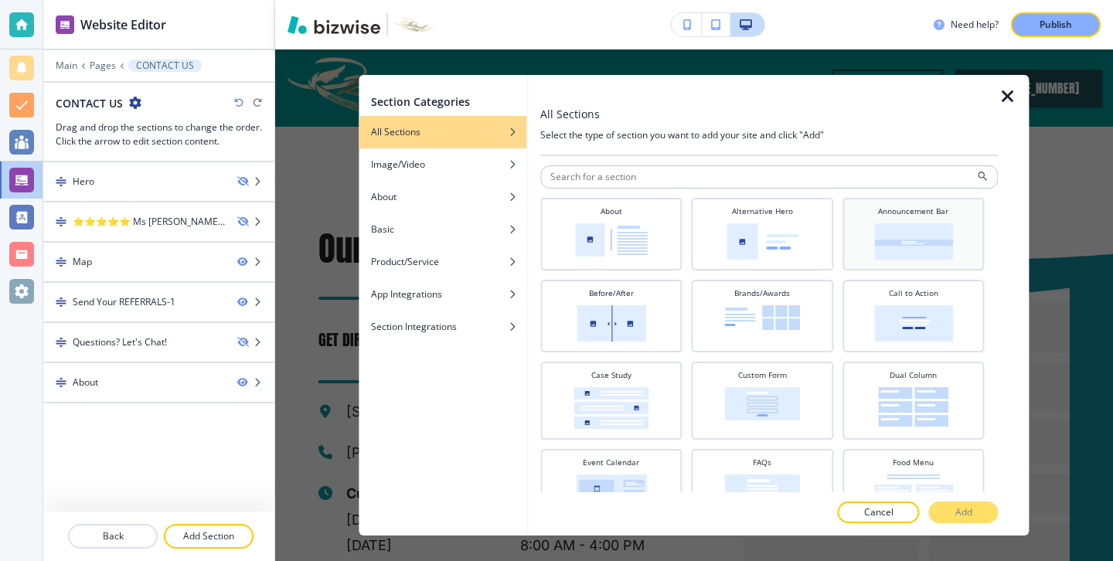
click at [931, 254] on img at bounding box center [913, 241] width 79 height 36
click at [948, 505] on button "Add" at bounding box center [964, 513] width 70 height 22
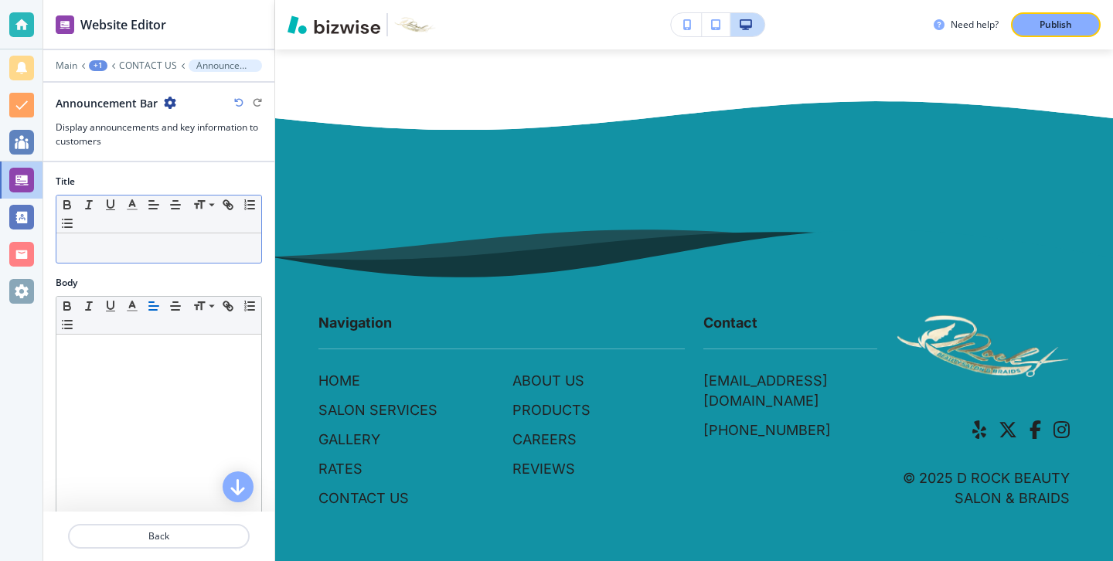
scroll to position [1515, 0]
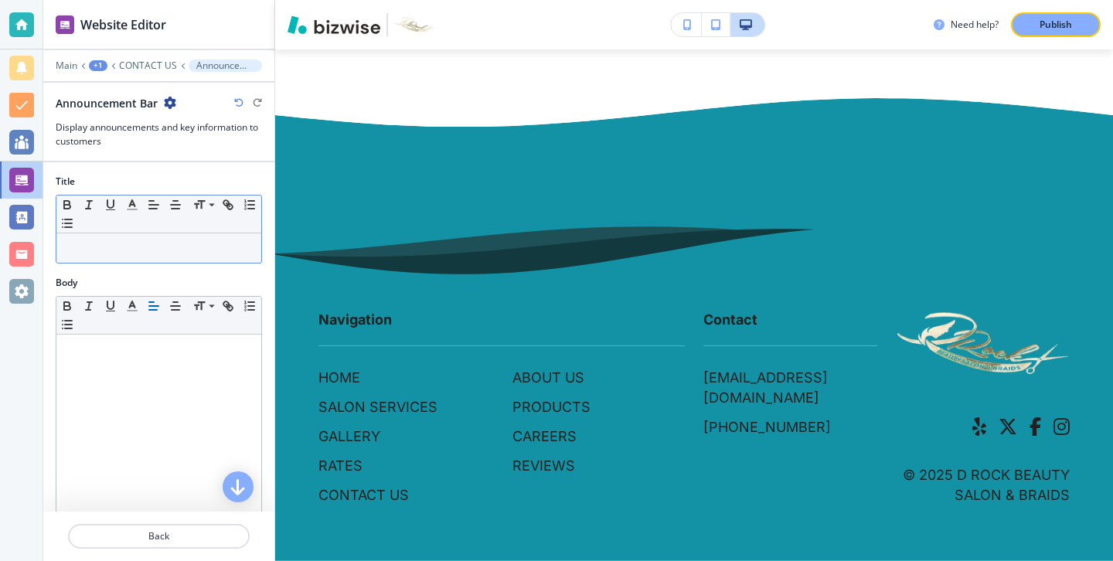
click at [216, 243] on p at bounding box center [158, 248] width 189 height 14
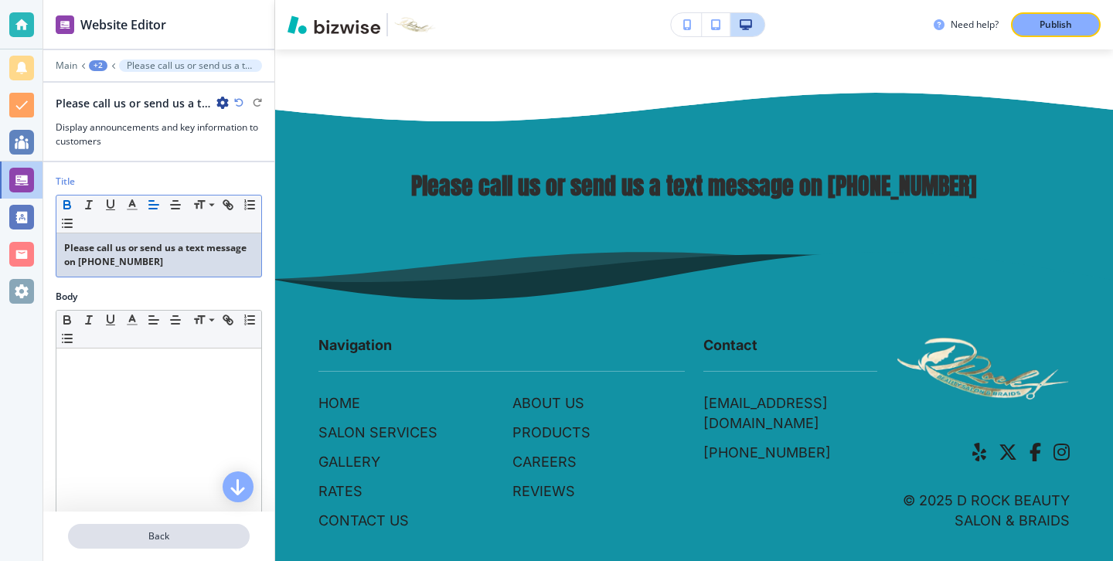
click at [213, 534] on p "Back" at bounding box center [159, 536] width 179 height 14
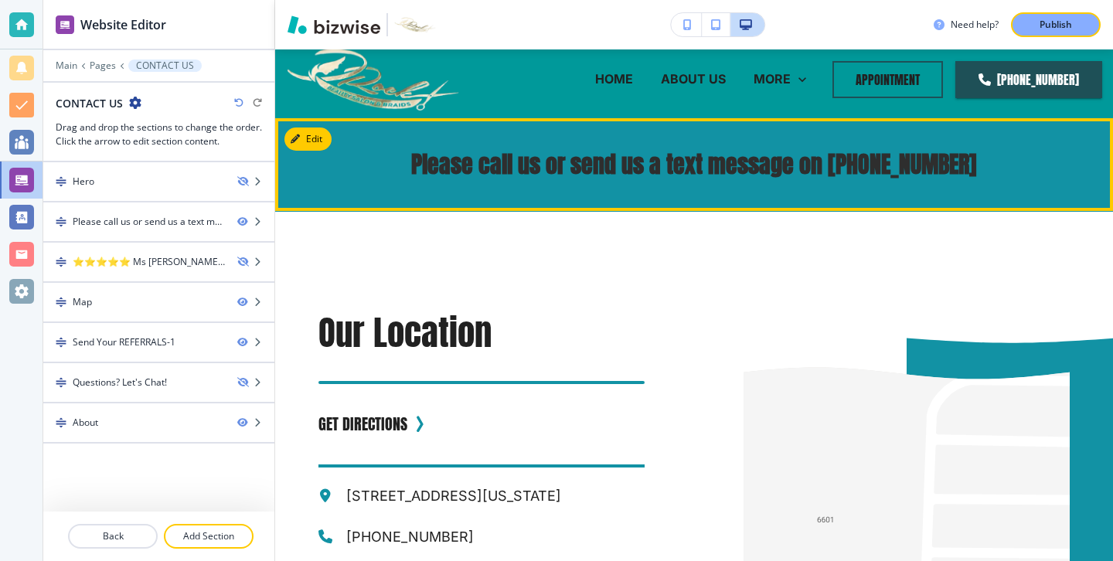
scroll to position [0, 0]
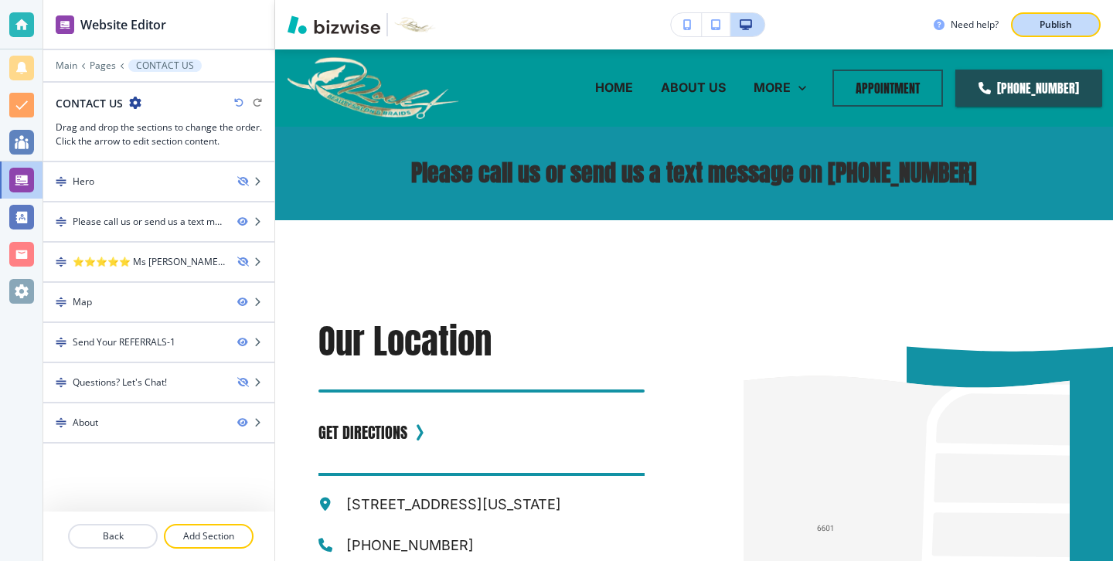
click at [1062, 19] on p "Publish" at bounding box center [1056, 25] width 32 height 14
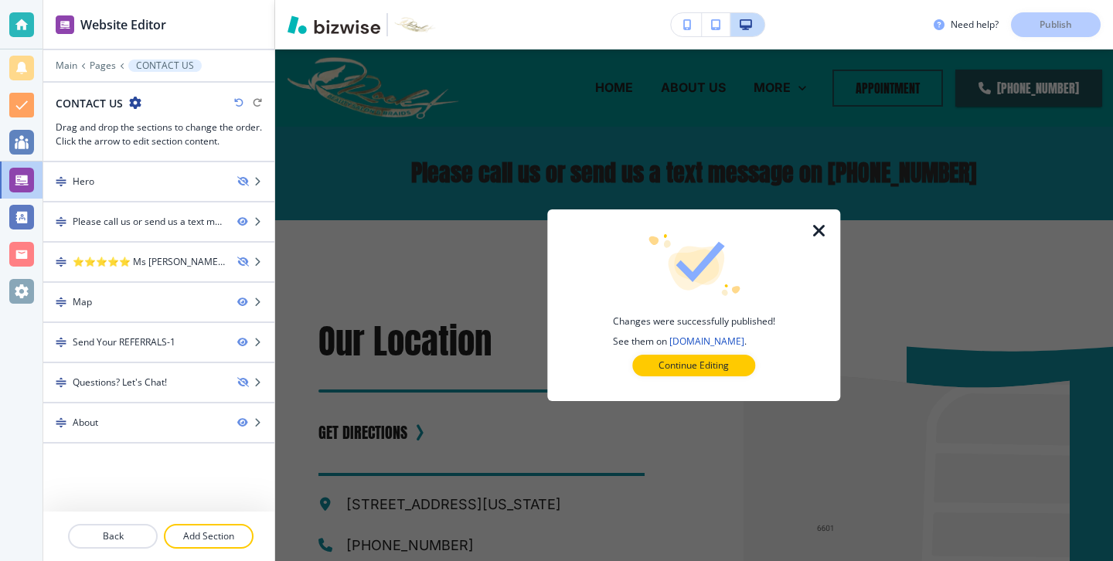
click at [812, 222] on icon "button" at bounding box center [819, 231] width 19 height 19
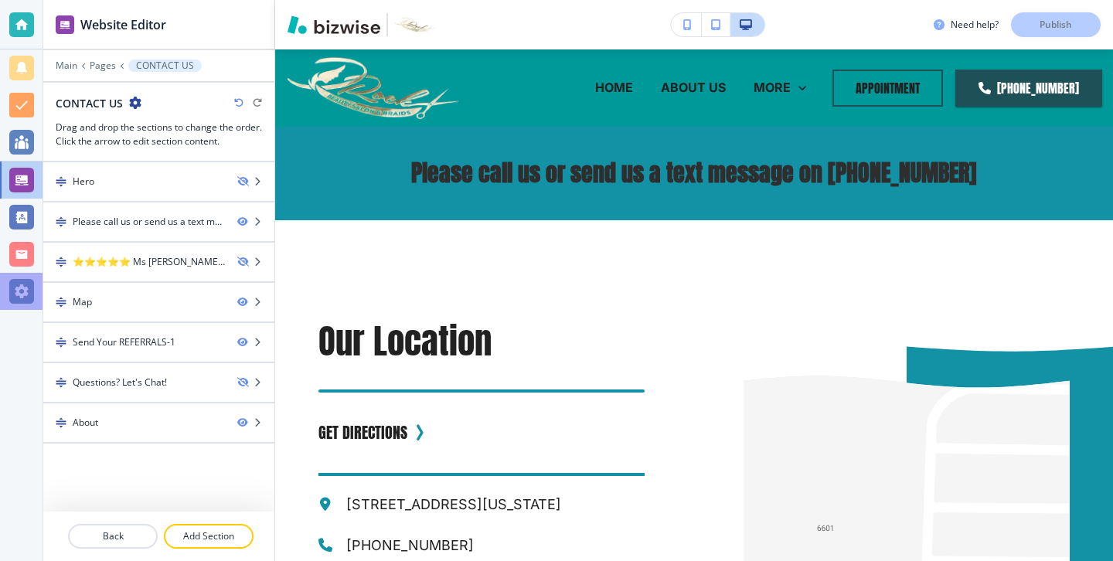
click at [39, 289] on div at bounding box center [21, 291] width 43 height 37
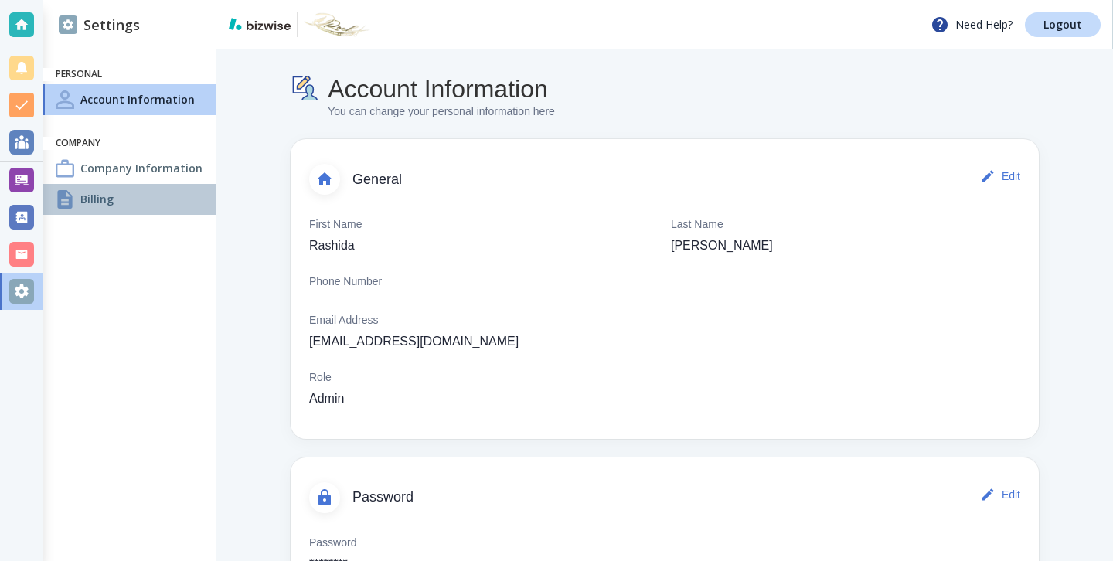
click at [170, 205] on div "Billing" at bounding box center [129, 199] width 172 height 31
